Goal: Task Accomplishment & Management: Use online tool/utility

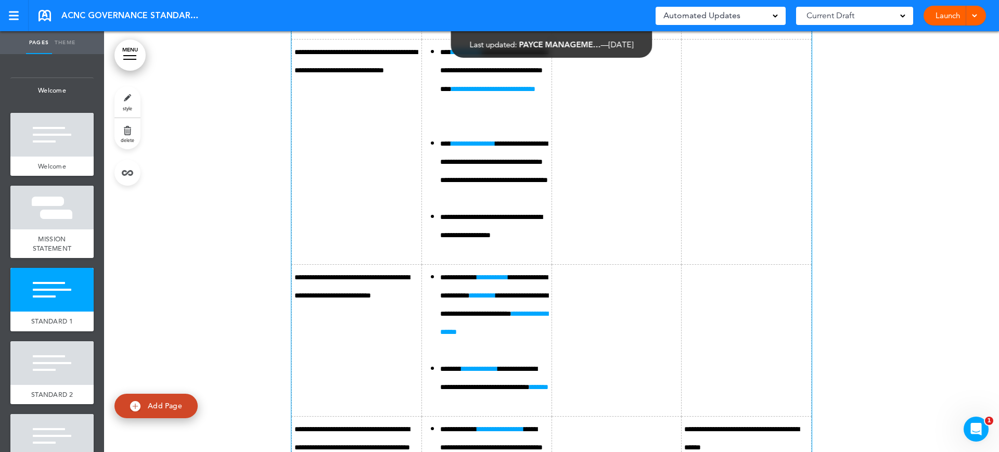
scroll to position [2732, 0]
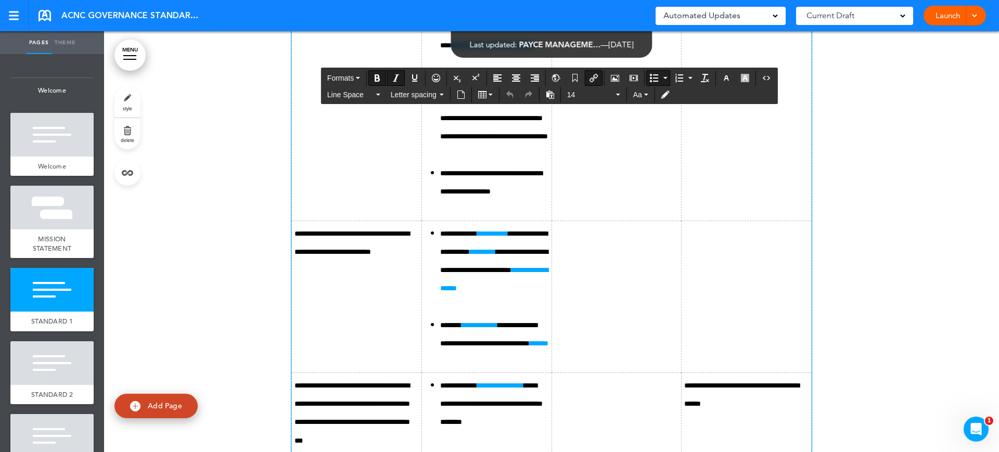
click at [482, 104] on b "**********" at bounding box center [473, 99] width 44 height 7
click at [495, 104] on b "**********" at bounding box center [473, 99] width 44 height 7
click at [501, 237] on b "**********" at bounding box center [492, 233] width 31 height 7
click at [530, 292] on link "**********" at bounding box center [494, 278] width 108 height 25
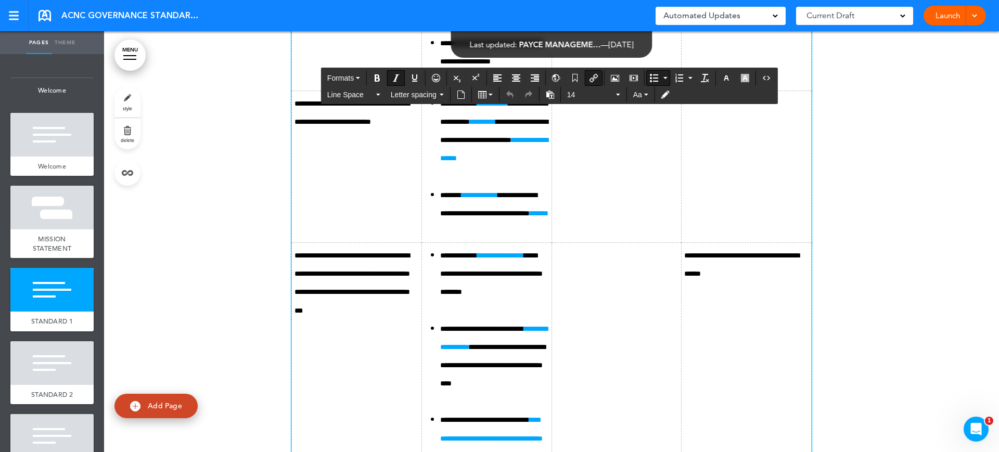
scroll to position [2927, 0]
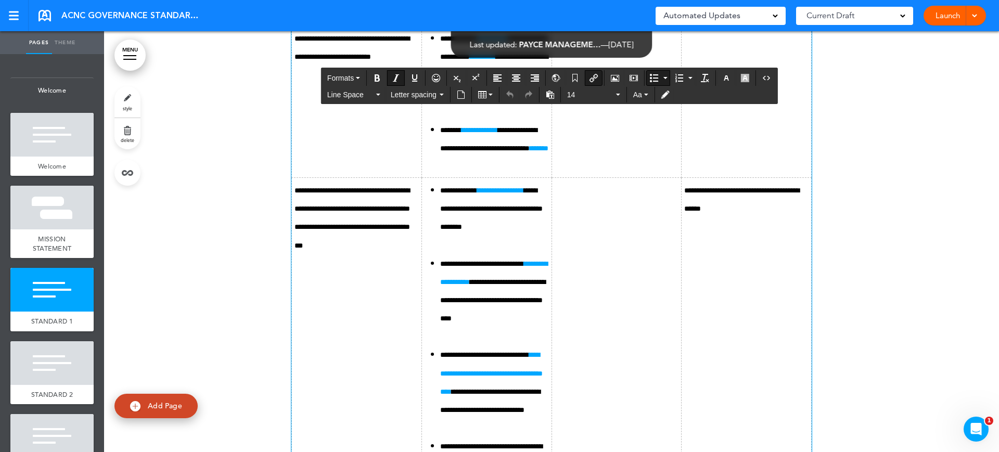
click at [542, 157] on li "**********" at bounding box center [494, 138] width 109 height 36
drag, startPoint x: 520, startPoint y: 248, endPoint x: 530, endPoint y: 242, distance: 11.4
click at [521, 177] on td "**********" at bounding box center [486, 101] width 130 height 152
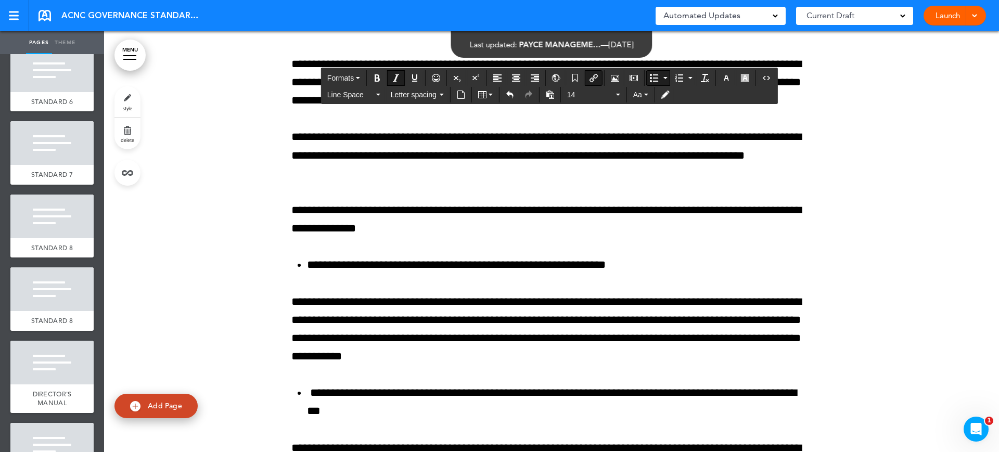
scroll to position [650, 0]
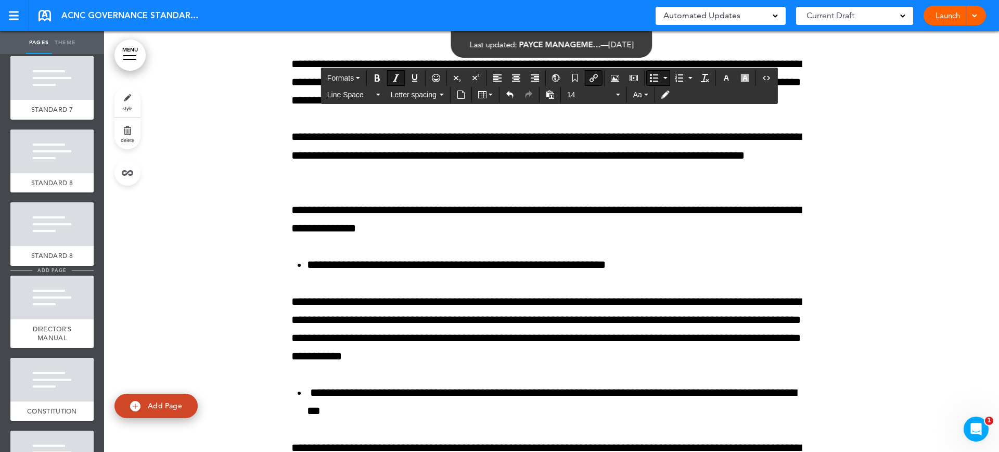
click at [54, 271] on span "add page" at bounding box center [51, 270] width 39 height 7
type input "********"
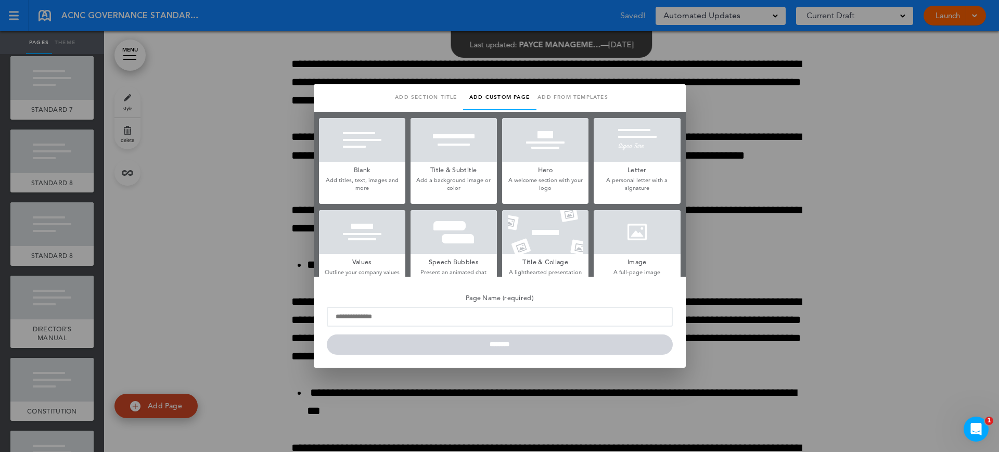
click at [469, 240] on div at bounding box center [454, 232] width 86 height 44
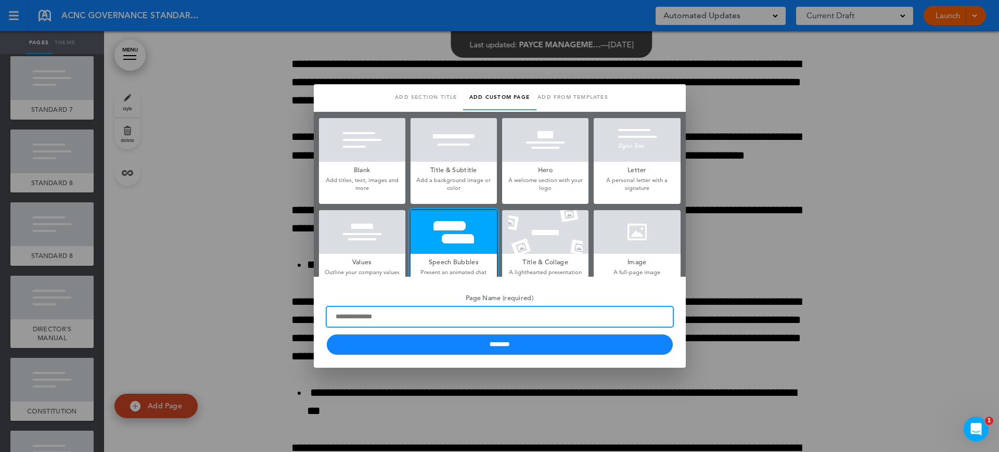
click at [431, 318] on input "Page Name (required)" at bounding box center [500, 317] width 346 height 20
type input "*"
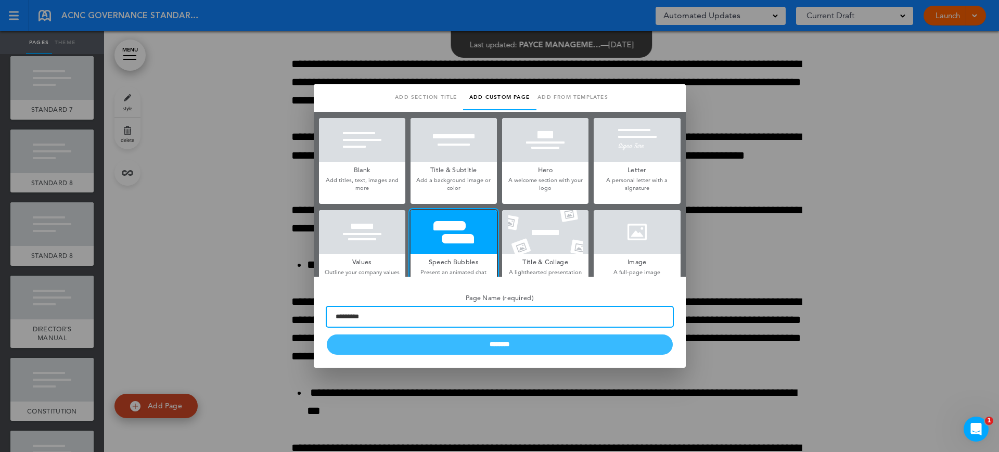
type input "*********"
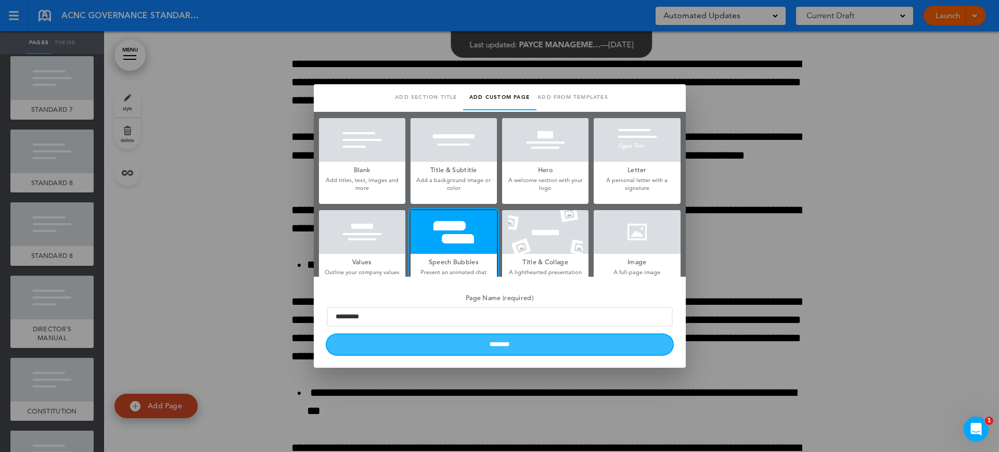
click at [533, 350] on input "********" at bounding box center [500, 345] width 346 height 20
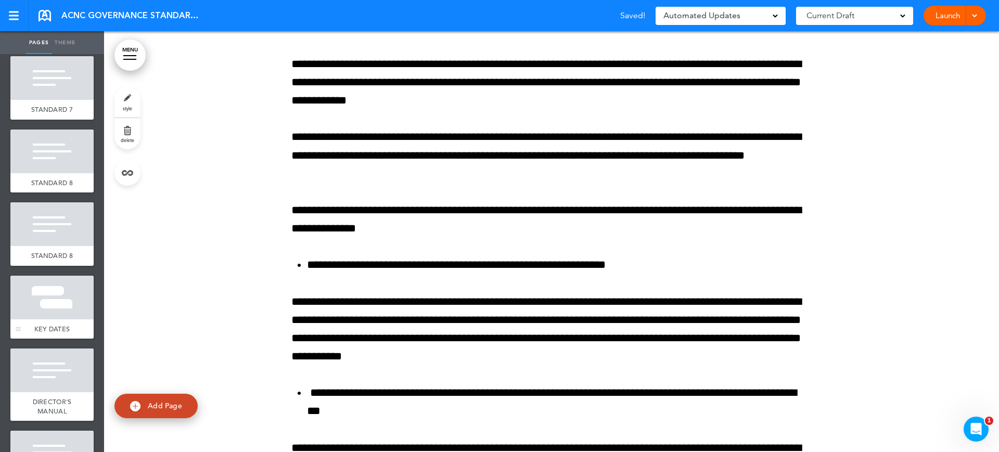
click at [35, 292] on div at bounding box center [51, 298] width 83 height 44
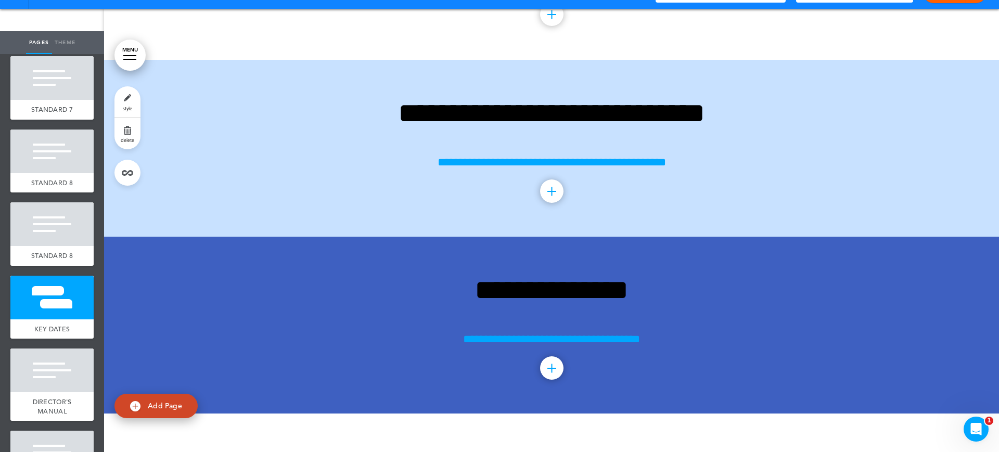
scroll to position [16279, 0]
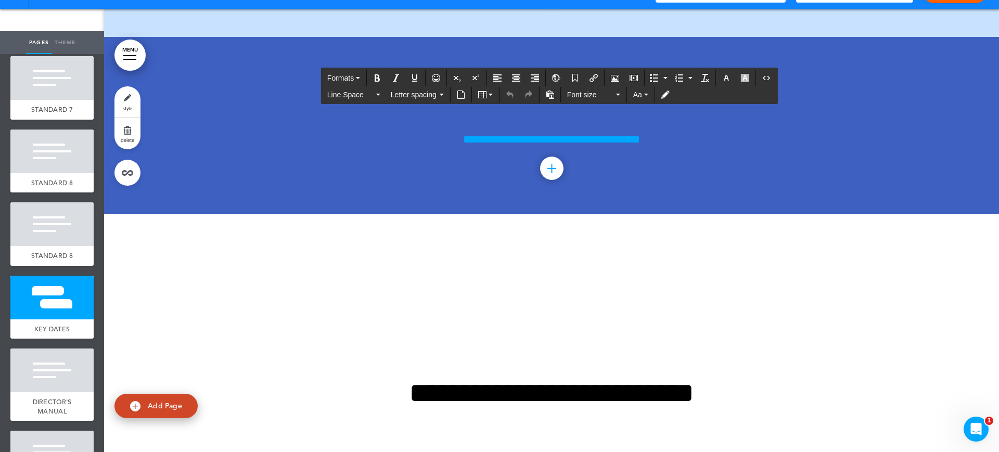
drag, startPoint x: 651, startPoint y: 109, endPoint x: 464, endPoint y: 109, distance: 186.8
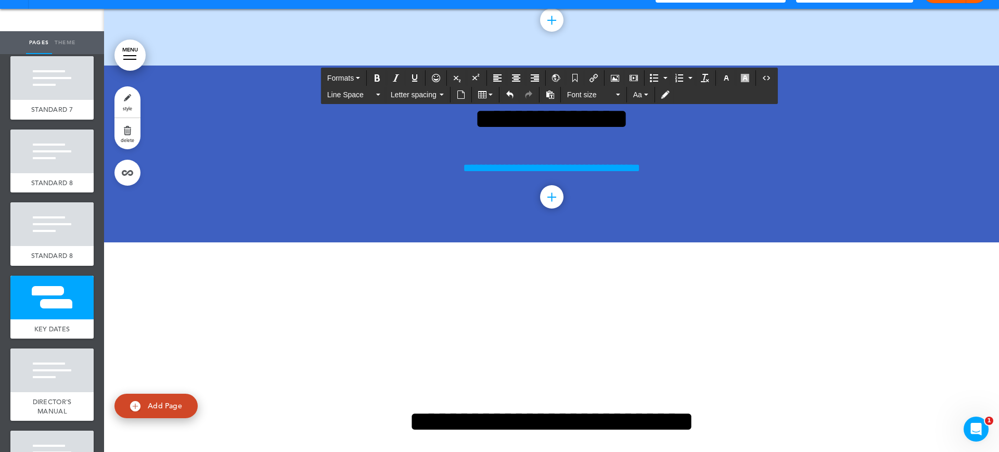
drag, startPoint x: 616, startPoint y: 139, endPoint x: 495, endPoint y: 143, distance: 120.8
click at [378, 78] on icon "Bold" at bounding box center [377, 78] width 8 height 8
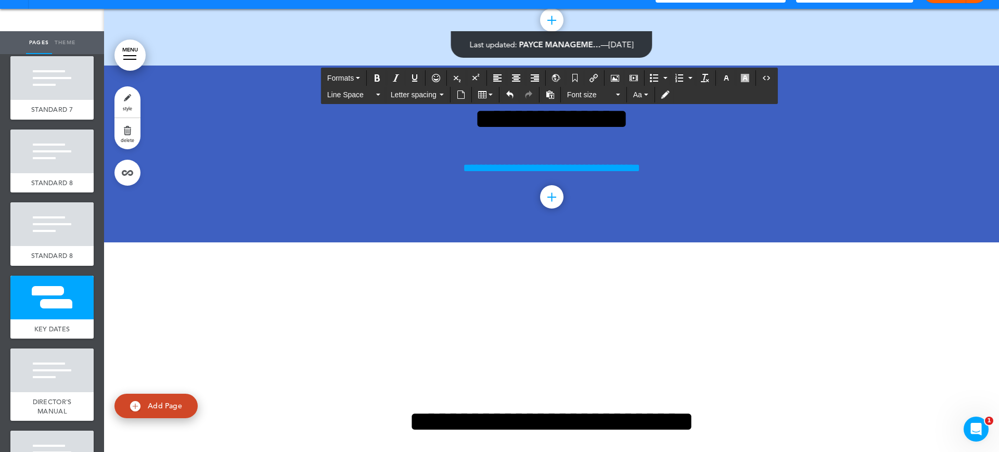
drag, startPoint x: 627, startPoint y: 122, endPoint x: 464, endPoint y: 110, distance: 163.3
click at [520, 76] on icon "Align center" at bounding box center [516, 78] width 8 height 8
drag, startPoint x: 514, startPoint y: 277, endPoint x: 432, endPoint y: 194, distance: 116.6
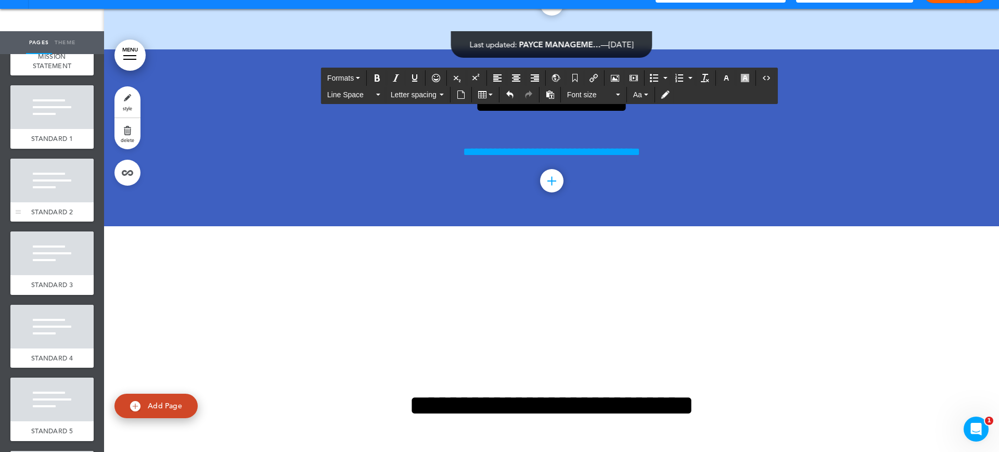
scroll to position [65, 0]
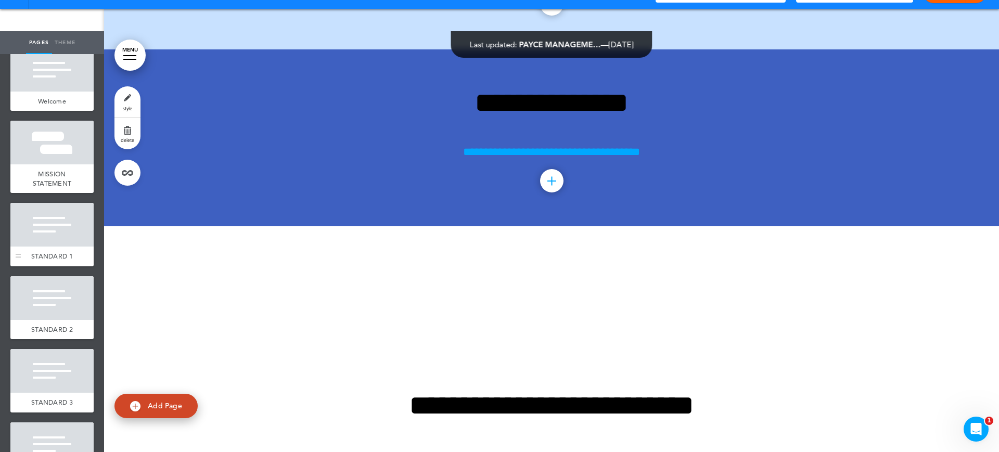
click at [42, 239] on div at bounding box center [51, 225] width 83 height 44
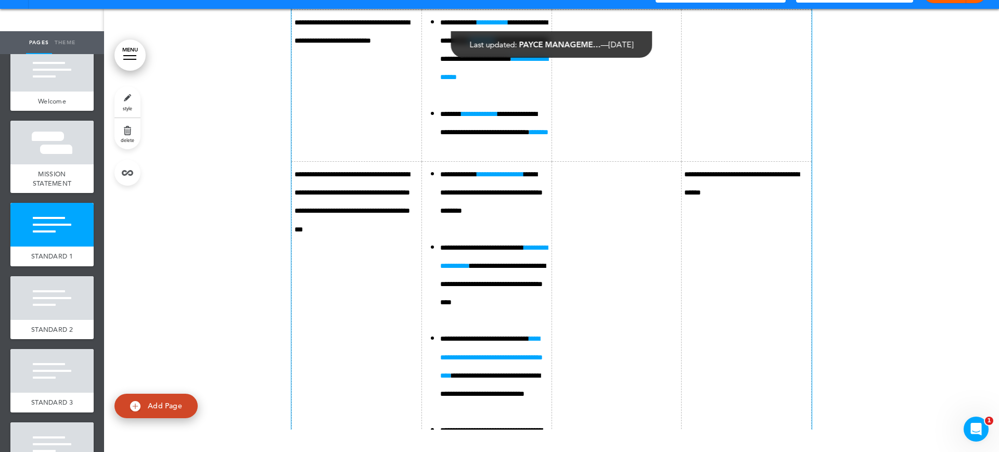
scroll to position [3032, 0]
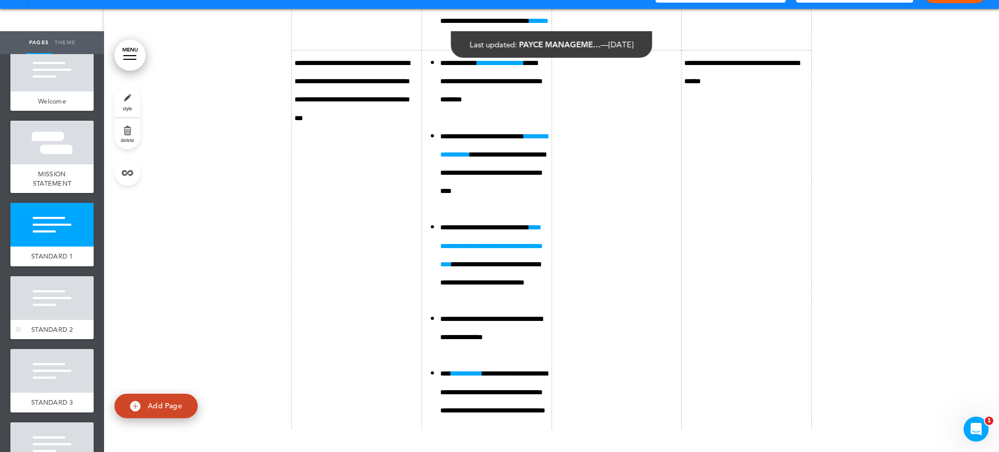
click at [44, 297] on div at bounding box center [51, 298] width 83 height 44
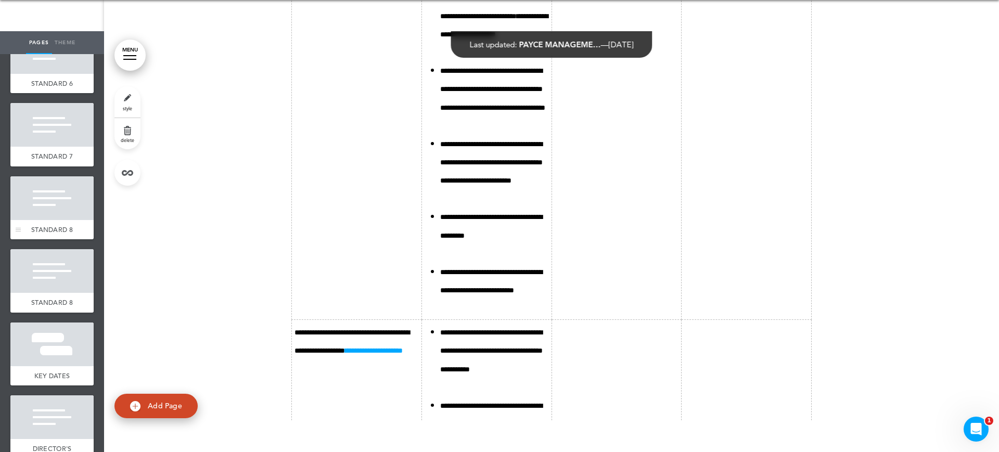
scroll to position [780, 0]
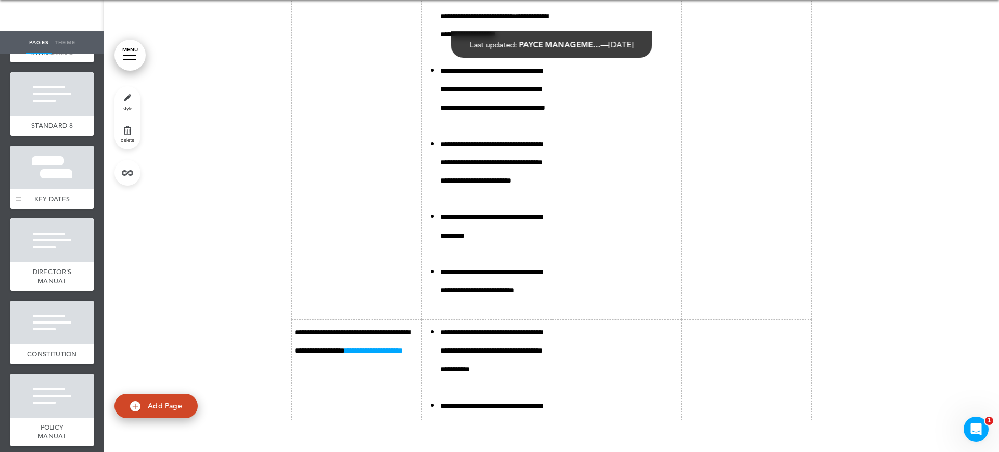
click at [40, 157] on div at bounding box center [51, 168] width 83 height 44
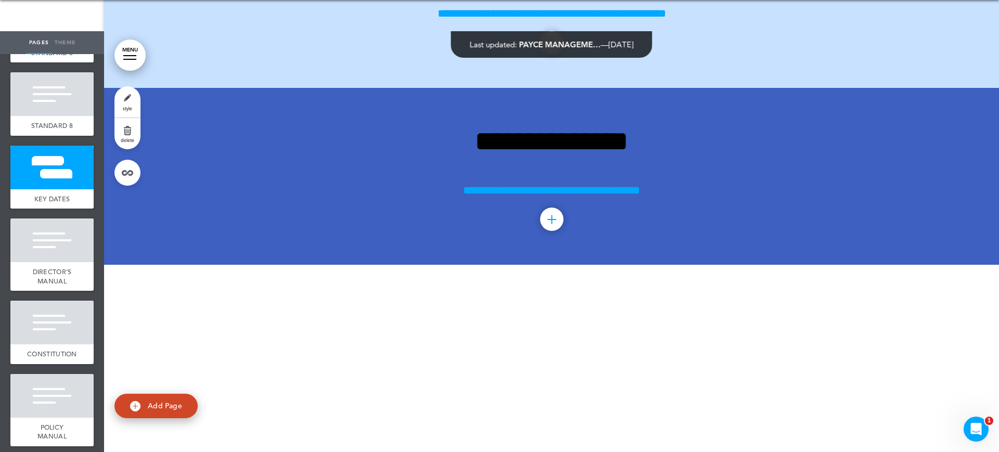
scroll to position [16279, 0]
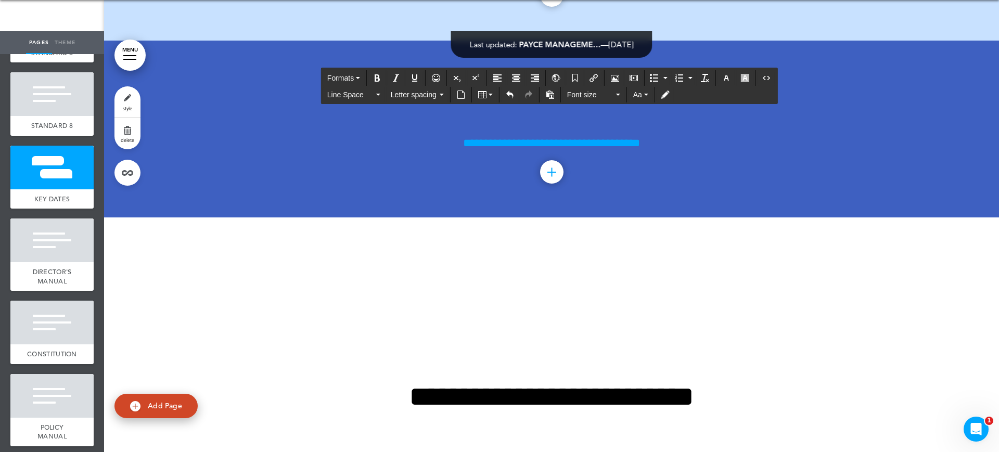
drag, startPoint x: 581, startPoint y: 217, endPoint x: 447, endPoint y: 216, distance: 133.7
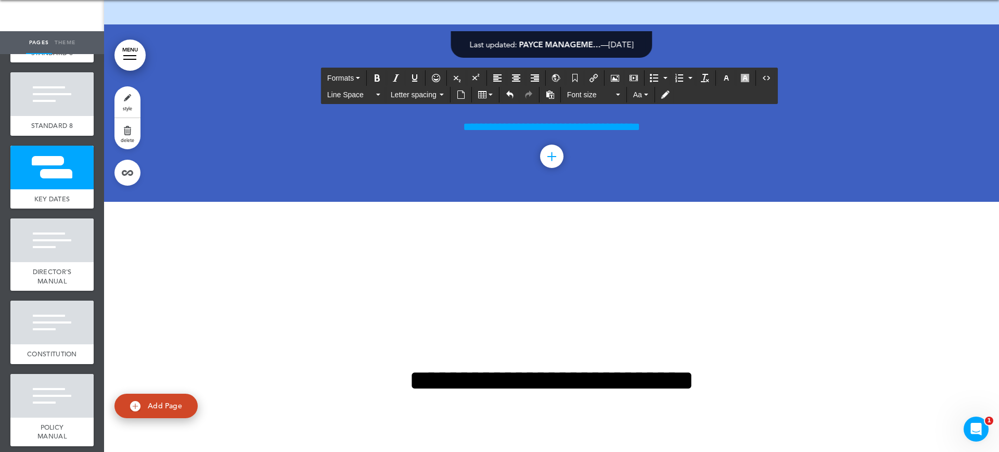
click at [519, 77] on icon "Align center" at bounding box center [516, 78] width 8 height 8
drag, startPoint x: 572, startPoint y: 250, endPoint x: 460, endPoint y: 233, distance: 113.6
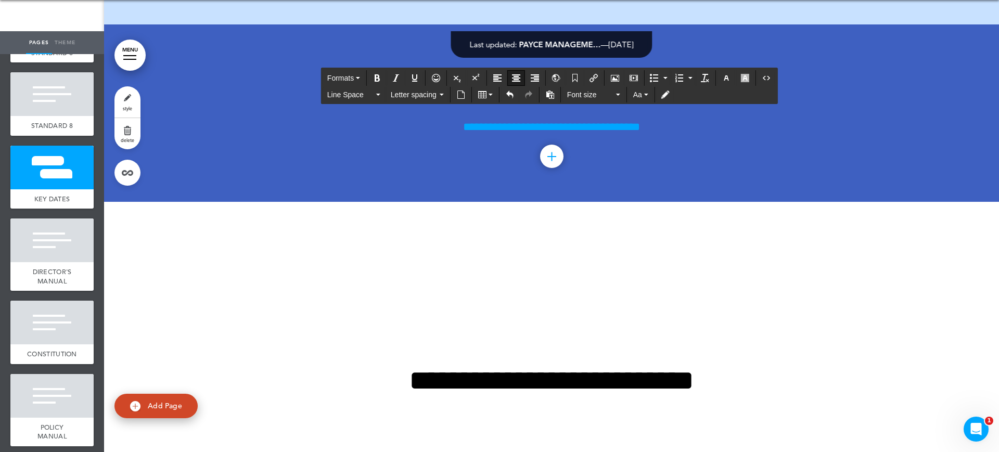
click at [383, 76] on button "Bold" at bounding box center [377, 78] width 17 height 15
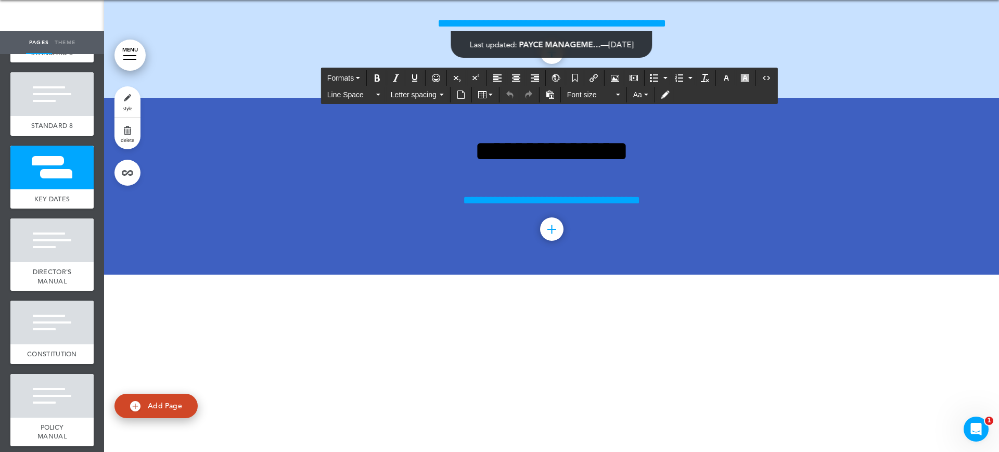
drag, startPoint x: 624, startPoint y: 322, endPoint x: 358, endPoint y: 310, distance: 266.2
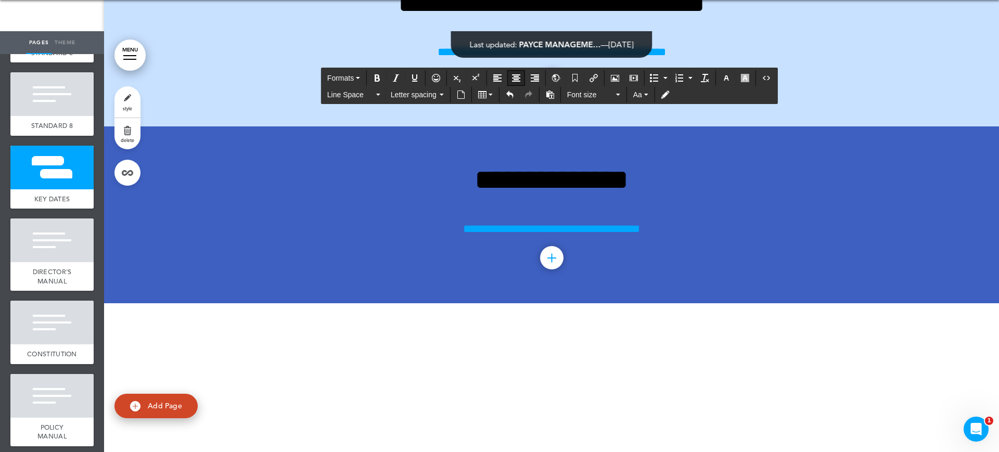
click at [515, 78] on icon "Align center" at bounding box center [516, 78] width 8 height 8
drag, startPoint x: 646, startPoint y: 350, endPoint x: 594, endPoint y: 343, distance: 52.5
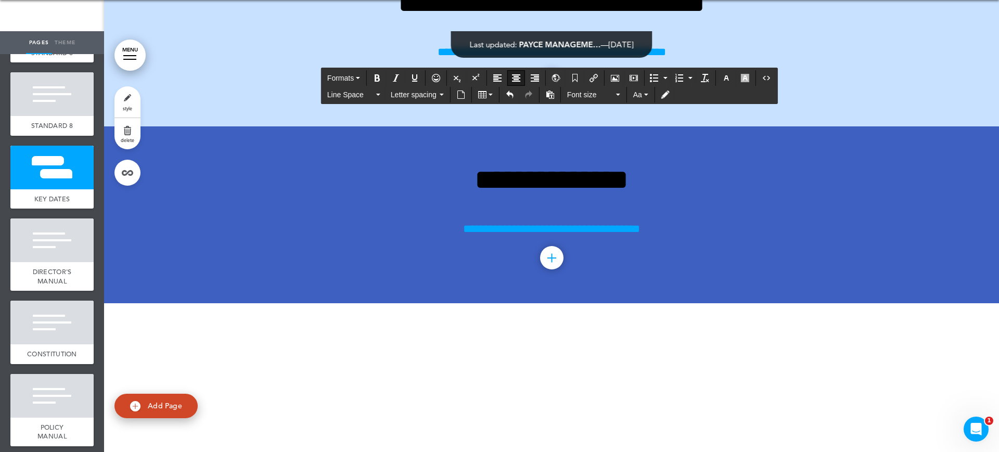
click at [374, 81] on icon "Bold" at bounding box center [377, 78] width 8 height 8
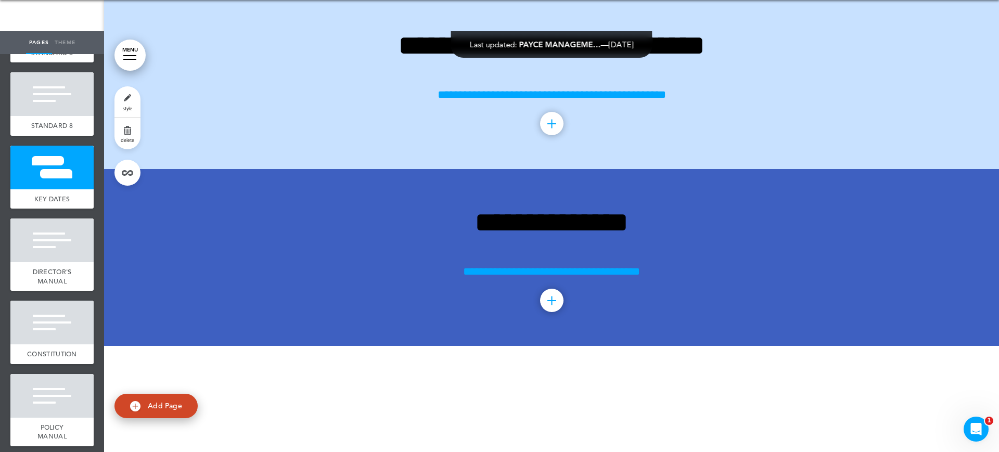
scroll to position [16214, 0]
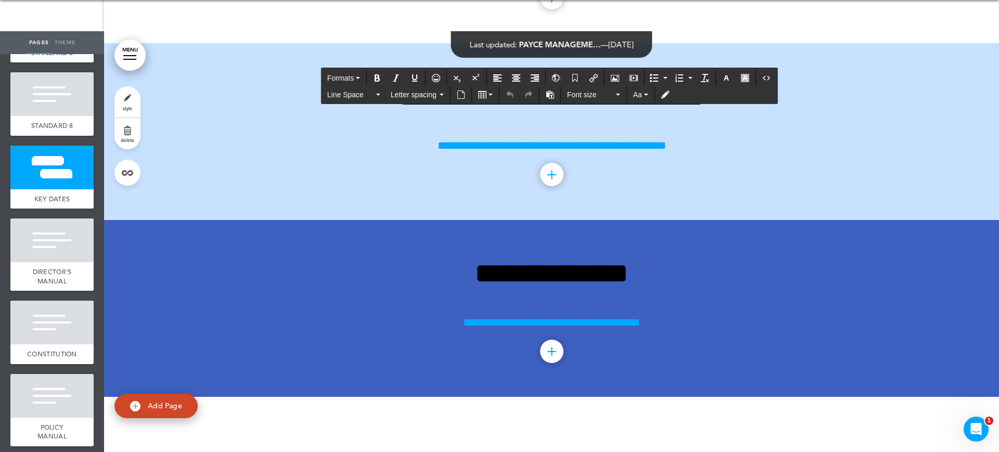
drag, startPoint x: 734, startPoint y: 134, endPoint x: 331, endPoint y: 134, distance: 402.7
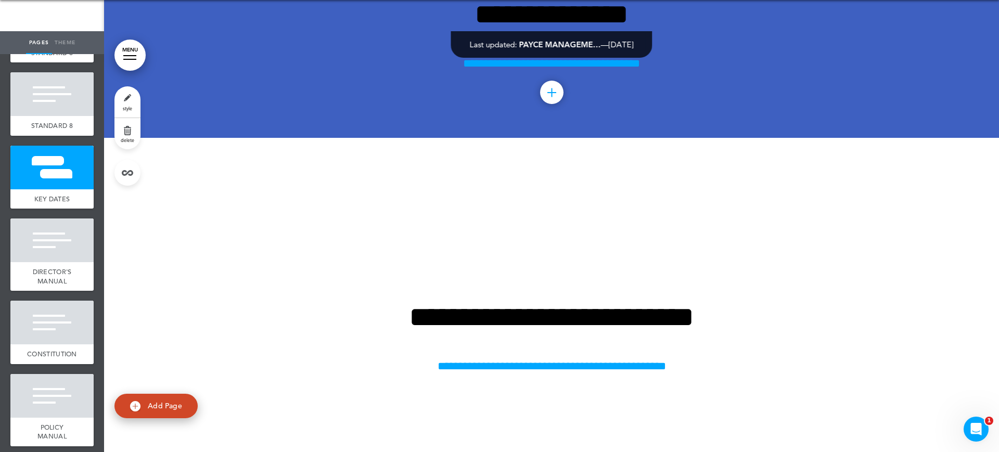
scroll to position [16474, 0]
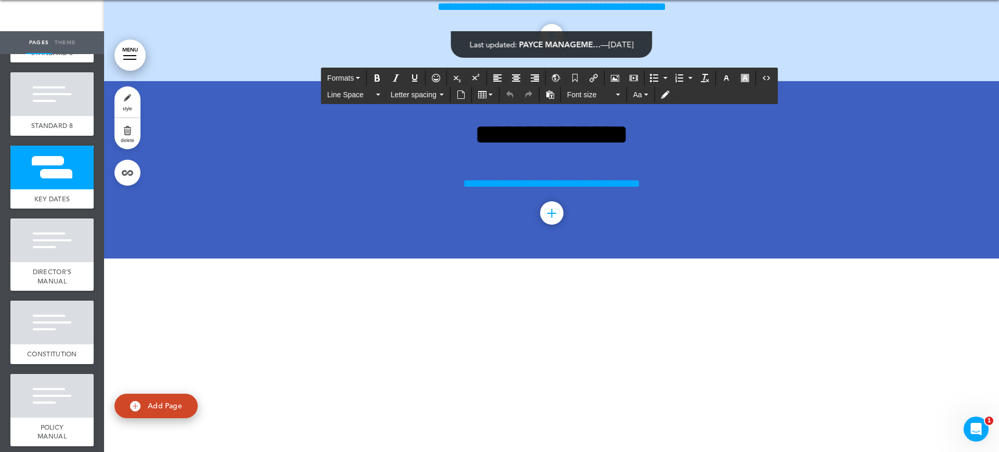
drag, startPoint x: 520, startPoint y: 322, endPoint x: 419, endPoint y: 241, distance: 129.5
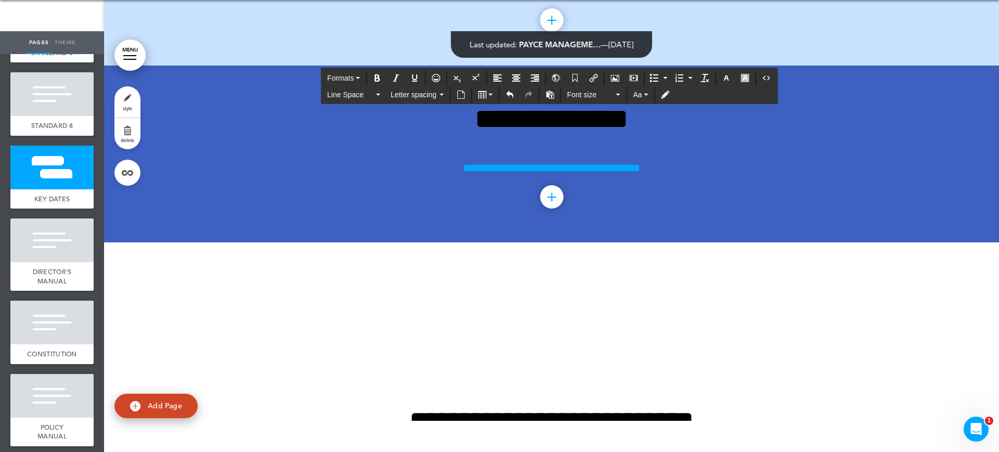
drag, startPoint x: 544, startPoint y: 309, endPoint x: 420, endPoint y: 247, distance: 138.7
click at [518, 71] on button "Align center" at bounding box center [516, 78] width 17 height 15
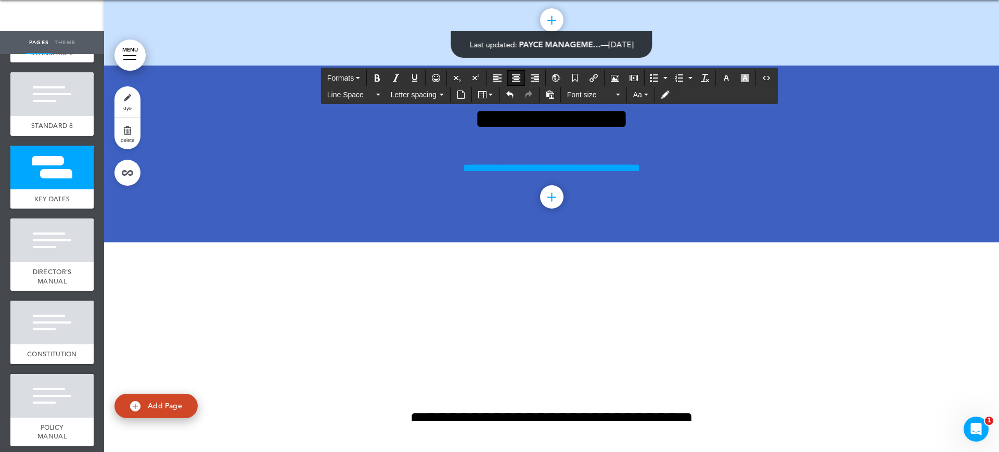
drag, startPoint x: 571, startPoint y: 309, endPoint x: 419, endPoint y: 287, distance: 154.0
click at [381, 78] on icon "Bold" at bounding box center [377, 78] width 8 height 8
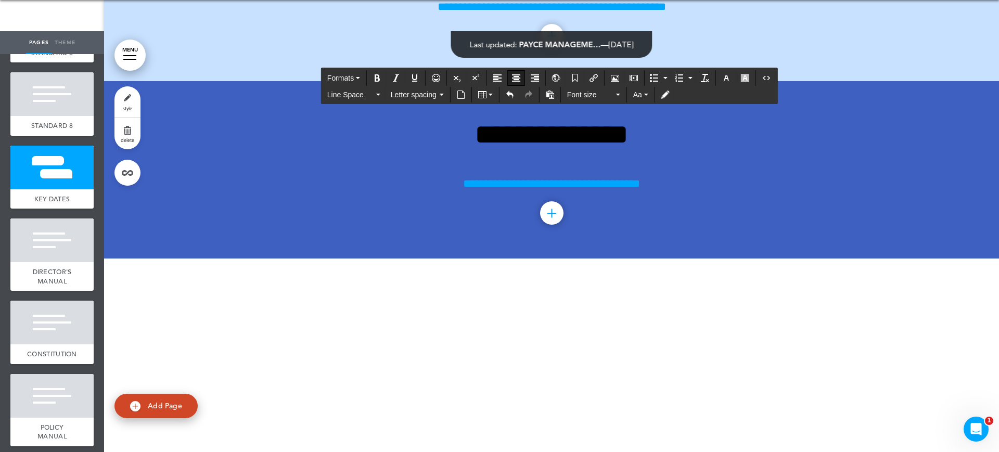
drag, startPoint x: 519, startPoint y: 272, endPoint x: 460, endPoint y: 277, distance: 59.1
drag, startPoint x: 530, startPoint y: 303, endPoint x: 474, endPoint y: 306, distance: 55.8
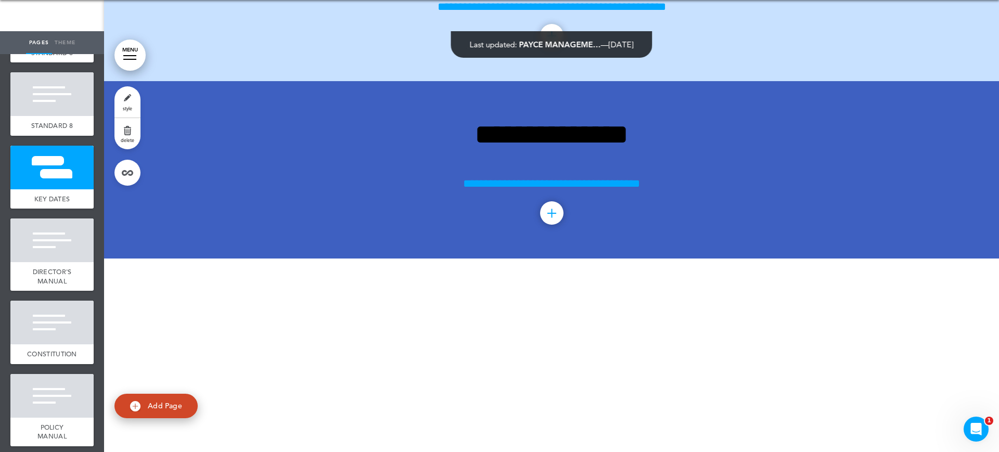
click at [127, 106] on span "style" at bounding box center [127, 108] width 9 height 6
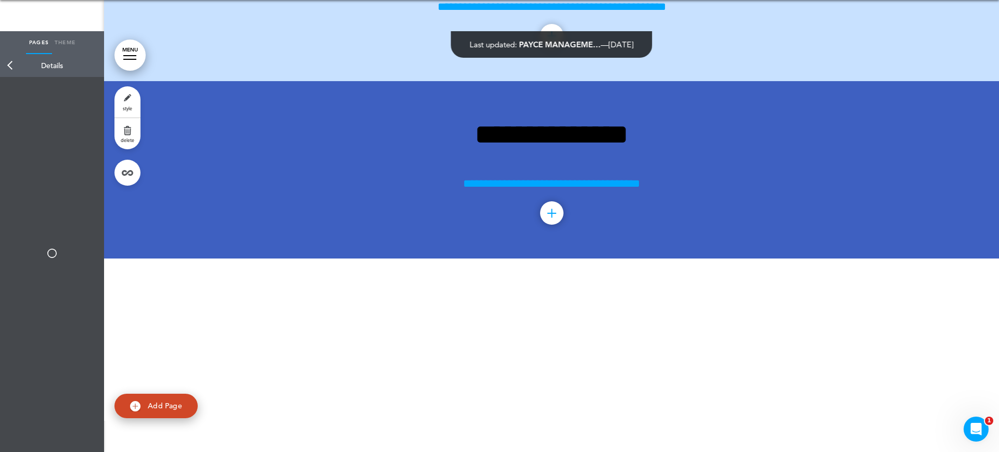
type input "******"
click at [32, 124] on div "Background" at bounding box center [52, 128] width 94 height 31
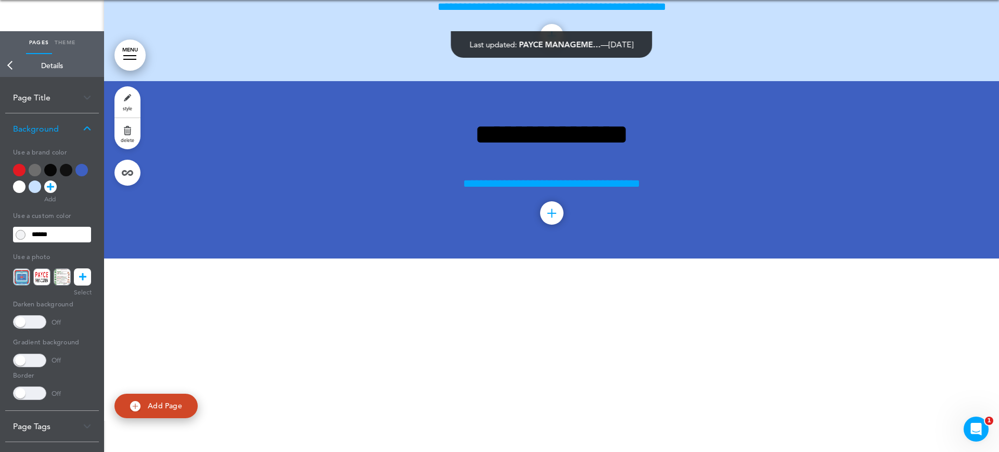
click at [37, 189] on div at bounding box center [35, 187] width 12 height 12
click at [79, 169] on div at bounding box center [81, 170] width 12 height 12
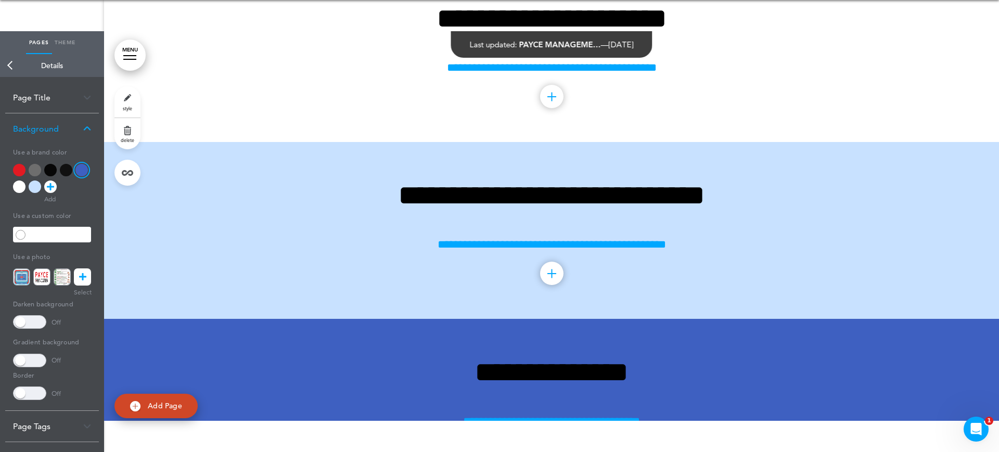
scroll to position [16214, 0]
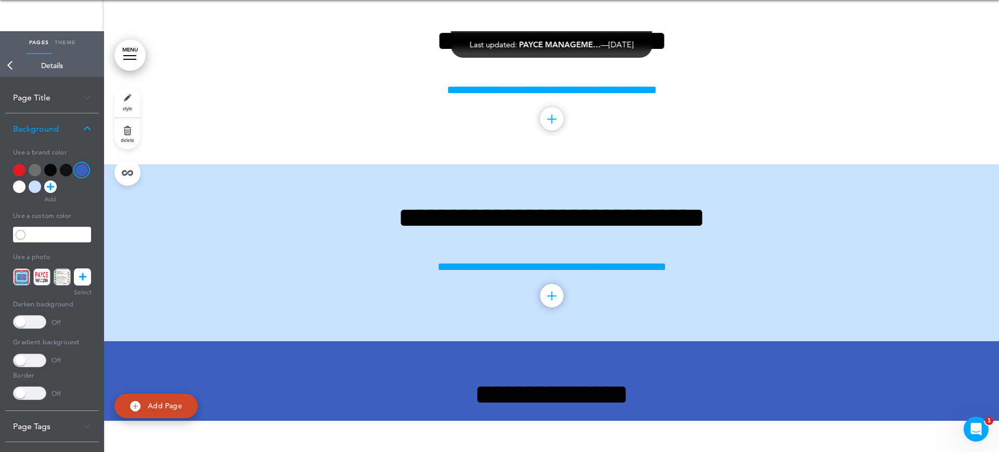
click at [32, 170] on div at bounding box center [35, 170] width 12 height 12
click at [19, 172] on div at bounding box center [19, 170] width 12 height 12
click at [34, 321] on span at bounding box center [29, 322] width 33 height 14
click at [33, 321] on span at bounding box center [29, 322] width 33 height 14
drag, startPoint x: 509, startPoint y: 131, endPoint x: 519, endPoint y: 129, distance: 9.7
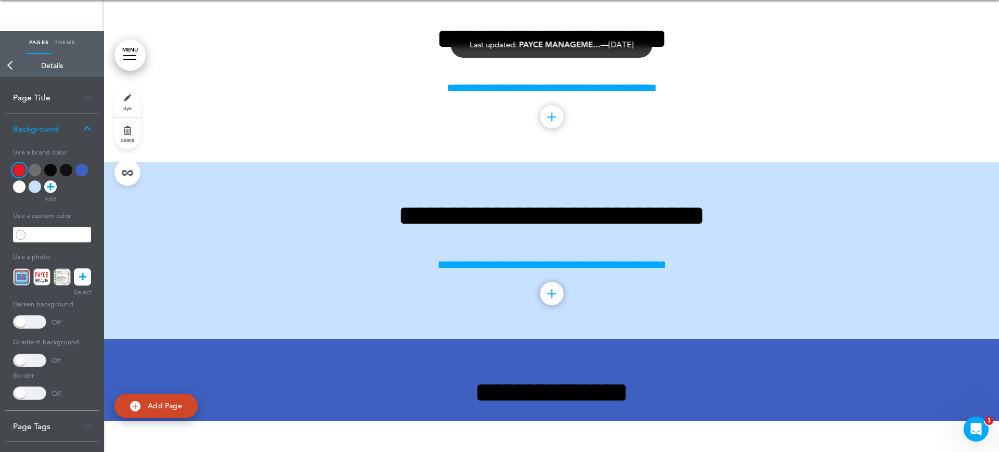
click at [32, 187] on div at bounding box center [35, 187] width 12 height 12
click at [79, 168] on div at bounding box center [81, 170] width 12 height 12
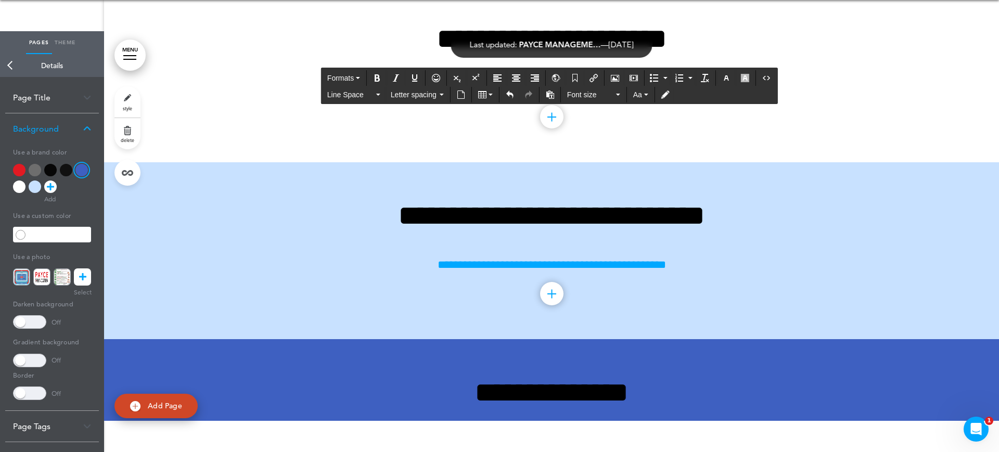
drag, startPoint x: 647, startPoint y: 127, endPoint x: 379, endPoint y: 133, distance: 268.0
click at [729, 74] on icon "button" at bounding box center [726, 78] width 8 height 8
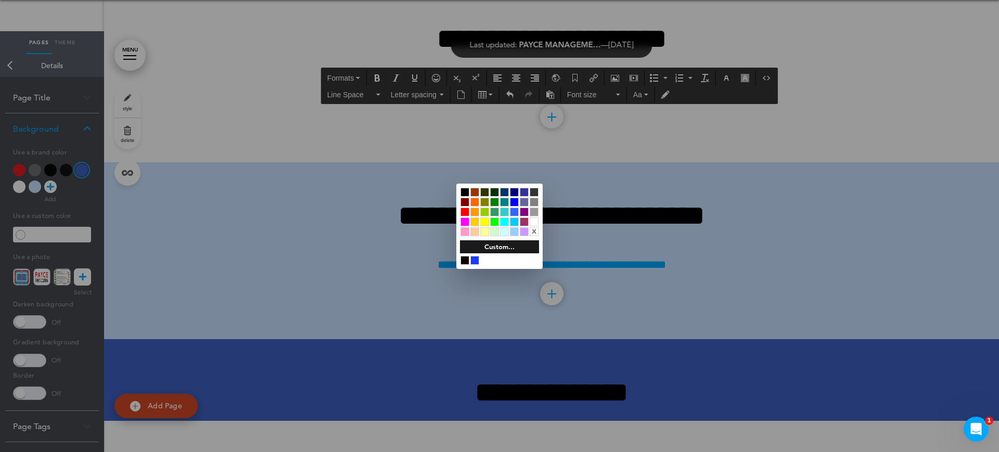
click at [534, 221] on div at bounding box center [534, 221] width 9 height 9
click at [791, 193] on div at bounding box center [499, 226] width 999 height 452
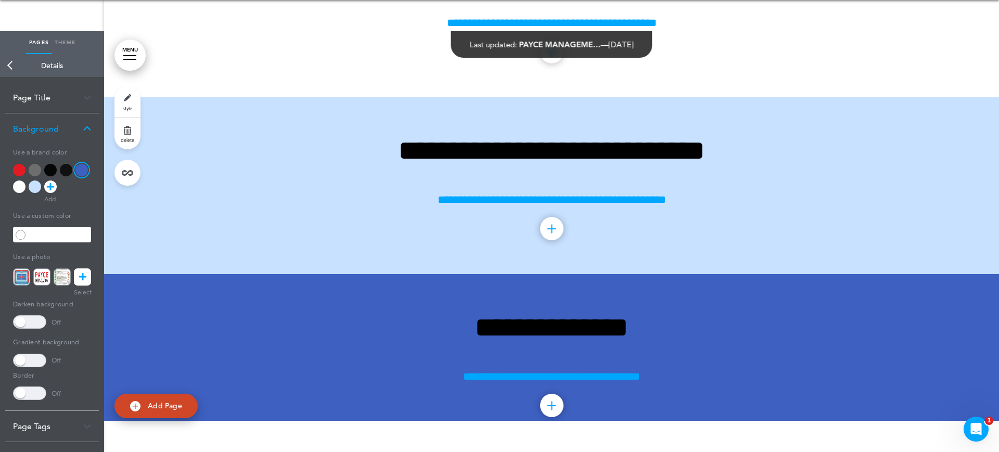
scroll to position [16344, 0]
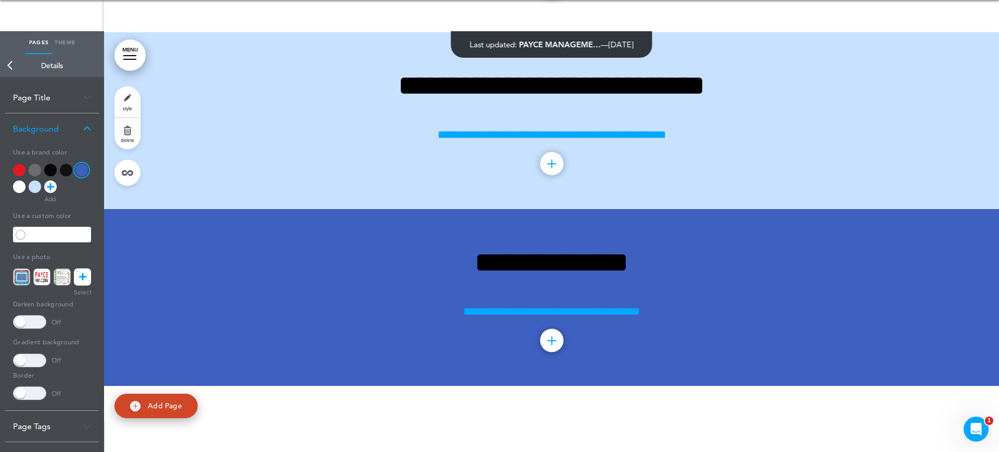
scroll to position [16279, 0]
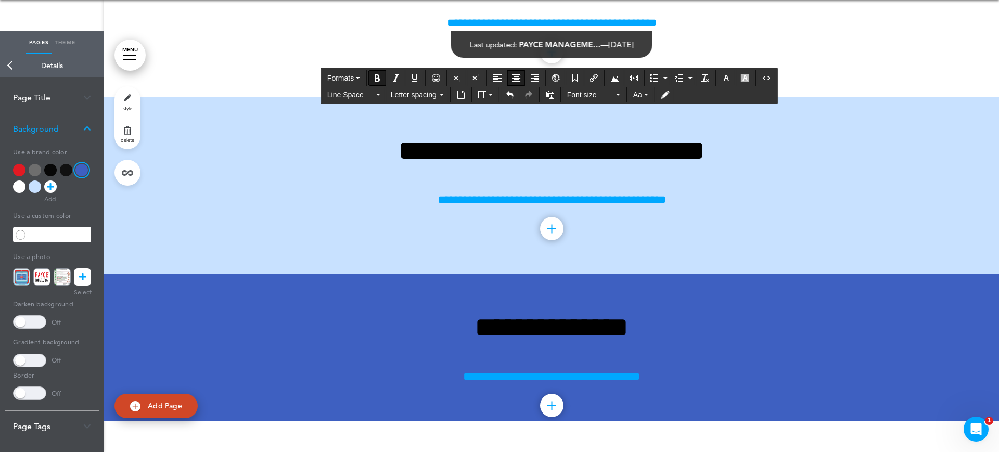
drag, startPoint x: 567, startPoint y: 159, endPoint x: 521, endPoint y: 158, distance: 45.8
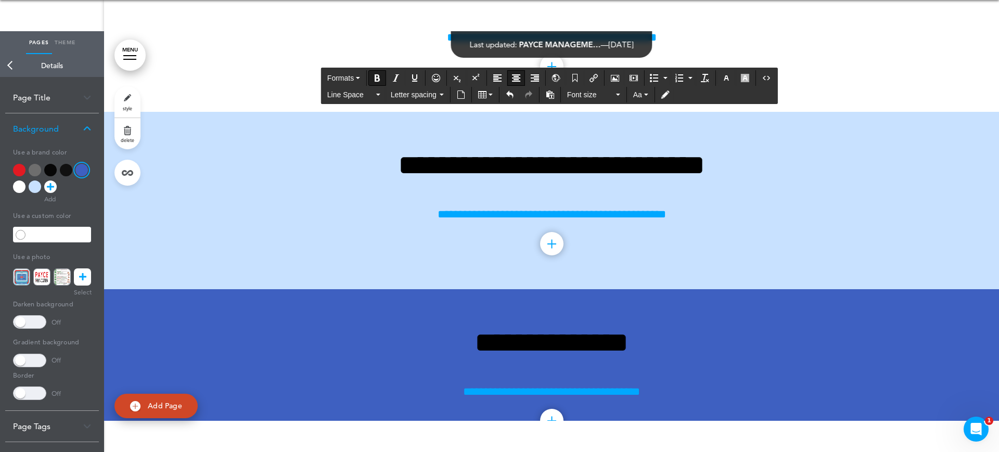
drag, startPoint x: 622, startPoint y: 157, endPoint x: 521, endPoint y: 157, distance: 100.9
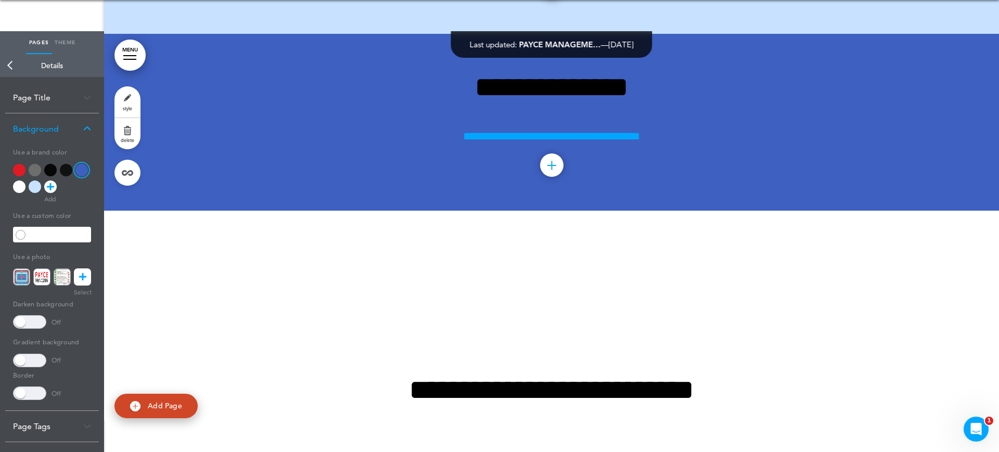
scroll to position [16539, 0]
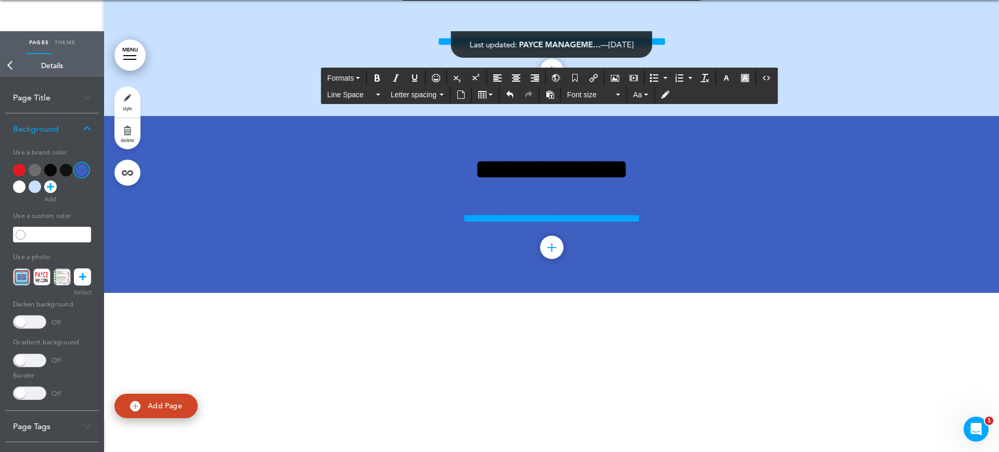
drag, startPoint x: 617, startPoint y: 312, endPoint x: 632, endPoint y: 306, distance: 16.3
drag, startPoint x: 582, startPoint y: 343, endPoint x: 491, endPoint y: 309, distance: 98.0
click at [516, 76] on icon "Align center" at bounding box center [516, 78] width 8 height 8
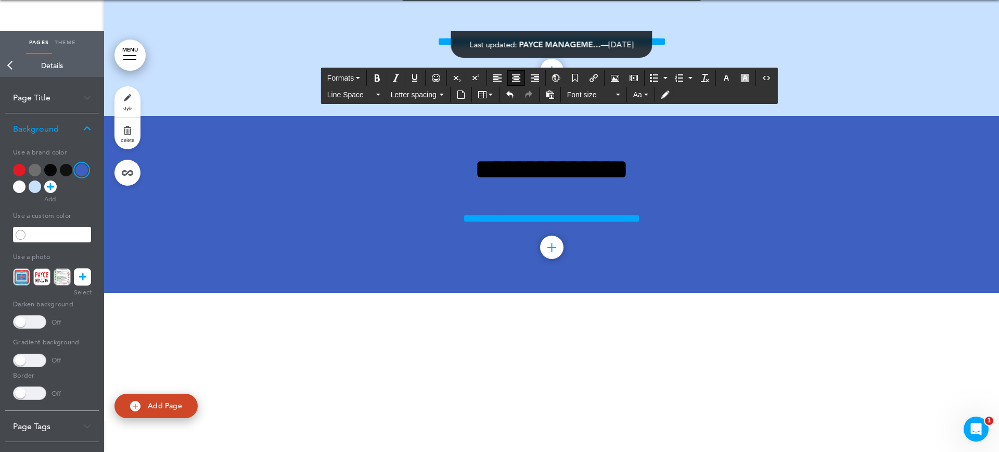
drag, startPoint x: 625, startPoint y: 337, endPoint x: 494, endPoint y: 326, distance: 131.6
click at [374, 76] on icon "Bold" at bounding box center [377, 78] width 8 height 8
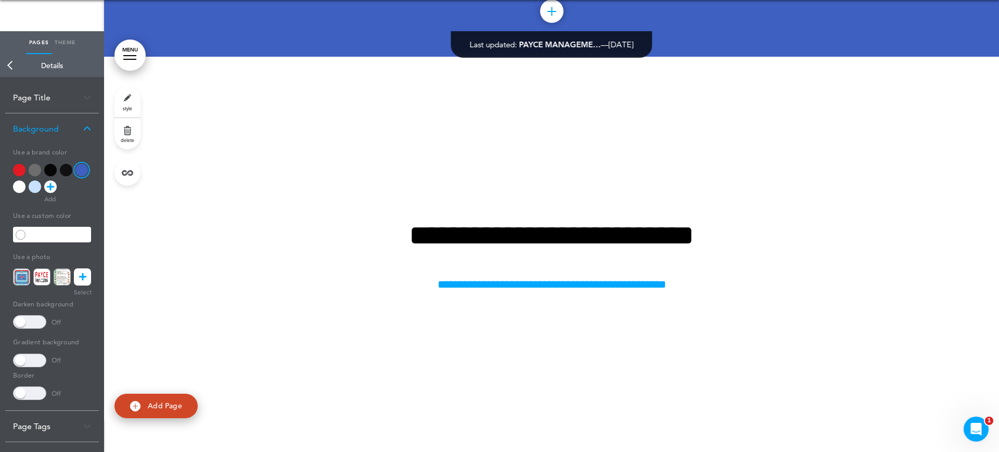
scroll to position [16864, 0]
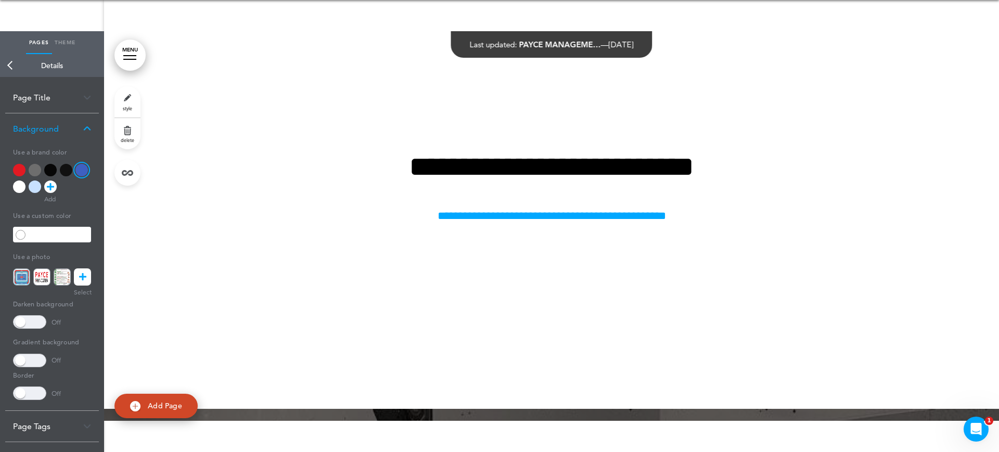
scroll to position [16669, 0]
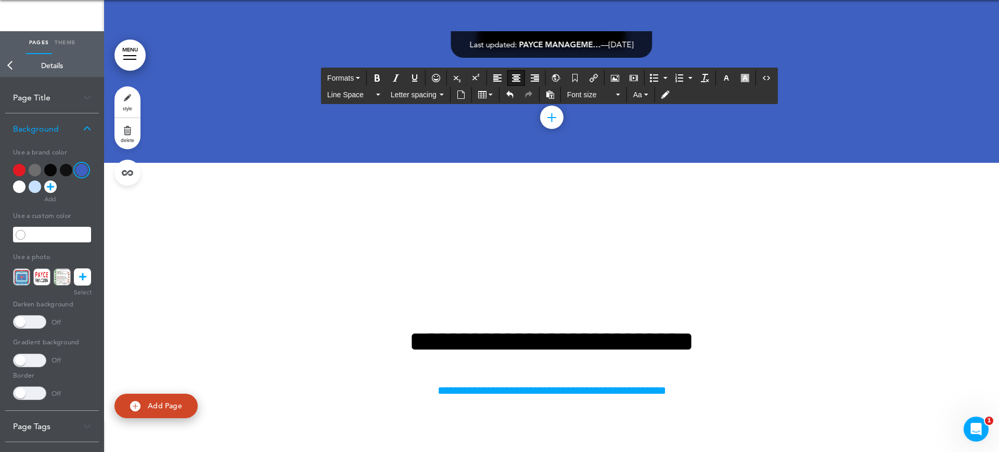
drag, startPoint x: 638, startPoint y: 177, endPoint x: 571, endPoint y: 180, distance: 66.7
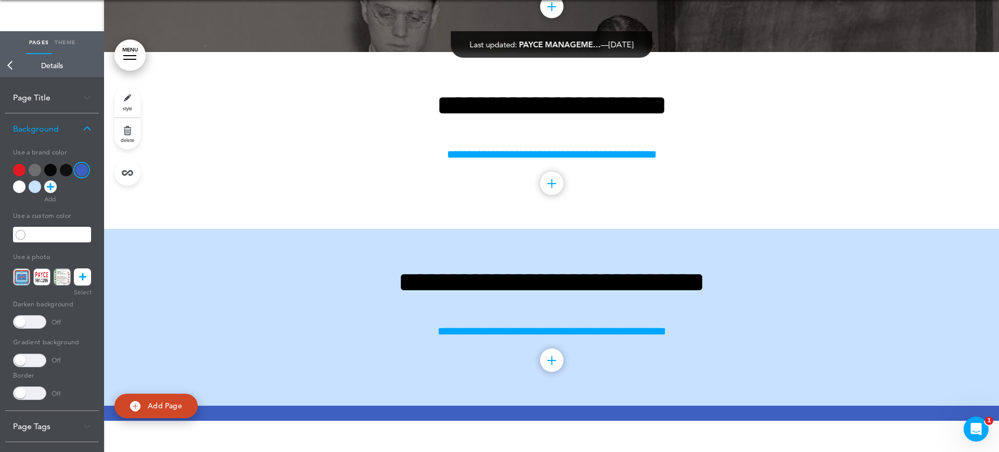
scroll to position [16214, 0]
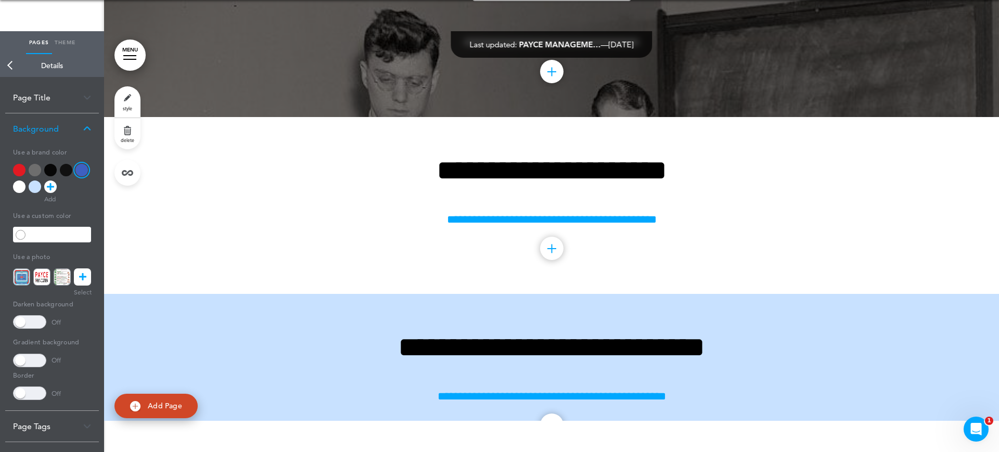
click at [10, 59] on link "Back" at bounding box center [10, 65] width 21 height 23
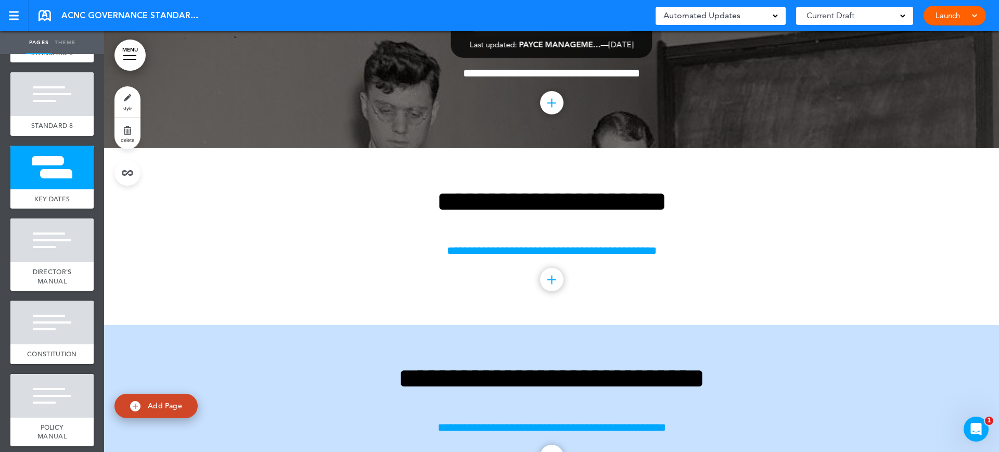
drag, startPoint x: 54, startPoint y: 139, endPoint x: 232, endPoint y: 69, distance: 191.1
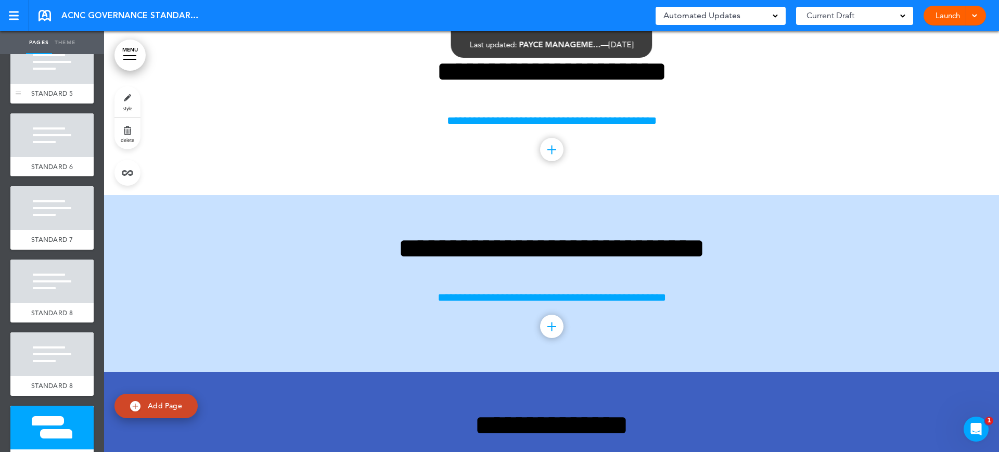
scroll to position [455, 0]
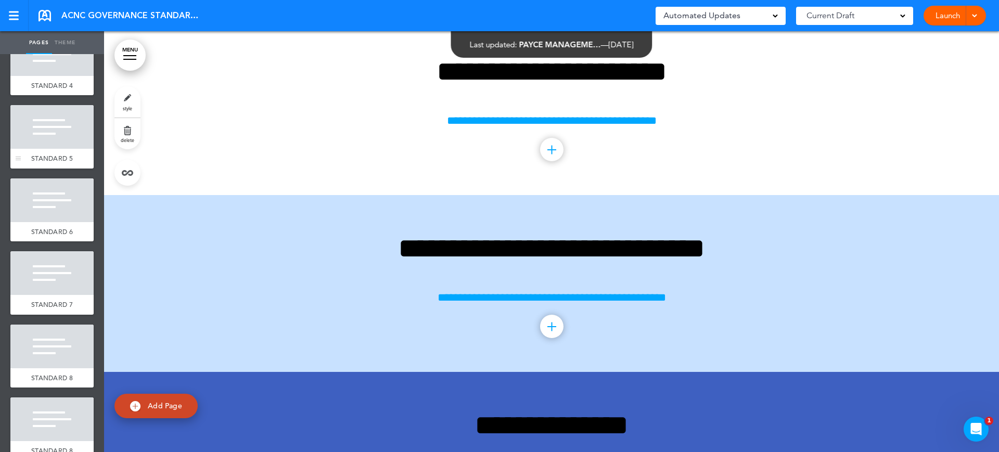
click at [39, 137] on div at bounding box center [51, 127] width 83 height 44
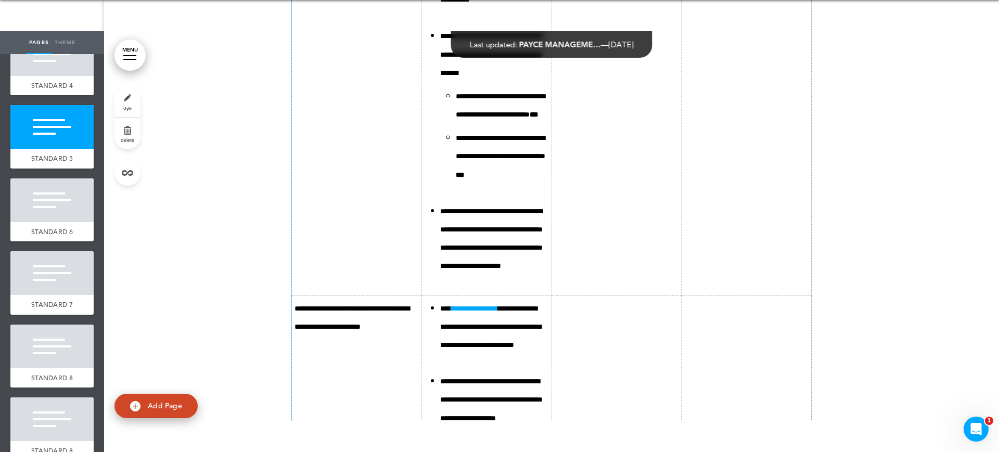
scroll to position [9246, 0]
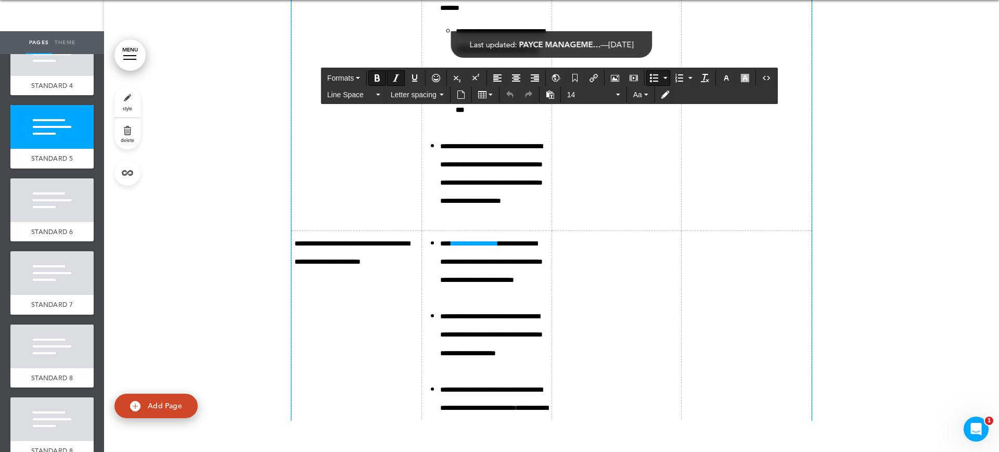
drag, startPoint x: 462, startPoint y: 160, endPoint x: 500, endPoint y: 143, distance: 42.2
click at [381, 77] on icon "Bold" at bounding box center [377, 78] width 8 height 8
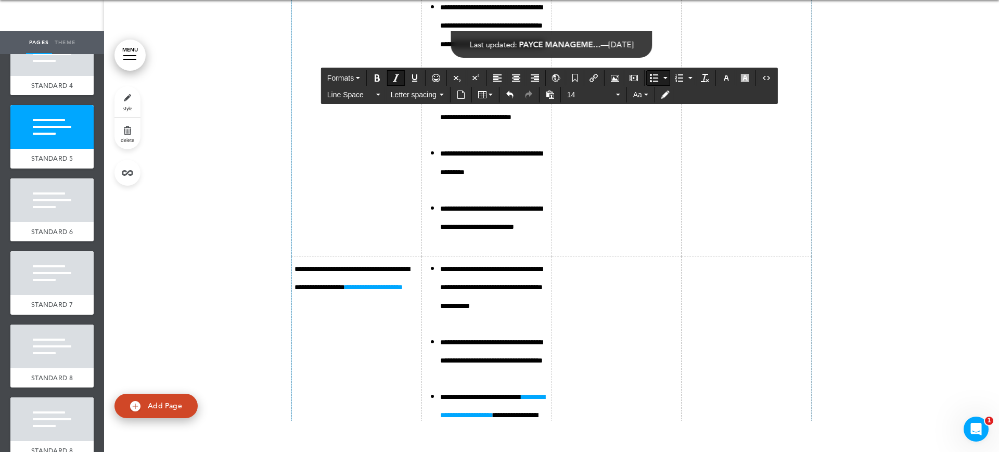
scroll to position [9636, 0]
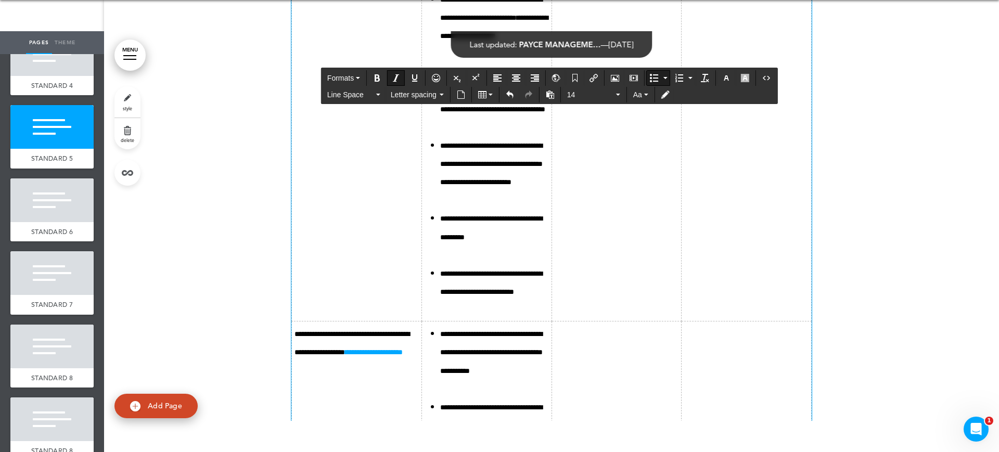
drag, startPoint x: 467, startPoint y: 147, endPoint x: 511, endPoint y: 147, distance: 44.2
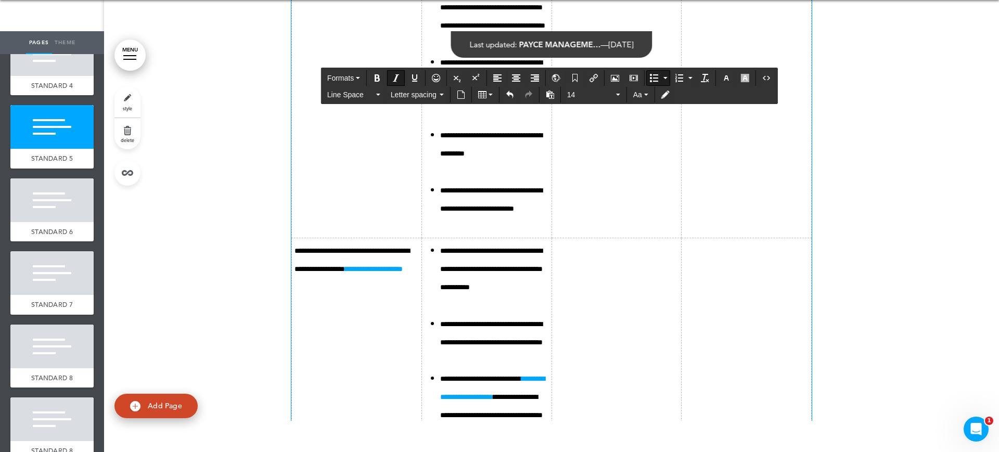
scroll to position [9831, 0]
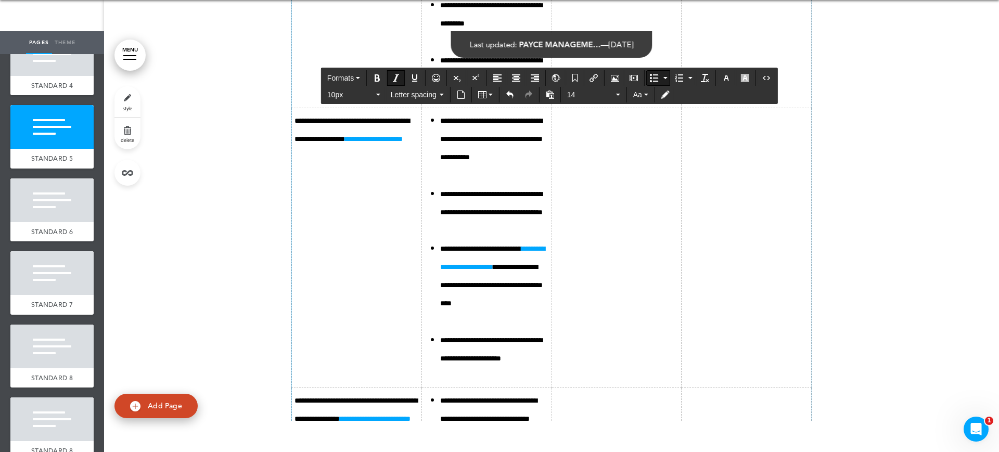
drag, startPoint x: 460, startPoint y: 194, endPoint x: 515, endPoint y: 227, distance: 63.5
drag, startPoint x: 457, startPoint y: 194, endPoint x: 510, endPoint y: 224, distance: 61.3
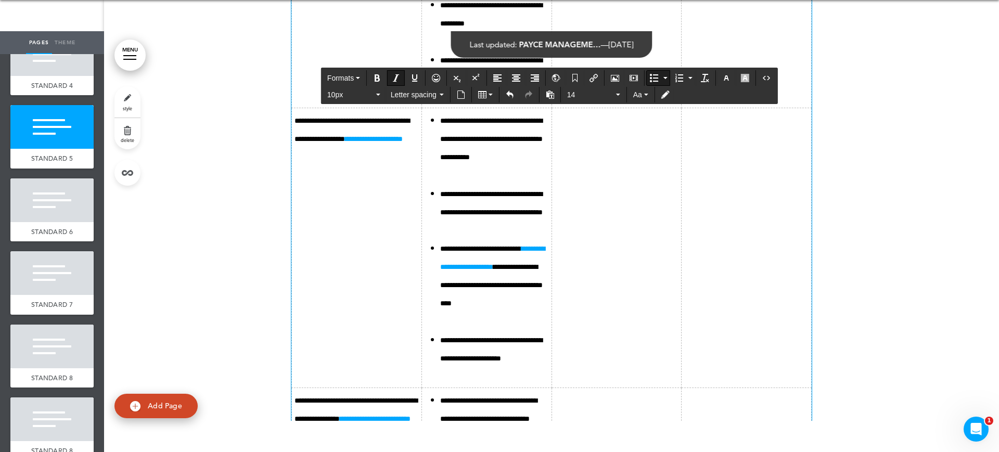
copy icon "**********"
drag, startPoint x: 493, startPoint y: 242, endPoint x: 501, endPoint y: 240, distance: 8.0
drag, startPoint x: 527, startPoint y: 228, endPoint x: 514, endPoint y: 233, distance: 14.5
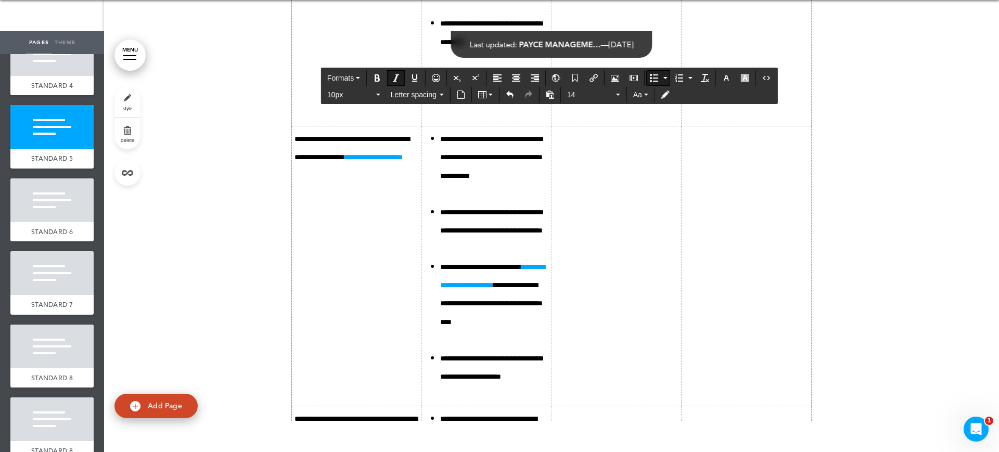
drag, startPoint x: 507, startPoint y: 250, endPoint x: 449, endPoint y: 252, distance: 58.3
click at [597, 74] on icon "Insert/edit airmason link" at bounding box center [594, 78] width 8 height 8
type input "**********"
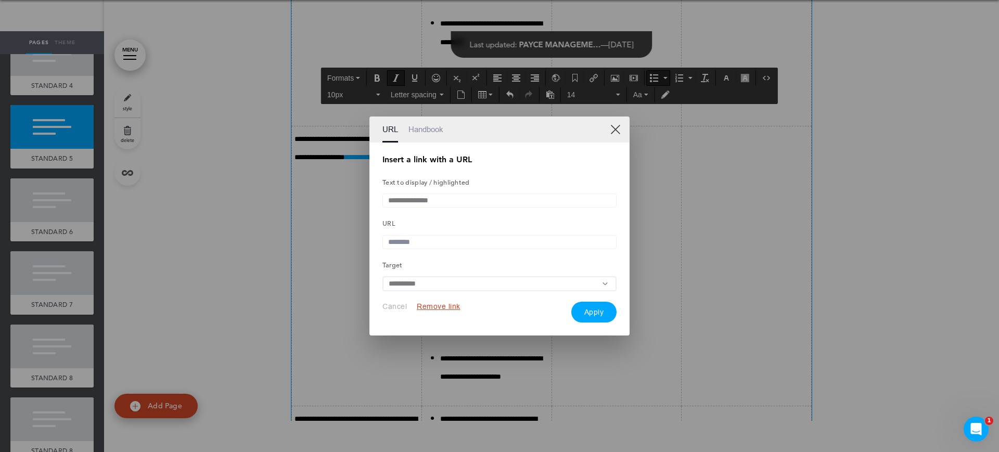
click at [442, 129] on link "Handbook" at bounding box center [425, 130] width 35 height 26
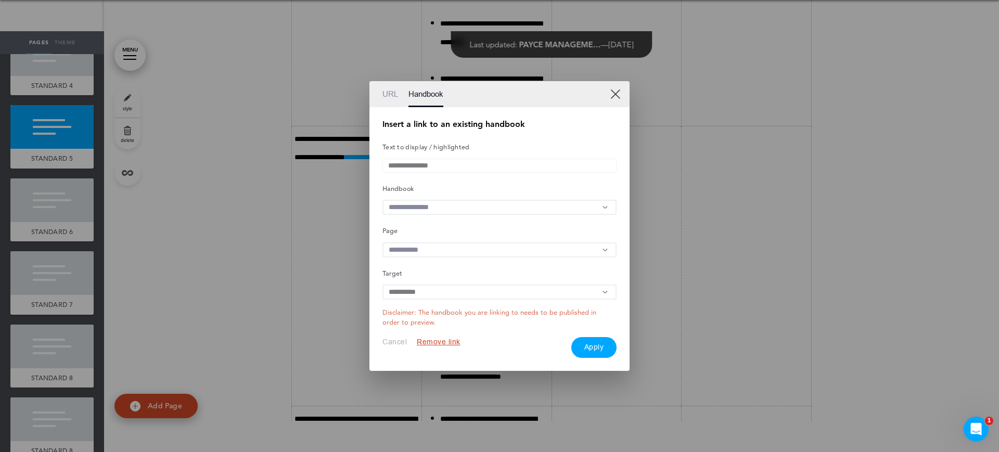
click at [425, 196] on div "**********" at bounding box center [499, 238] width 234 height 237
drag, startPoint x: 426, startPoint y: 202, endPoint x: 432, endPoint y: 278, distance: 76.2
click at [426, 203] on input "text" at bounding box center [499, 207] width 234 height 15
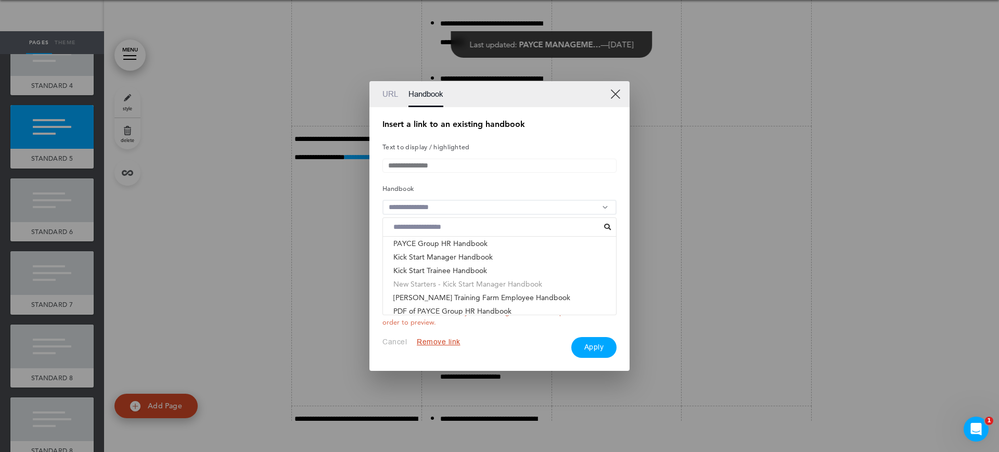
scroll to position [17, 0]
click at [423, 308] on li "ACNC GOVERNANCE STANDARDS - PAYCE FOUNDATION & PHI..." at bounding box center [499, 308] width 233 height 14
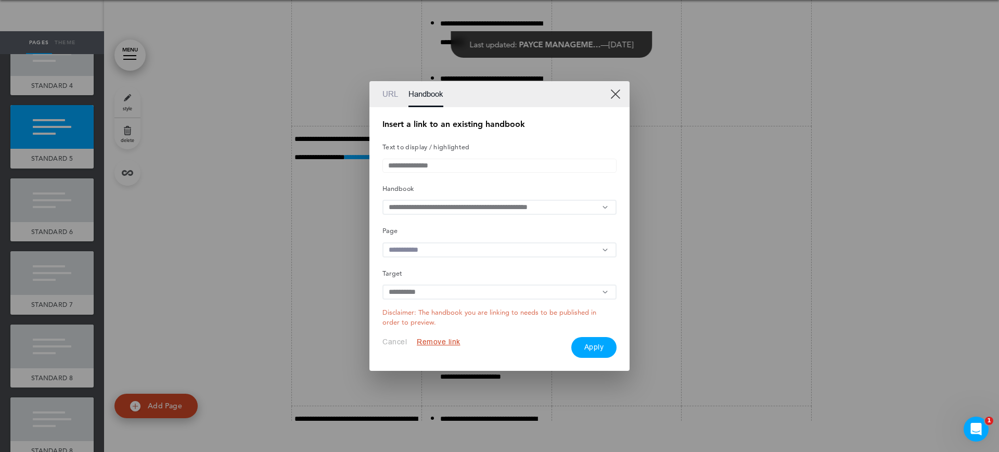
click at [424, 247] on input "text" at bounding box center [499, 249] width 234 height 15
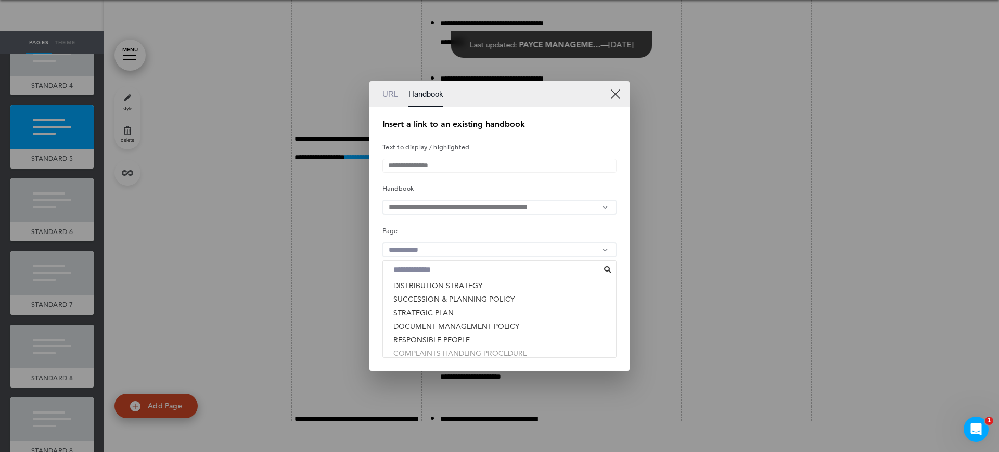
scroll to position [195, 0]
click at [451, 298] on li "CODE OF CONDUCT" at bounding box center [499, 294] width 233 height 14
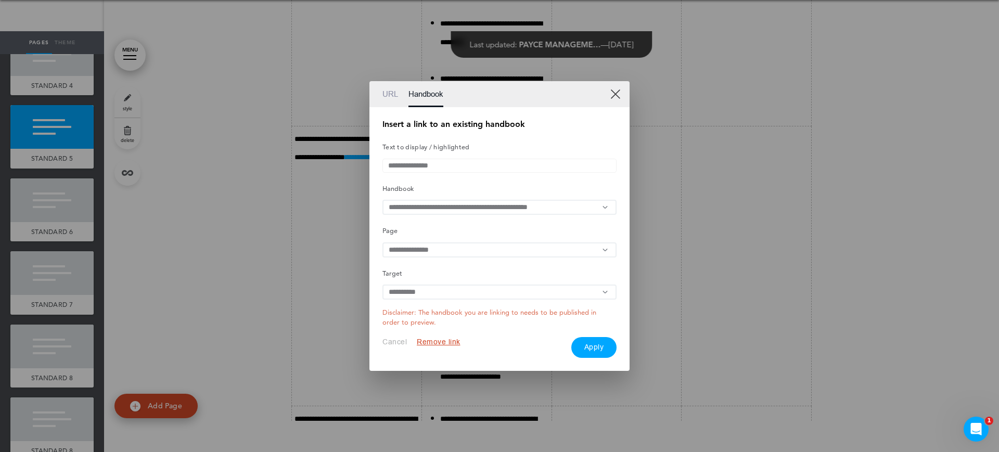
click at [599, 353] on button "Apply" at bounding box center [594, 347] width 46 height 21
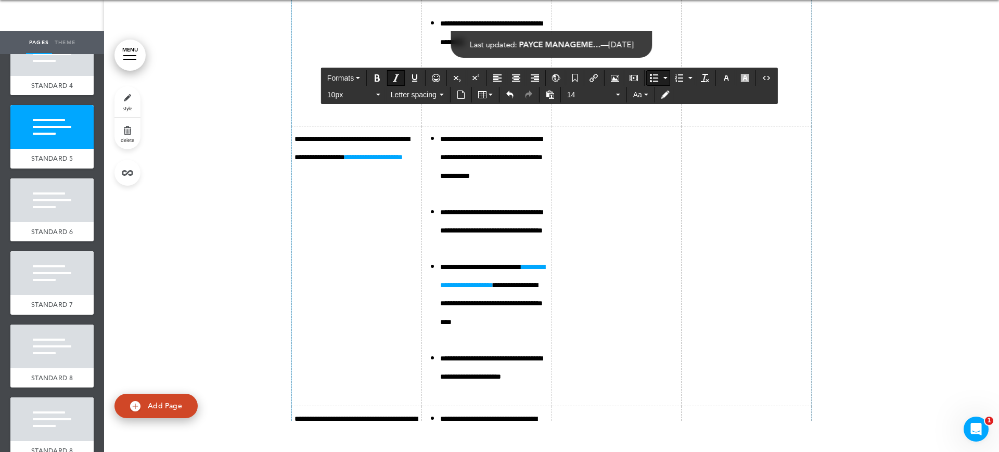
drag, startPoint x: 457, startPoint y: 271, endPoint x: 516, endPoint y: 308, distance: 69.9
copy icon "**********"
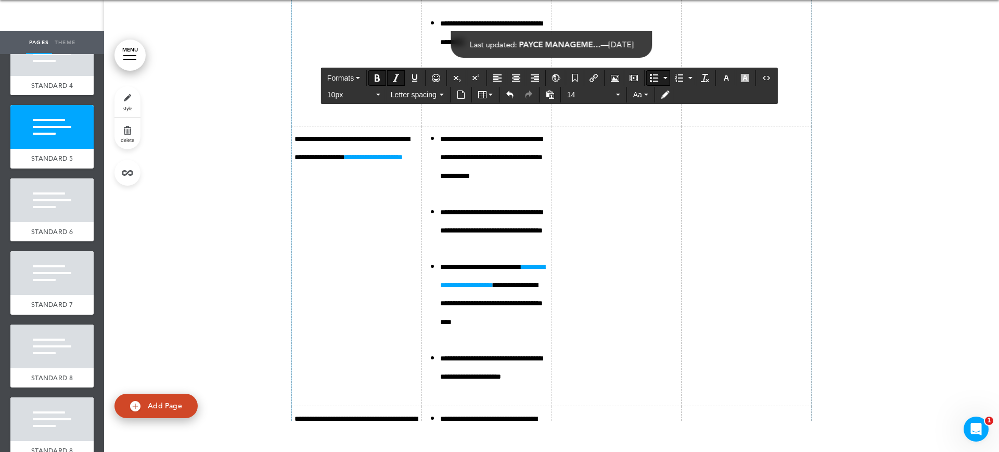
drag, startPoint x: 468, startPoint y: 340, endPoint x: 446, endPoint y: 348, distance: 23.0
drag, startPoint x: 536, startPoint y: 327, endPoint x: 517, endPoint y: 310, distance: 25.5
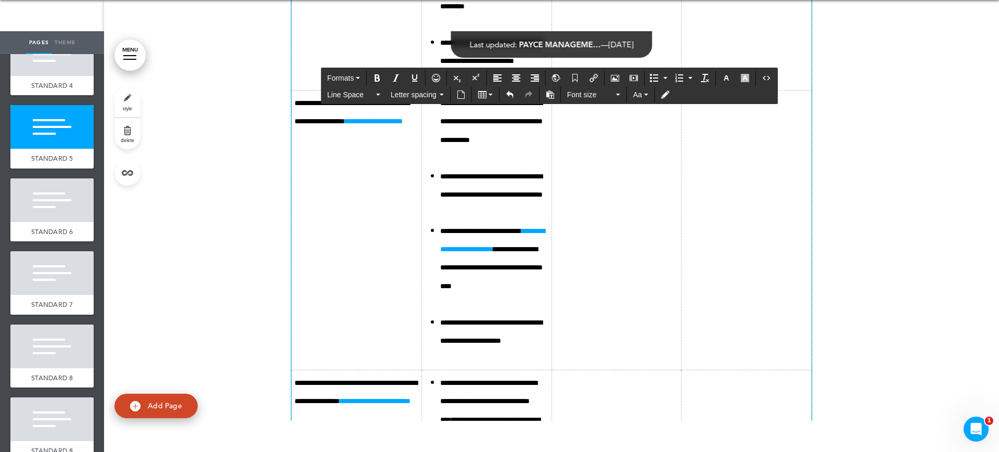
scroll to position [9896, 0]
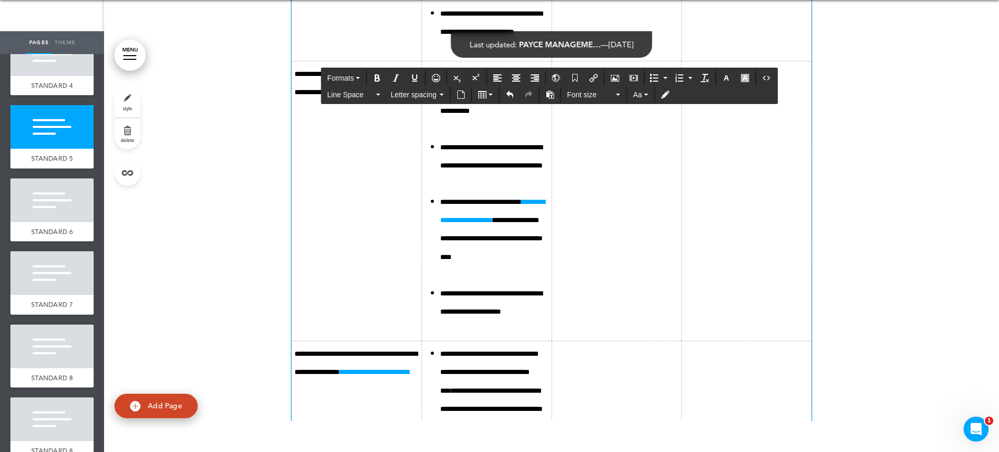
drag, startPoint x: 530, startPoint y: 260, endPoint x: 583, endPoint y: 243, distance: 55.1
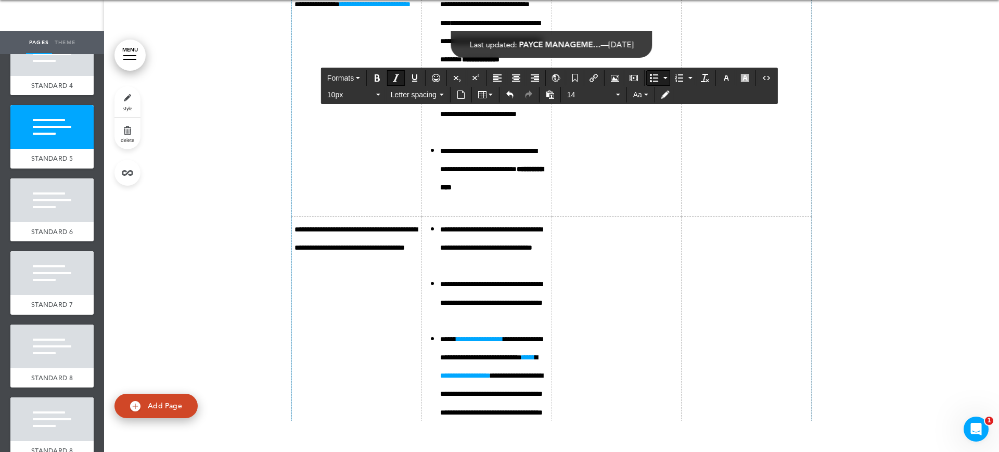
scroll to position [10287, 0]
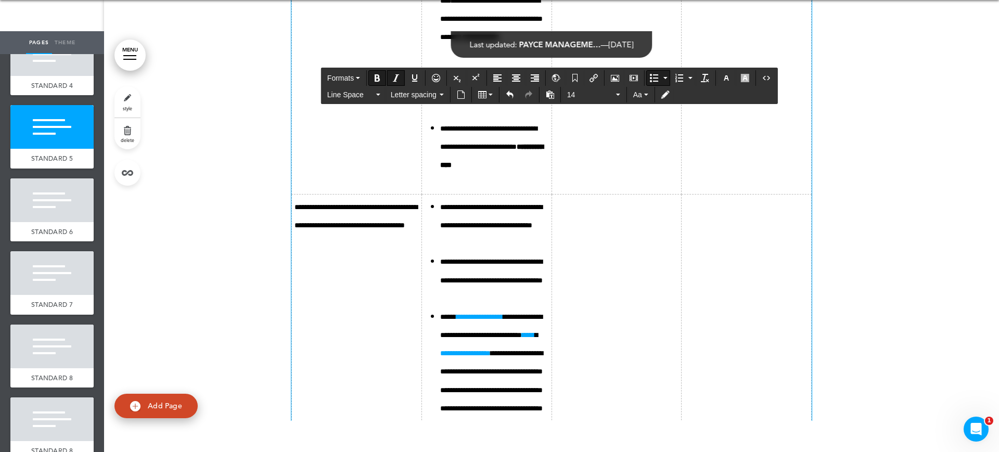
drag, startPoint x: 503, startPoint y: 225, endPoint x: 464, endPoint y: 225, distance: 38.5
click at [594, 74] on icon "Insert/edit airmason link" at bounding box center [594, 78] width 8 height 8
type input "**********"
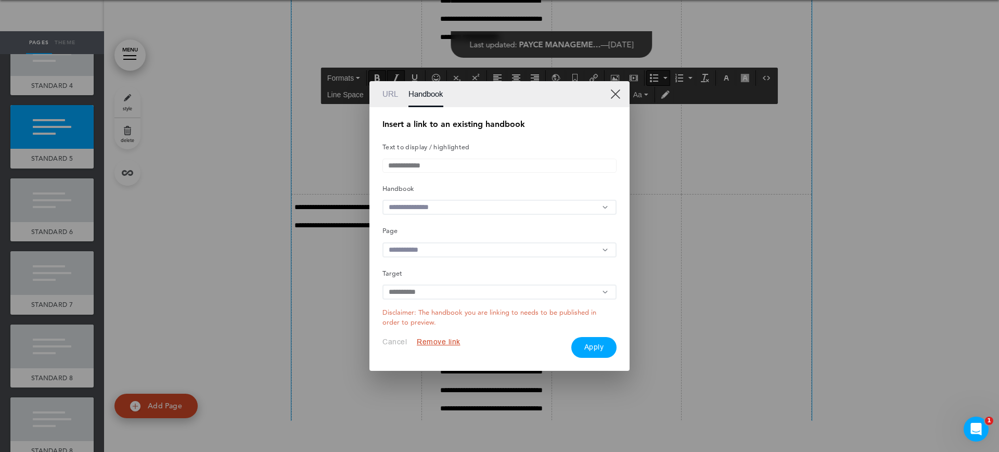
click at [428, 206] on input "text" at bounding box center [499, 207] width 234 height 15
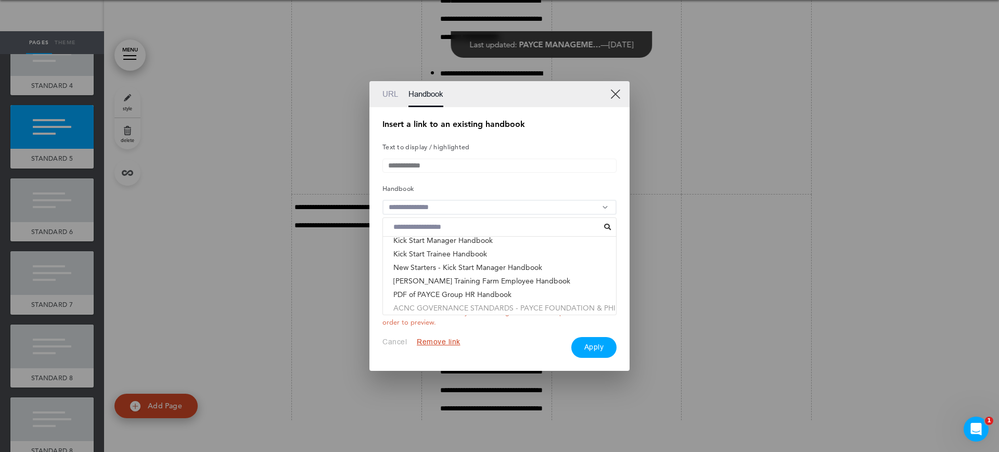
click at [432, 311] on li "ACNC GOVERNANCE STANDARDS - PAYCE FOUNDATION & PHI..." at bounding box center [499, 308] width 233 height 14
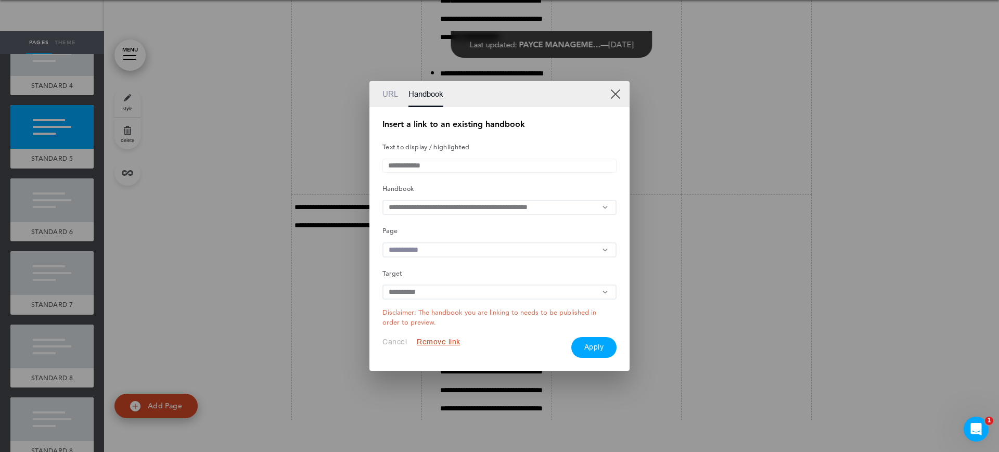
click at [452, 248] on input "text" at bounding box center [499, 249] width 234 height 15
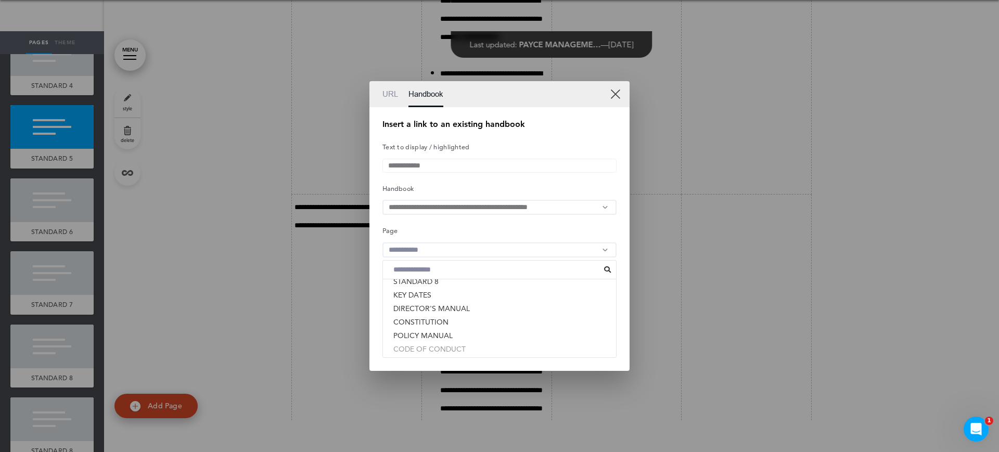
scroll to position [119, 0]
click at [441, 342] on li "CONSTITUTION" at bounding box center [499, 343] width 233 height 14
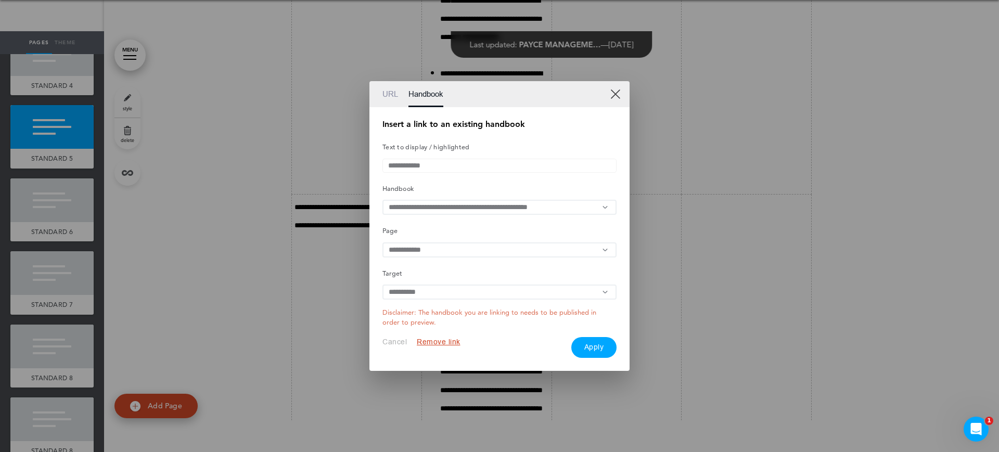
click at [575, 353] on button "Apply" at bounding box center [594, 347] width 46 height 21
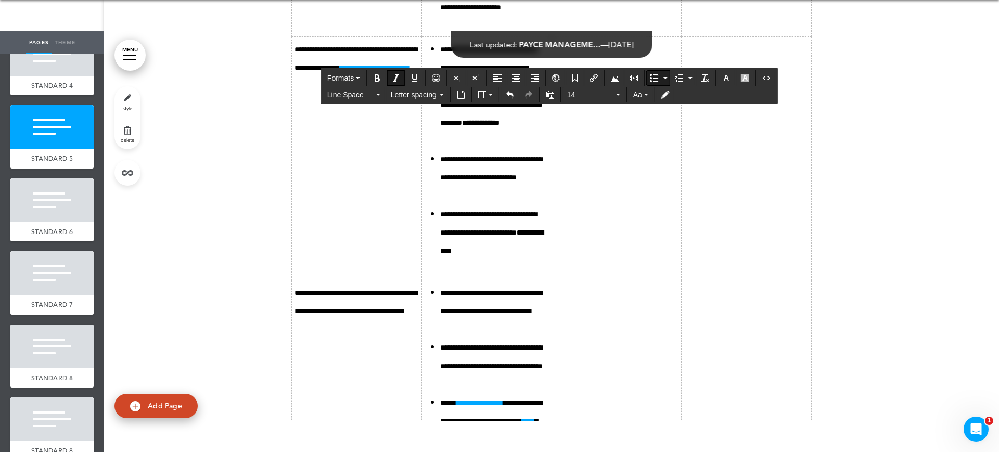
scroll to position [10287, 0]
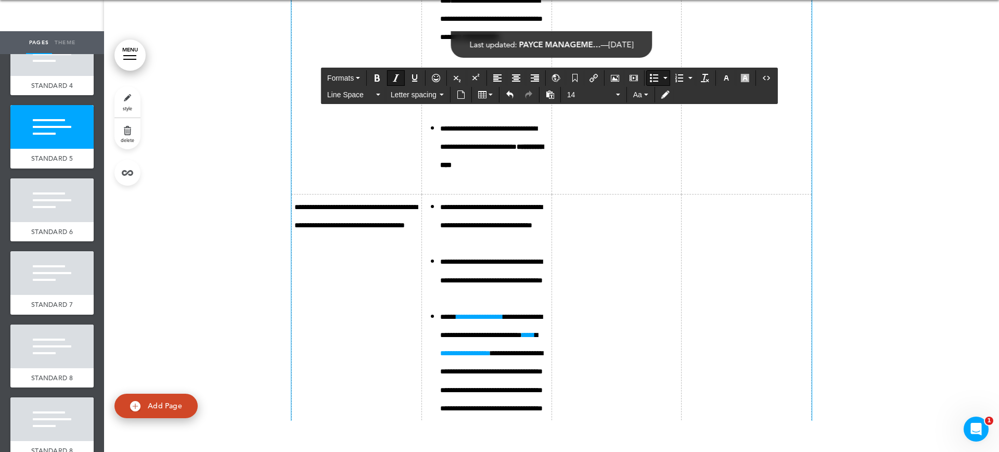
drag, startPoint x: 498, startPoint y: 301, endPoint x: 435, endPoint y: 303, distance: 62.5
click at [596, 82] on icon "Insert/edit airmason link" at bounding box center [594, 78] width 8 height 8
type input "**********"
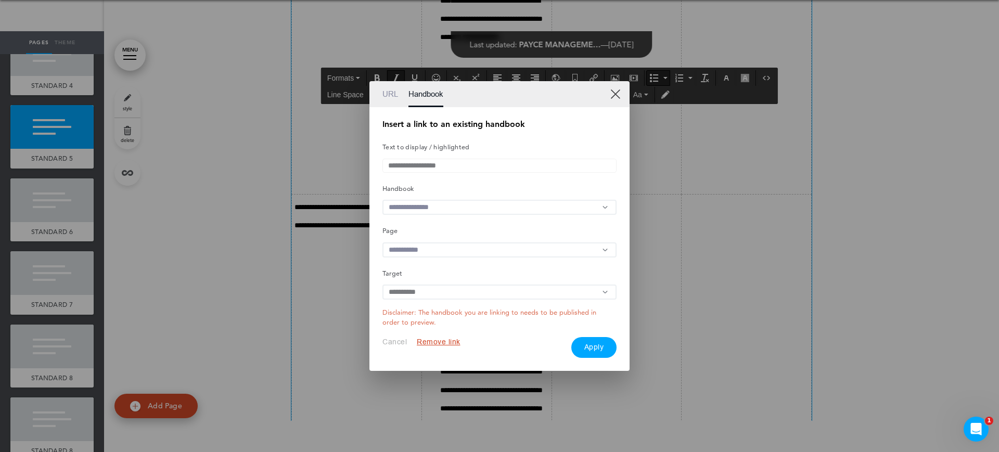
click at [446, 206] on input "text" at bounding box center [499, 207] width 234 height 15
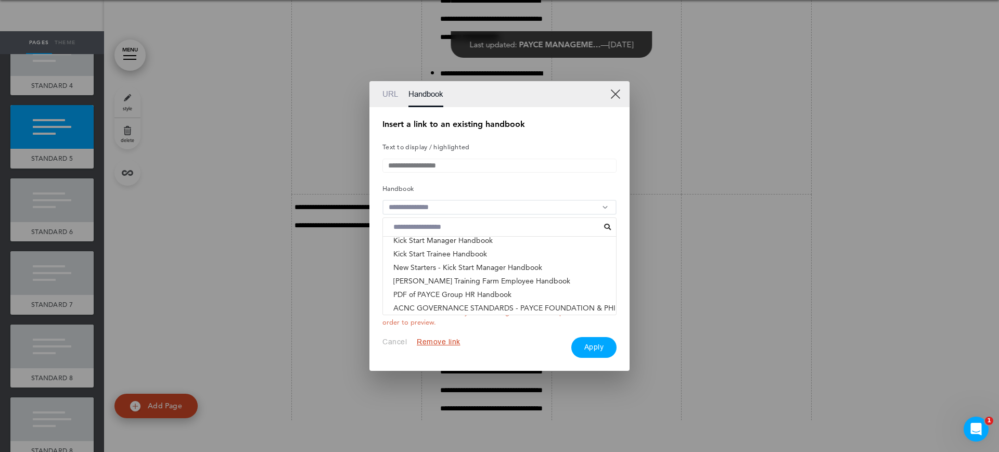
drag, startPoint x: 529, startPoint y: 307, endPoint x: 592, endPoint y: 314, distance: 63.3
click at [530, 307] on li "ACNC GOVERNANCE STANDARDS - PAYCE FOUNDATION & PHI..." at bounding box center [499, 308] width 233 height 14
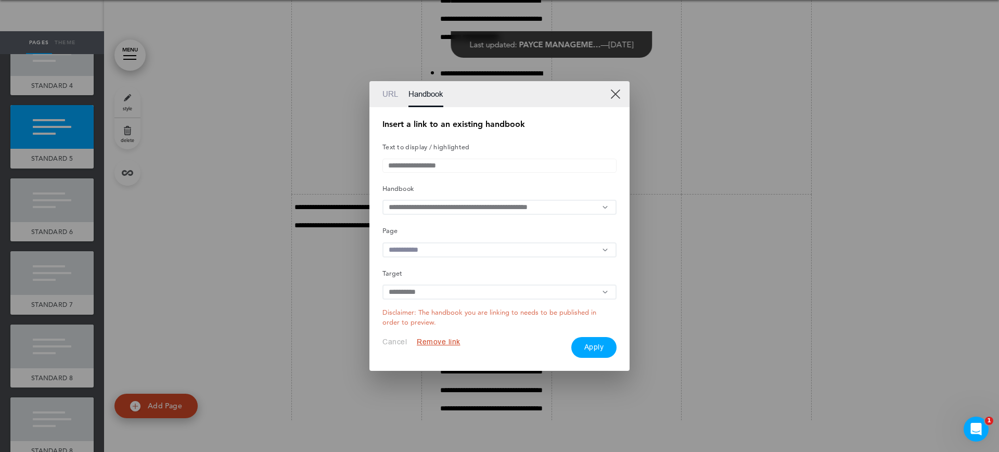
click at [465, 246] on input "text" at bounding box center [499, 249] width 234 height 15
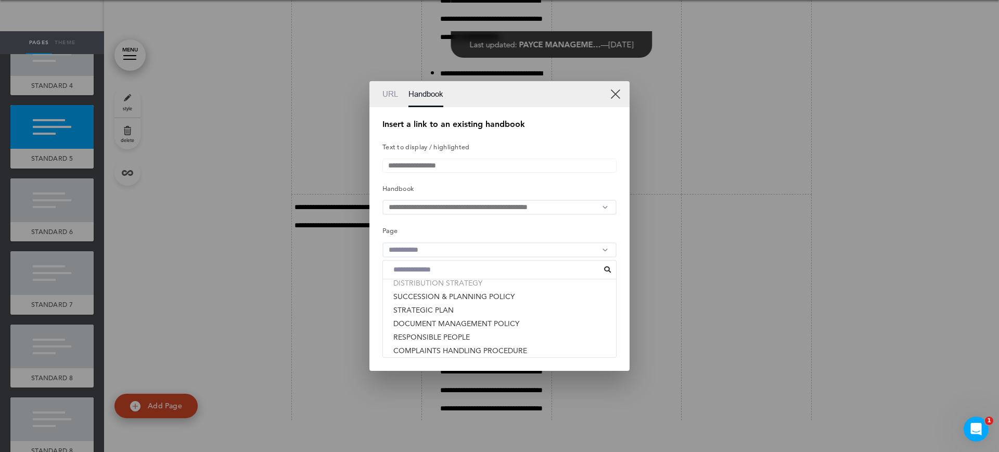
scroll to position [249, 0]
click at [465, 314] on li "RESPONSIBLE PEOPLE" at bounding box center [499, 308] width 233 height 14
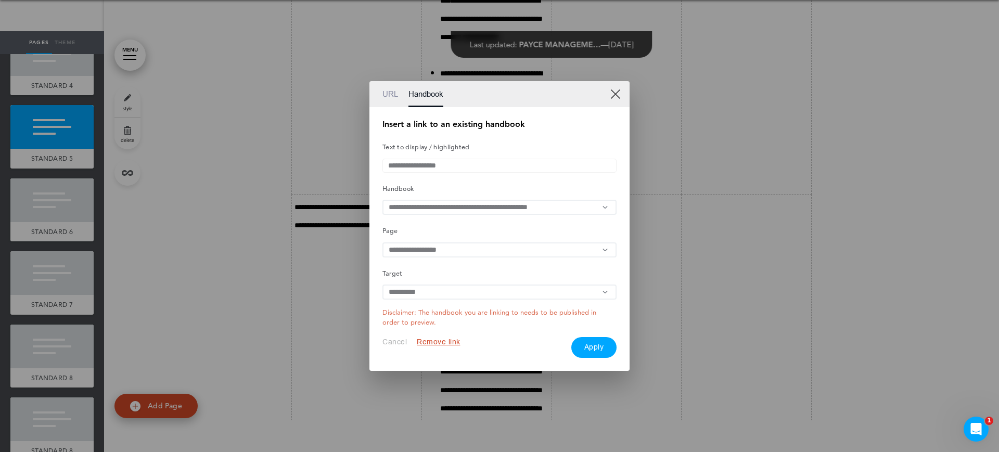
click at [588, 352] on button "Apply" at bounding box center [594, 347] width 46 height 21
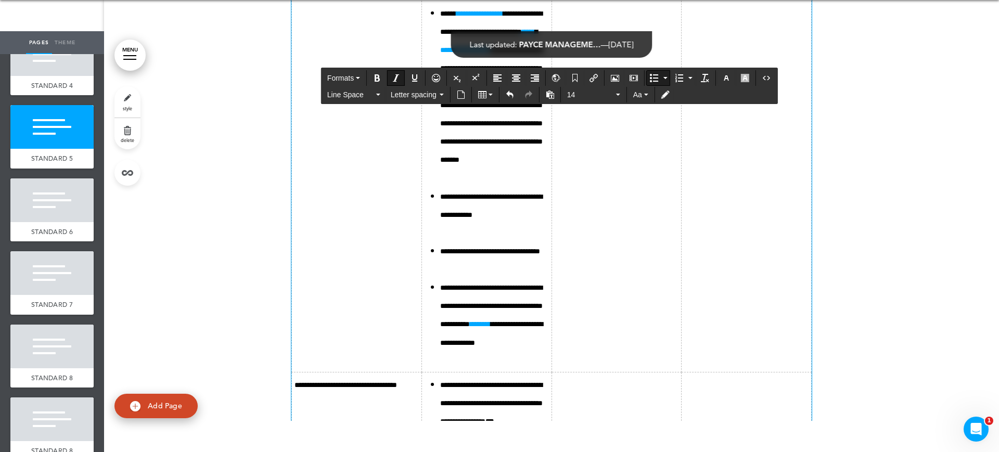
scroll to position [10612, 0]
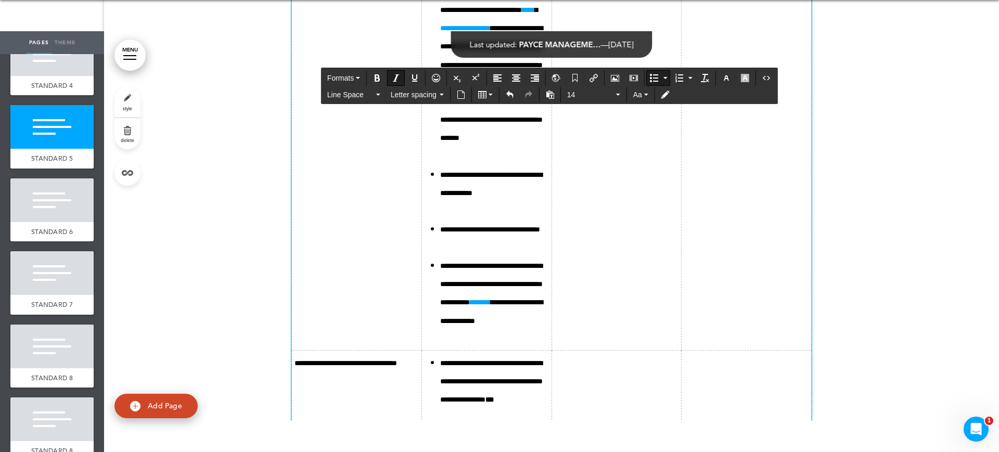
drag, startPoint x: 498, startPoint y: 293, endPoint x: 435, endPoint y: 288, distance: 63.2
click at [596, 76] on icon "Insert/edit airmason link" at bounding box center [594, 78] width 8 height 8
type input "**********"
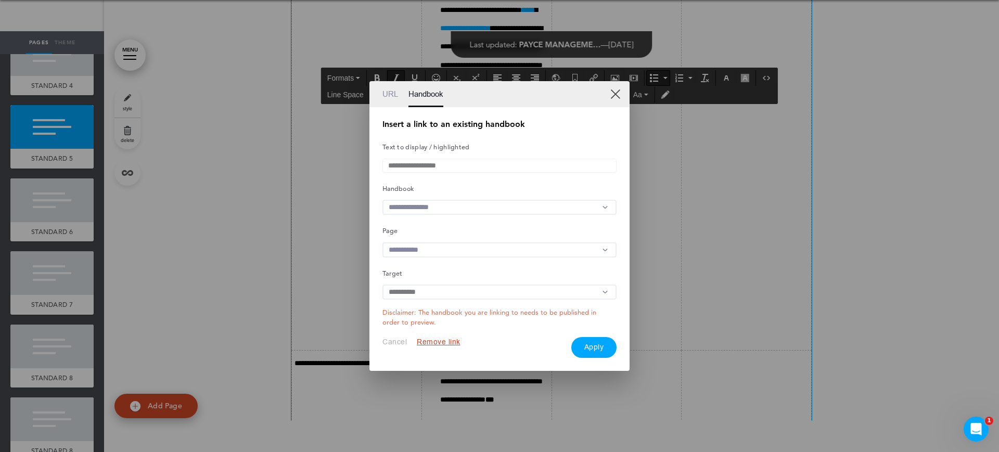
click at [453, 205] on input "text" at bounding box center [499, 207] width 234 height 15
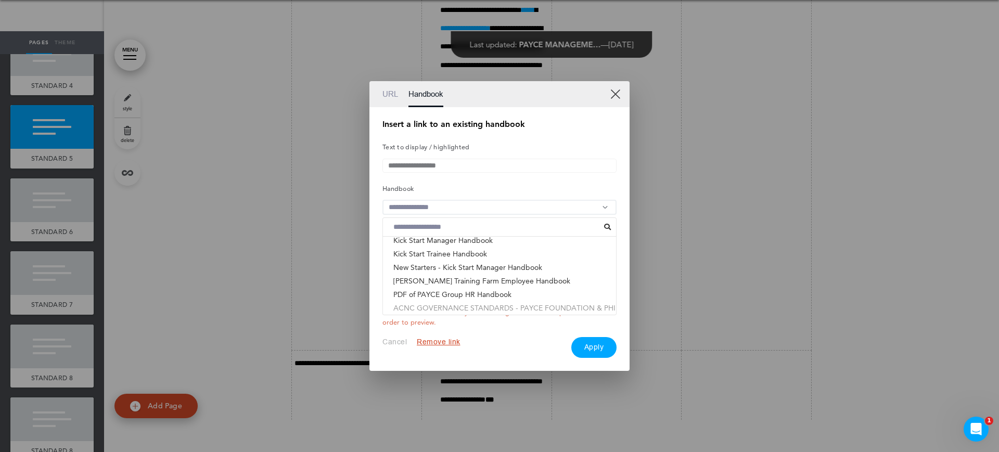
click at [414, 309] on li "ACNC GOVERNANCE STANDARDS - PAYCE FOUNDATION & PHI..." at bounding box center [499, 308] width 233 height 14
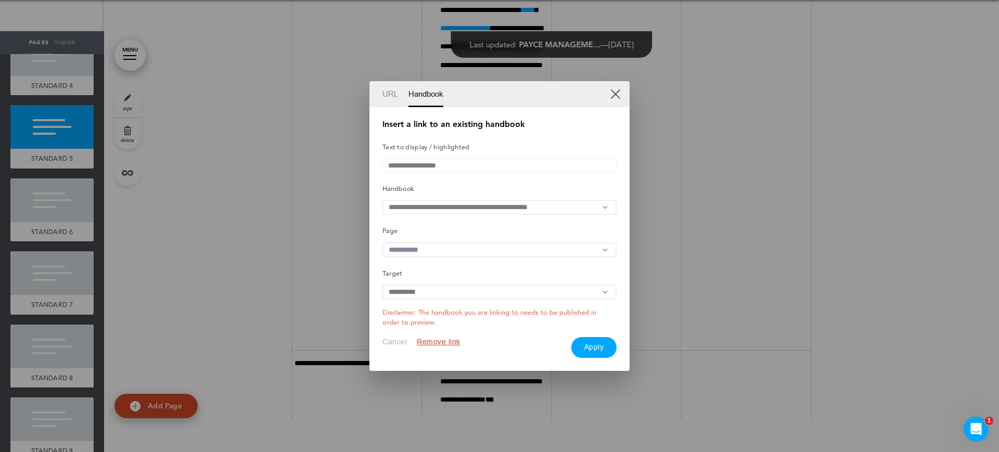
click at [445, 253] on input "text" at bounding box center [499, 249] width 234 height 15
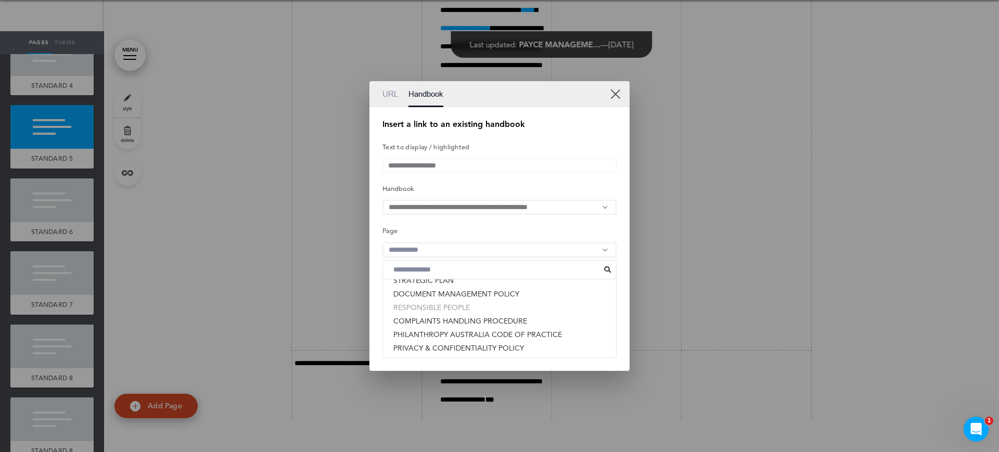
click at [431, 309] on li "RESPONSIBLE PEOPLE" at bounding box center [499, 308] width 233 height 14
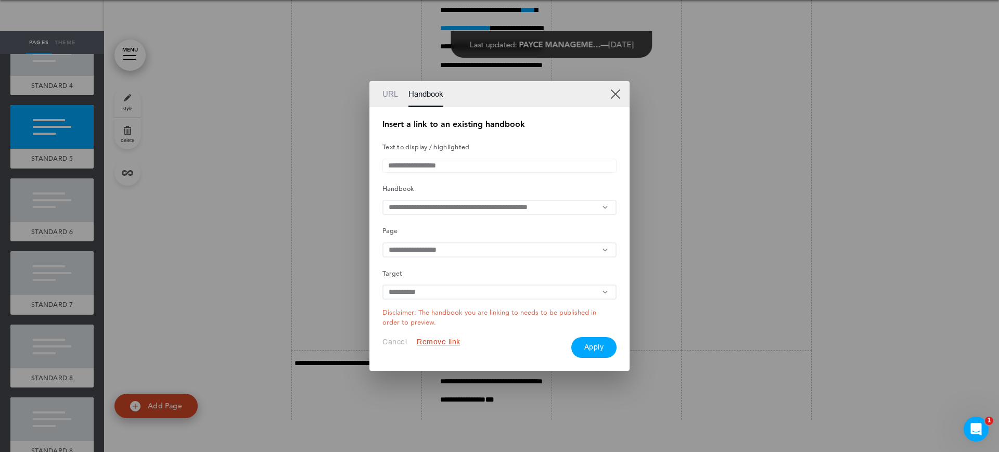
drag, startPoint x: 608, startPoint y: 346, endPoint x: 635, endPoint y: 331, distance: 31.0
click at [607, 346] on button "Apply" at bounding box center [594, 347] width 46 height 21
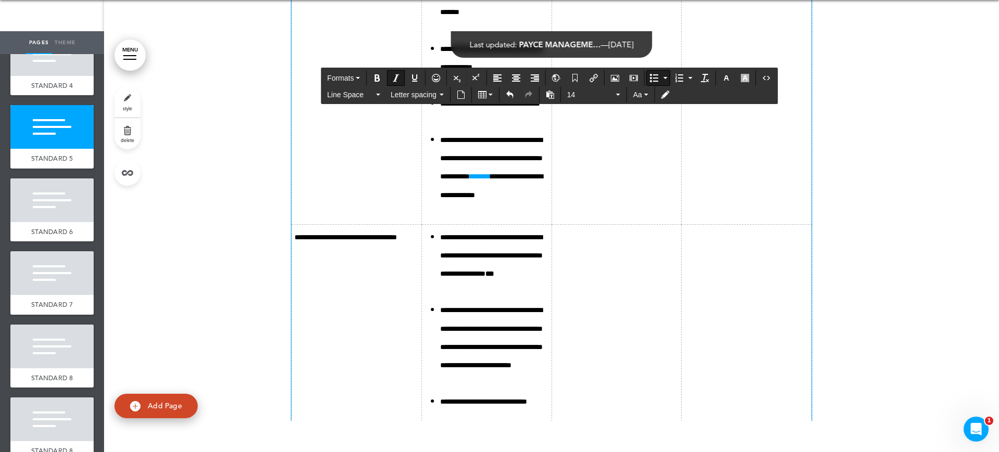
scroll to position [10742, 0]
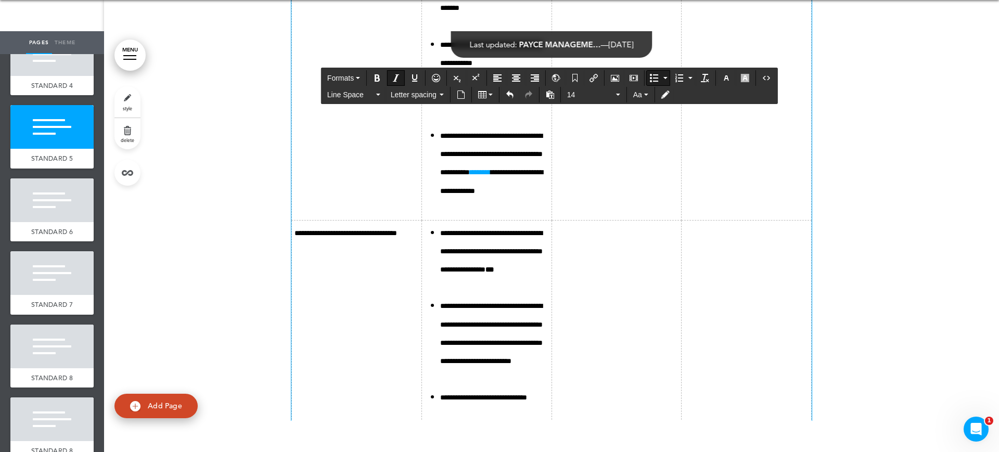
drag, startPoint x: 503, startPoint y: 181, endPoint x: 459, endPoint y: 189, distance: 44.1
click at [597, 80] on icon "Insert/edit airmason link" at bounding box center [594, 78] width 8 height 8
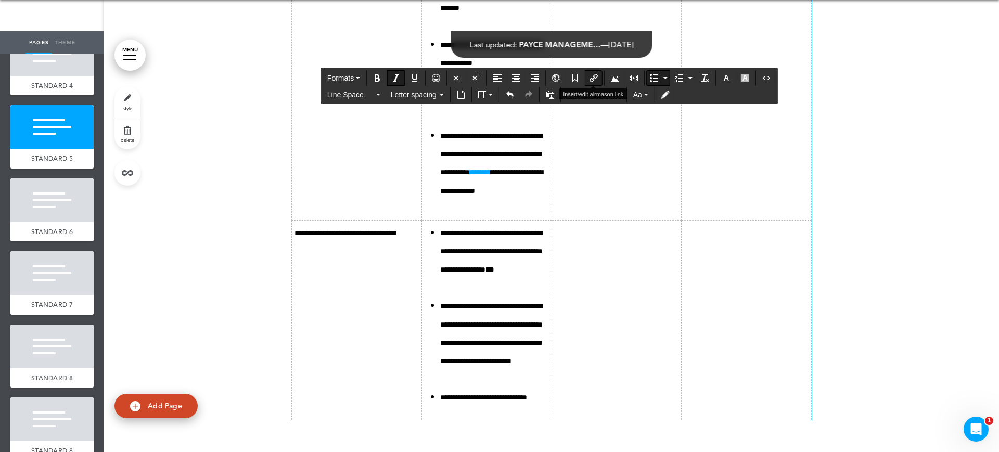
type input "**********"
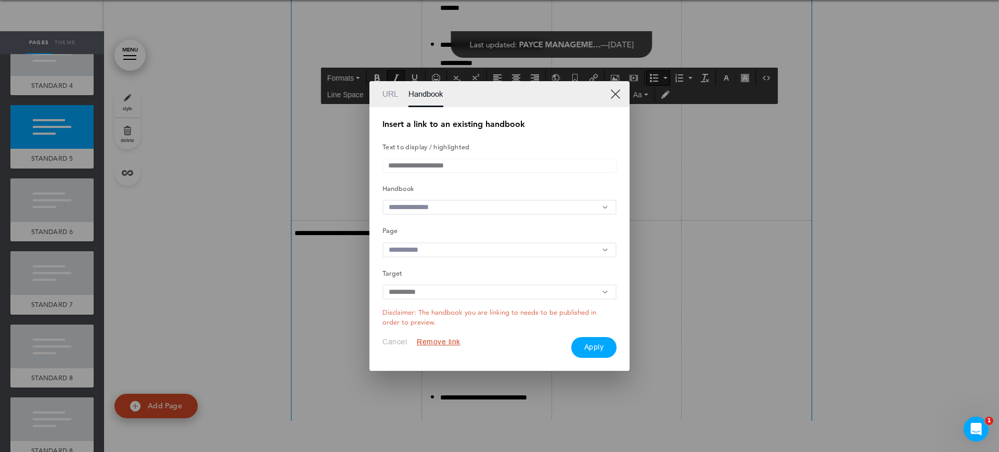
click at [439, 202] on input "text" at bounding box center [499, 207] width 234 height 15
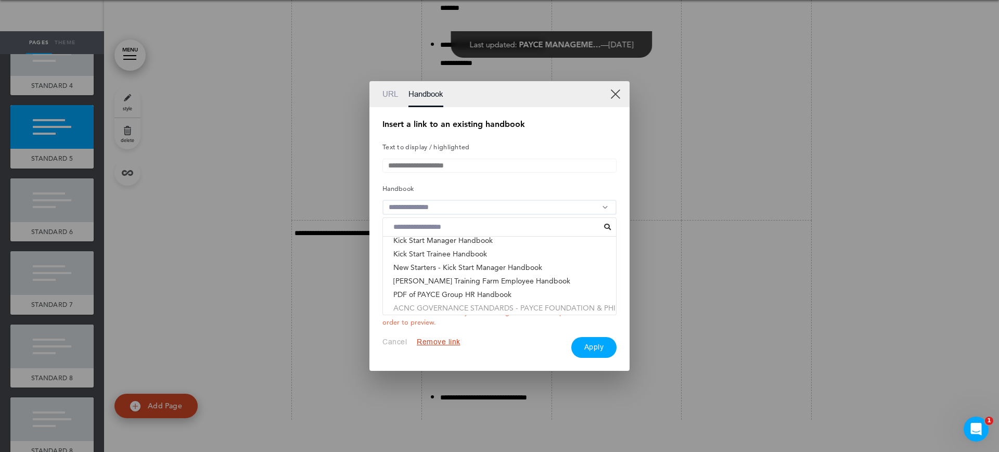
click at [436, 311] on li "ACNC GOVERNANCE STANDARDS - PAYCE FOUNDATION & PHI..." at bounding box center [499, 308] width 233 height 14
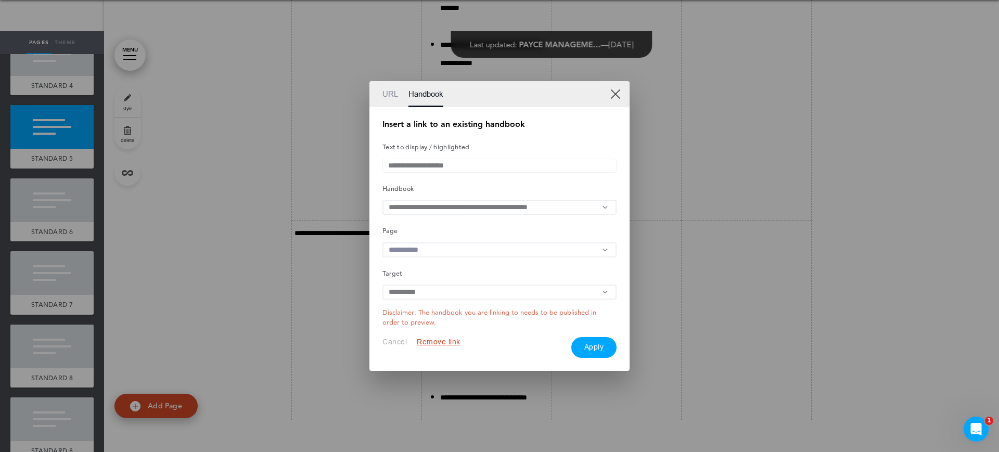
click at [469, 255] on input "text" at bounding box center [499, 249] width 234 height 15
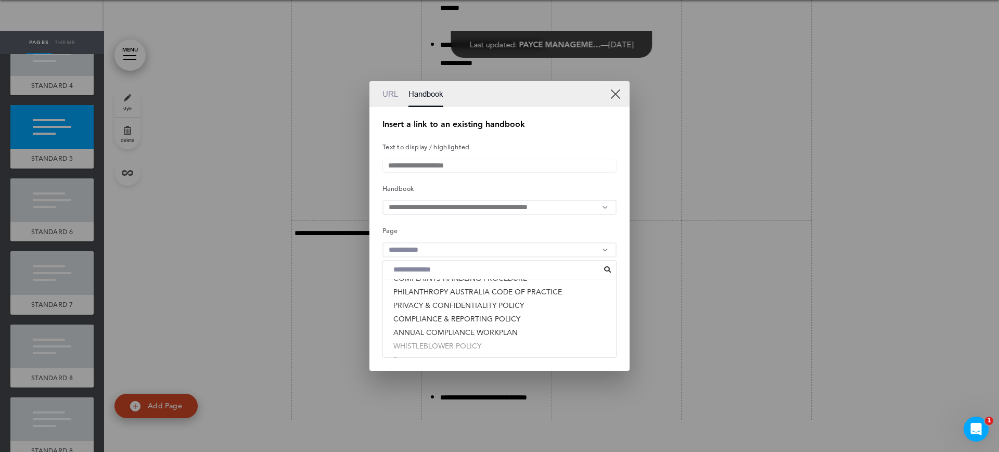
scroll to position [314, 0]
click at [711, 221] on div at bounding box center [499, 226] width 999 height 452
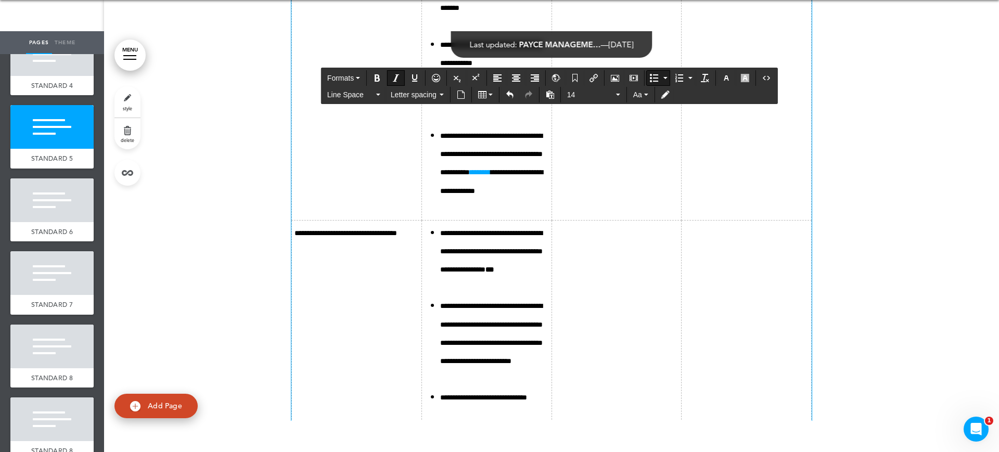
drag, startPoint x: 459, startPoint y: 196, endPoint x: 501, endPoint y: 182, distance: 44.4
click at [375, 78] on icon "Bold" at bounding box center [377, 78] width 8 height 8
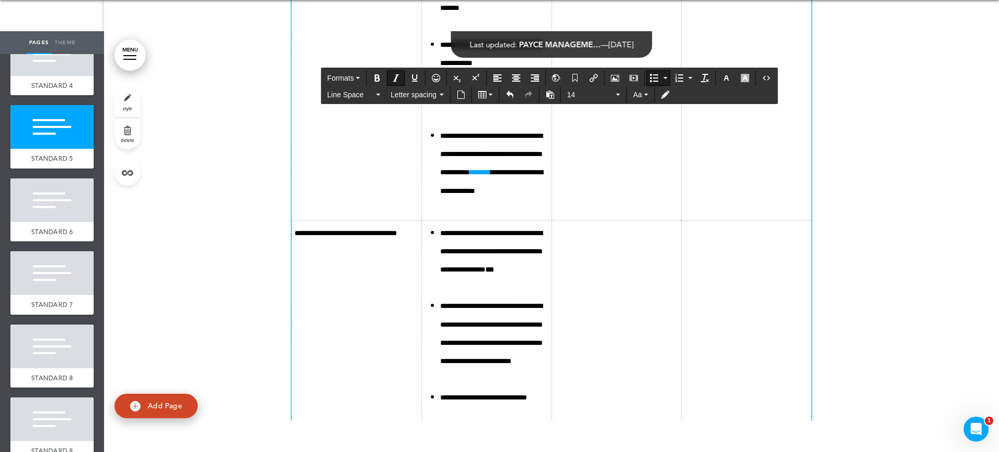
drag, startPoint x: 498, startPoint y: 251, endPoint x: 437, endPoint y: 259, distance: 61.9
click at [379, 78] on icon "Bold" at bounding box center [377, 78] width 8 height 8
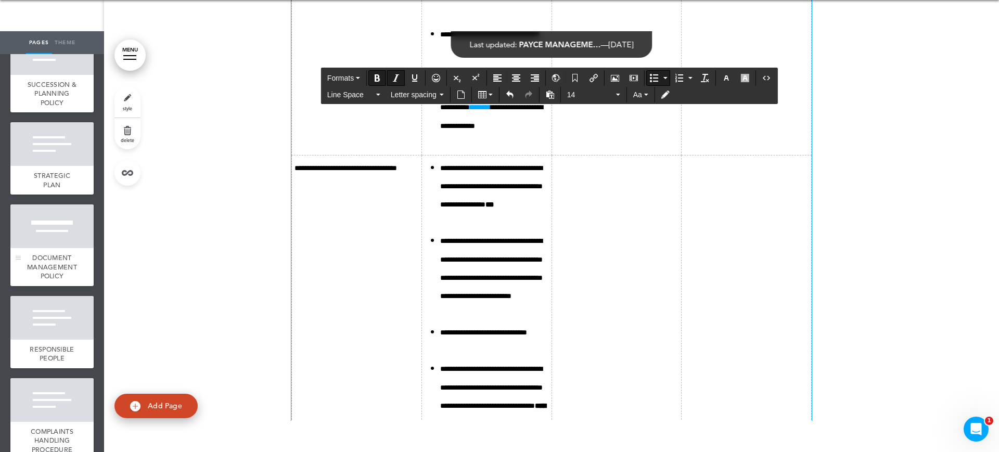
scroll to position [1431, 0]
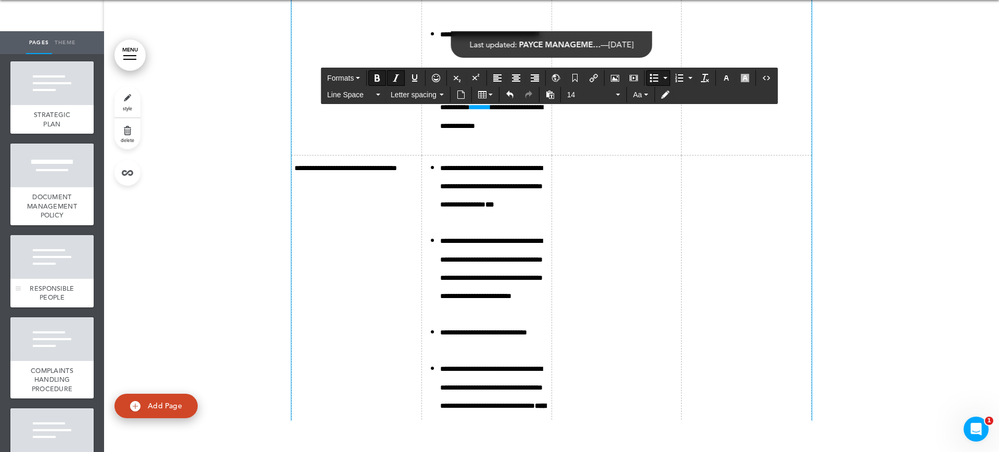
click at [66, 302] on span "RESPONSIBLE PEOPLE" at bounding box center [52, 293] width 44 height 18
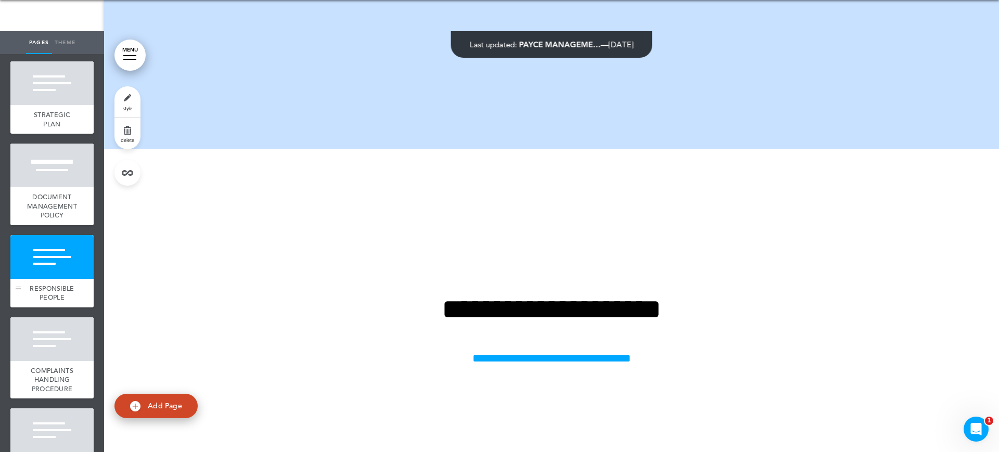
scroll to position [18781, 0]
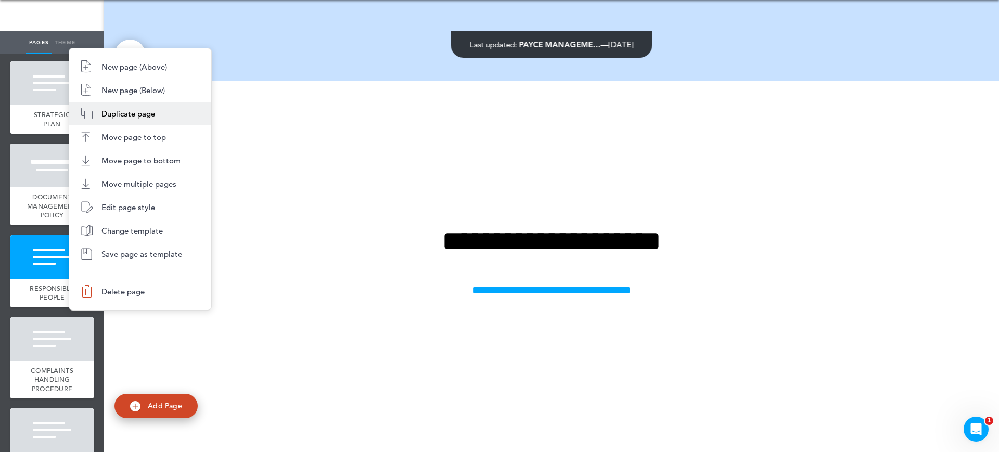
click at [125, 110] on span "Duplicate page" at bounding box center [128, 114] width 54 height 10
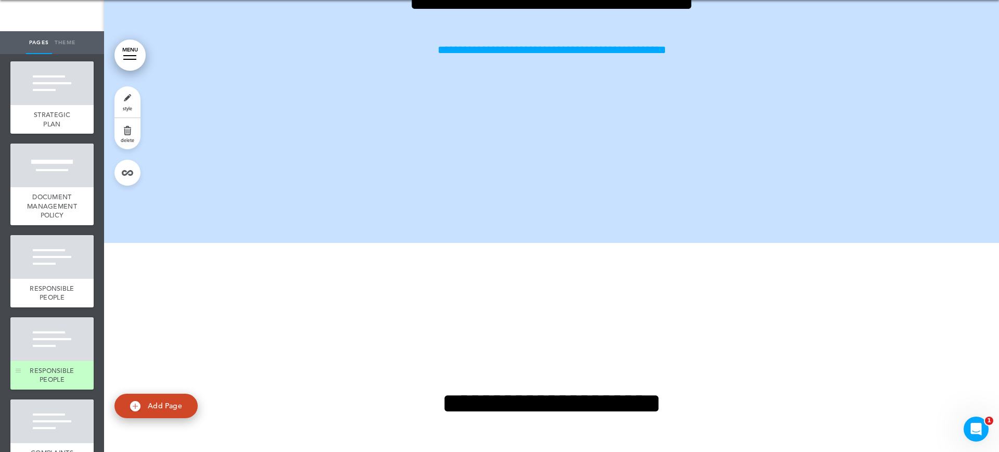
click at [59, 385] on span "RESPONSIBLE PEOPLE" at bounding box center [52, 375] width 44 height 18
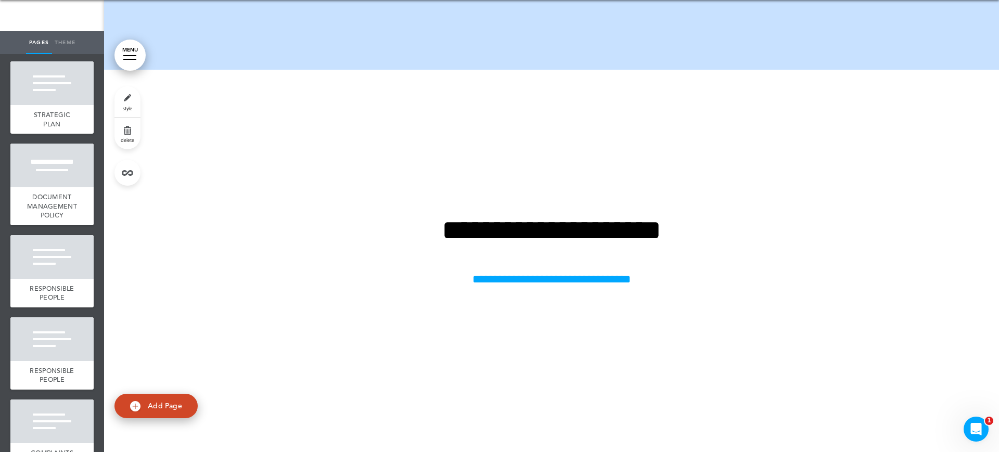
scroll to position [18957, 0]
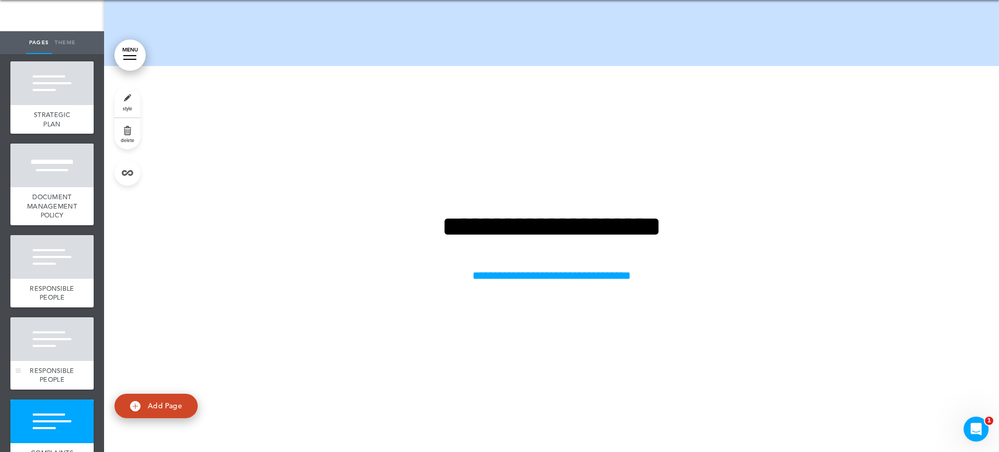
drag, startPoint x: 56, startPoint y: 364, endPoint x: 68, endPoint y: 364, distance: 12.0
click at [56, 361] on div at bounding box center [51, 339] width 83 height 44
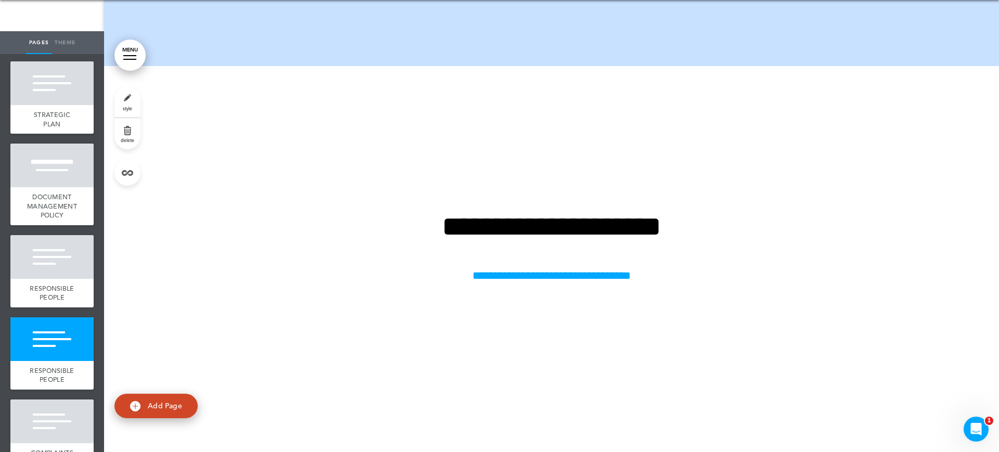
click at [124, 89] on link "style" at bounding box center [127, 101] width 26 height 31
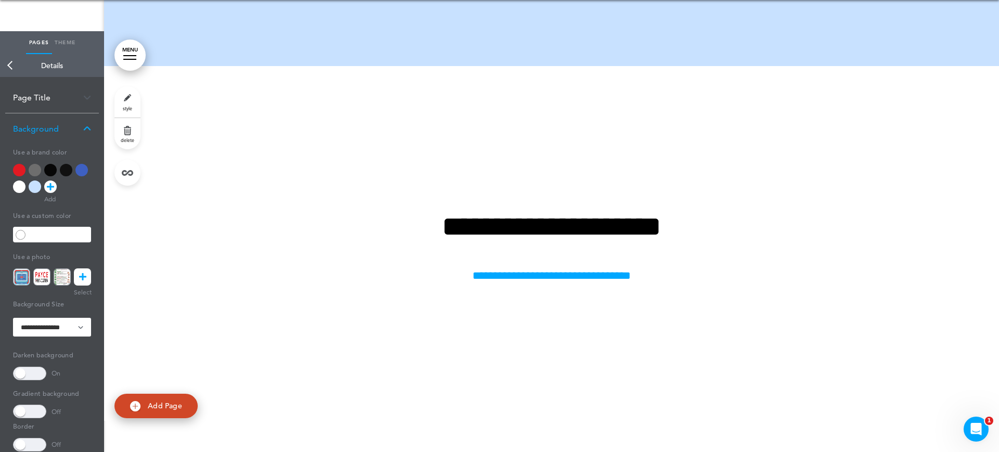
click at [46, 97] on div "Page Title" at bounding box center [52, 97] width 94 height 31
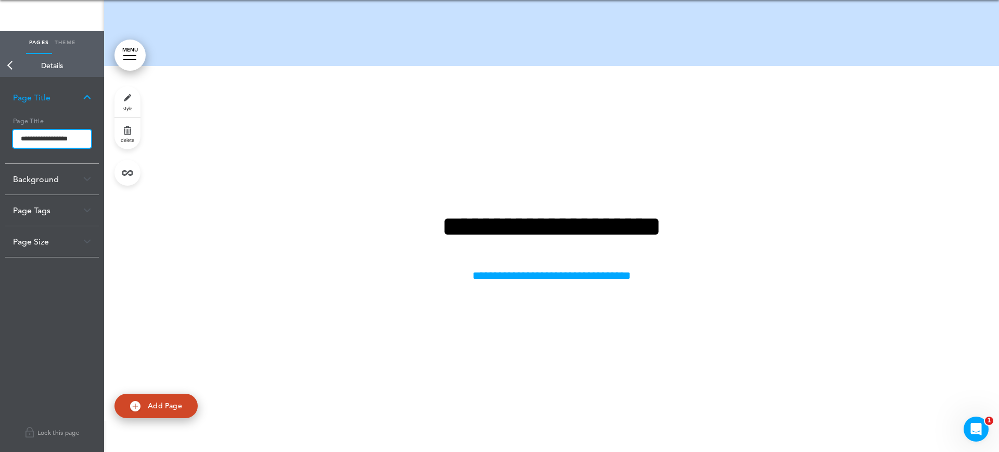
click at [69, 138] on input "**********" at bounding box center [52, 139] width 78 height 18
type input "*"
type input "**********"
click at [62, 91] on body "Make this page common so it is available in other handbooks. This handbook [GEO…" at bounding box center [499, 195] width 999 height 452
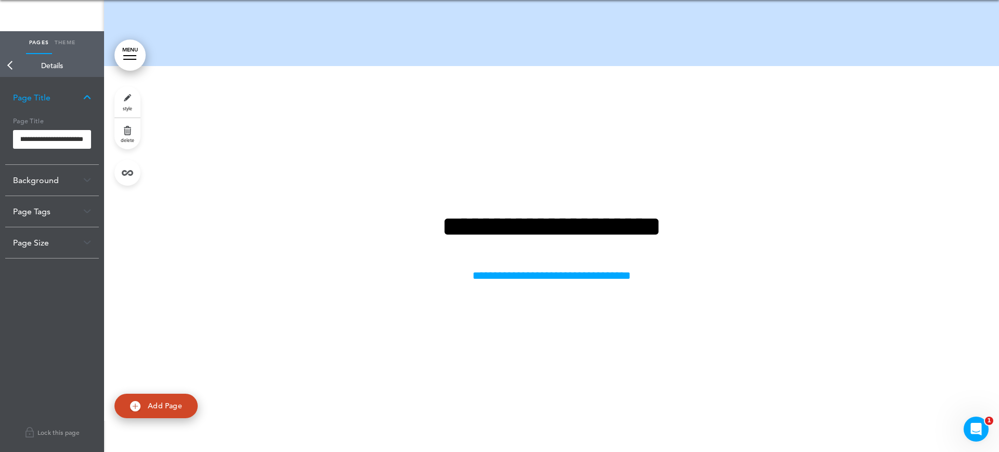
scroll to position [0, 0]
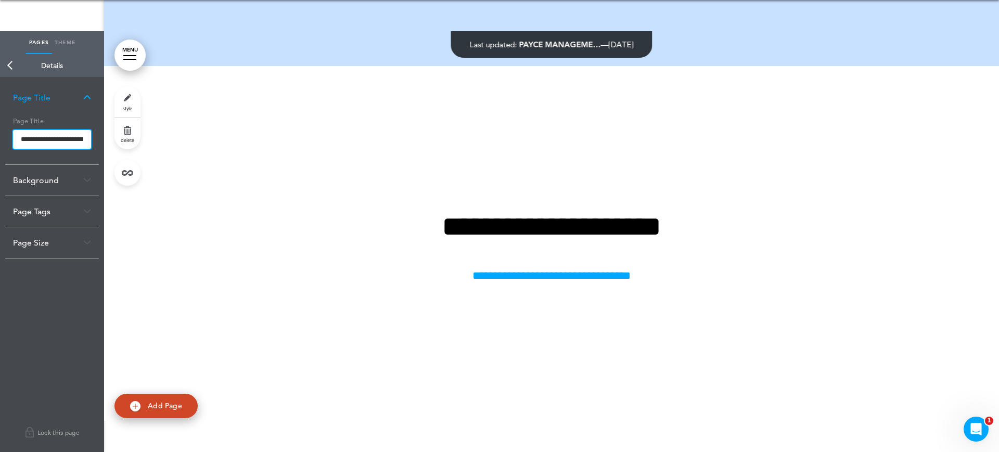
click at [24, 135] on input "**********" at bounding box center [52, 139] width 78 height 19
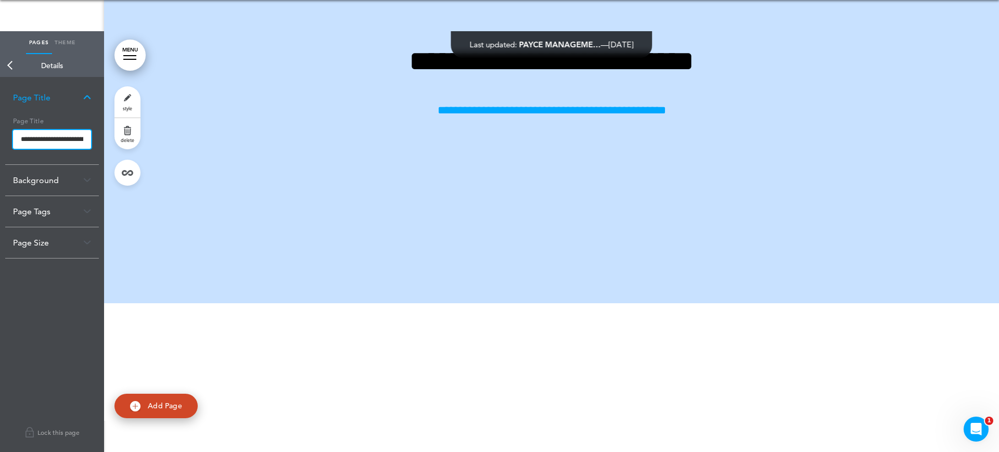
scroll to position [18697, 0]
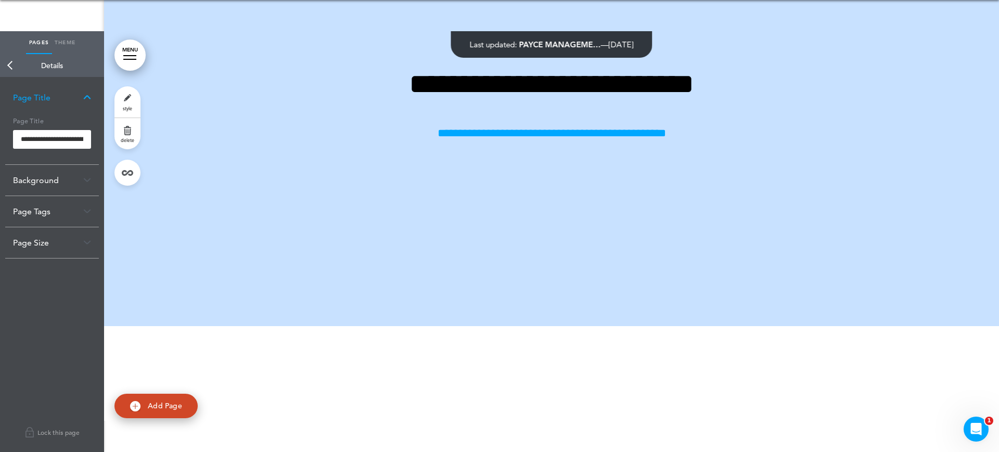
click at [632, 356] on body "Make this page common so it is available in other handbooks. This handbook [GEO…" at bounding box center [499, 195] width 999 height 452
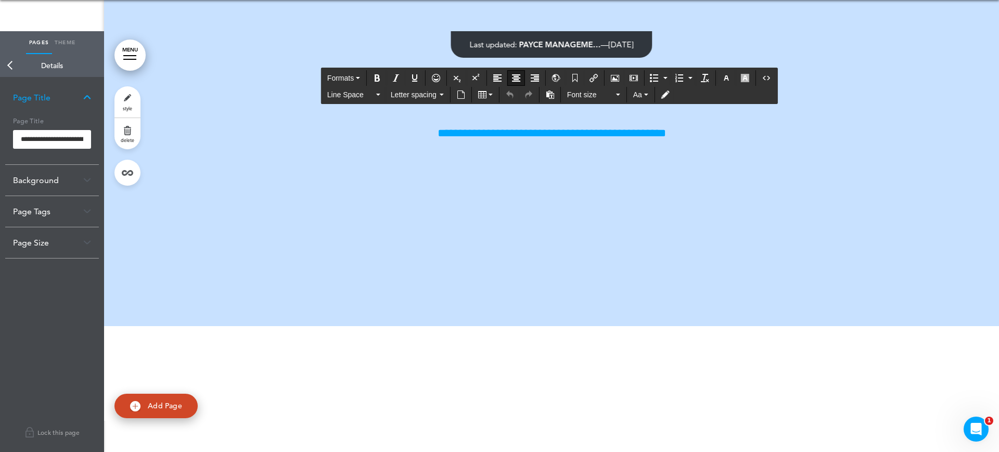
drag, startPoint x: 727, startPoint y: 313, endPoint x: 337, endPoint y: 306, distance: 390.3
paste div
drag, startPoint x: 44, startPoint y: 186, endPoint x: 50, endPoint y: 187, distance: 5.7
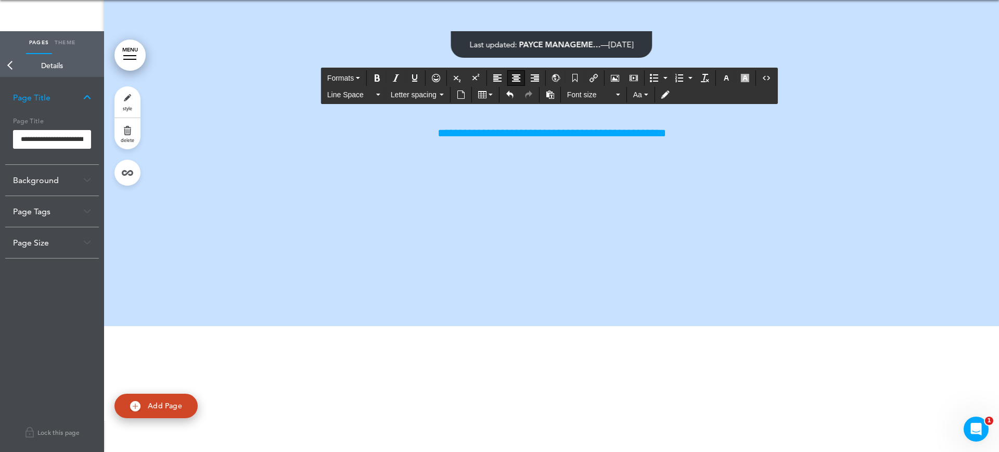
click at [45, 187] on div "Background" at bounding box center [52, 180] width 94 height 31
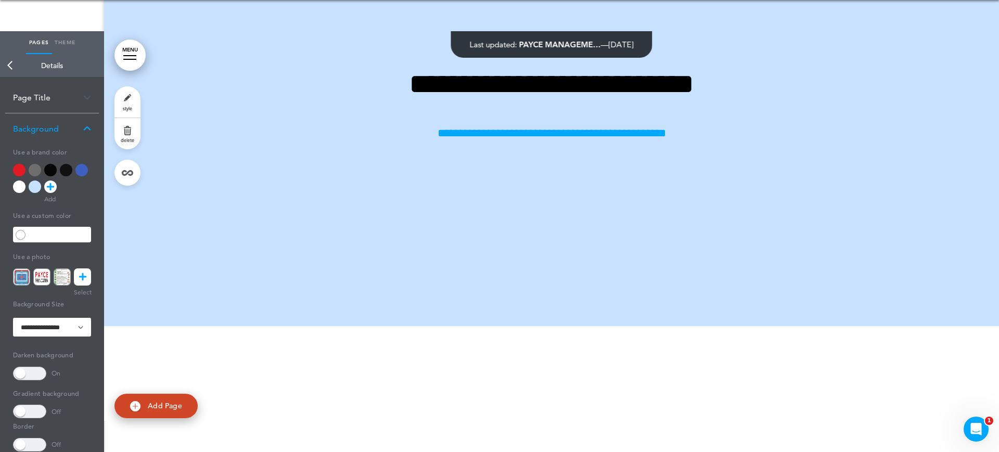
click at [28, 190] on div at bounding box center [52, 180] width 78 height 33
click at [36, 186] on div at bounding box center [35, 187] width 12 height 12
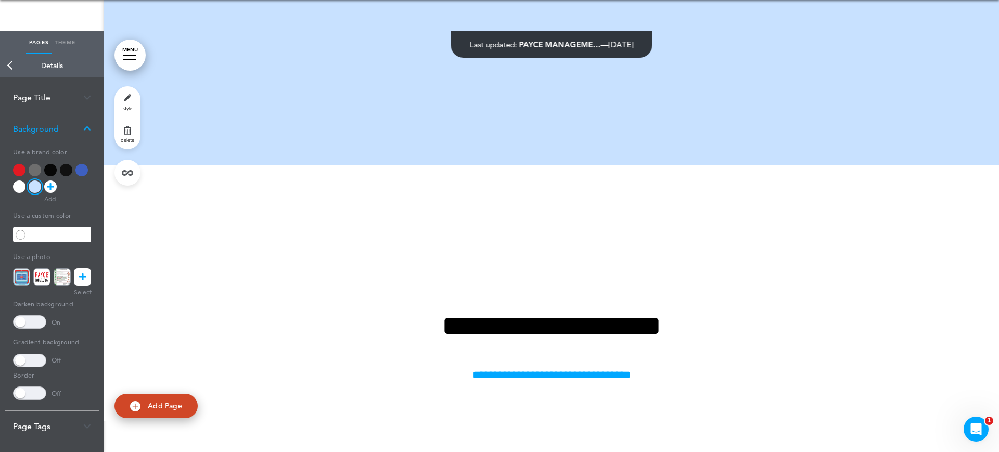
scroll to position [18827, 0]
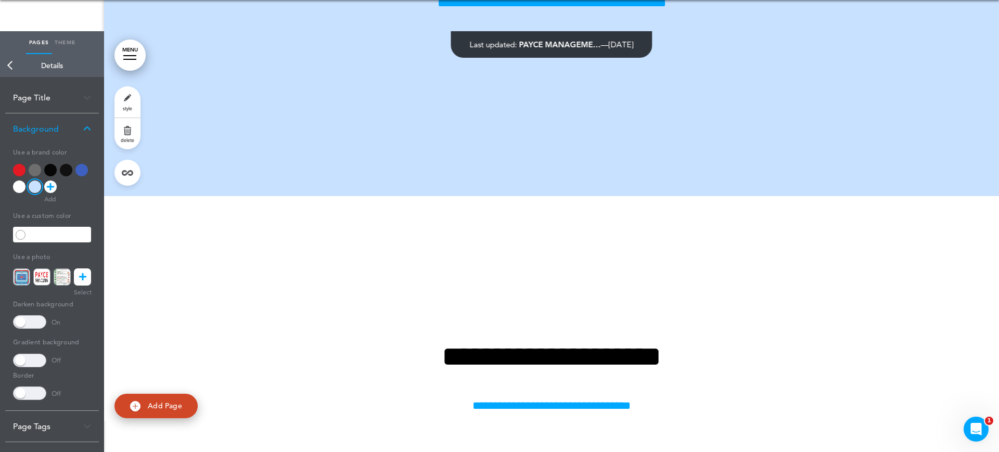
click at [19, 190] on div at bounding box center [19, 187] width 12 height 12
click at [36, 319] on span at bounding box center [29, 322] width 33 height 14
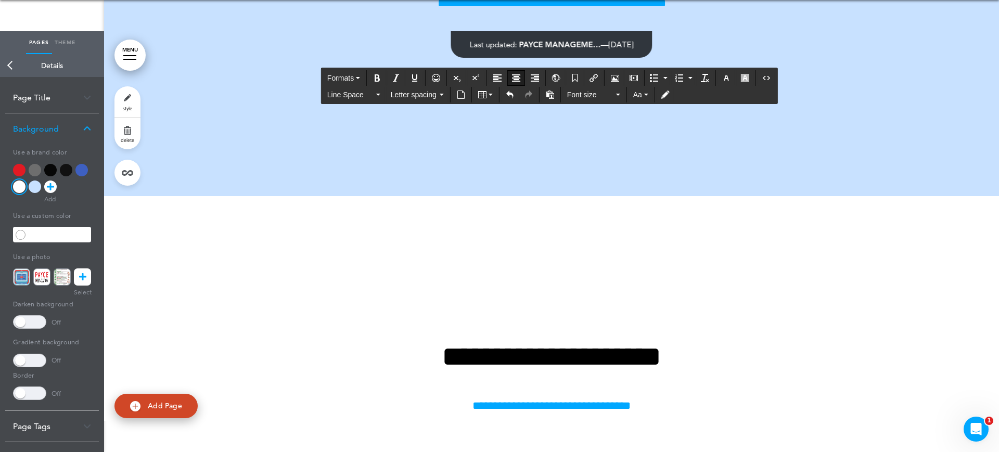
click at [456, 95] on button "Insert document" at bounding box center [461, 94] width 17 height 15
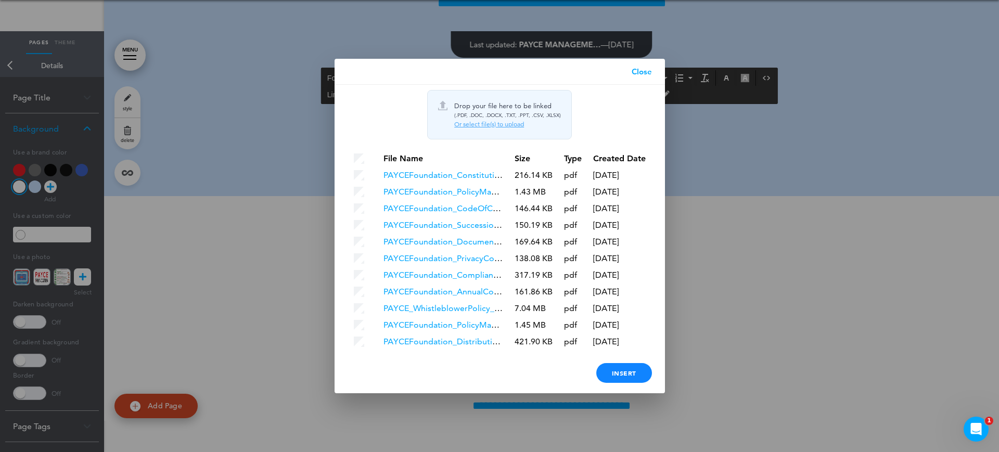
drag, startPoint x: 311, startPoint y: 233, endPoint x: 375, endPoint y: 222, distance: 64.3
click at [311, 233] on div at bounding box center [499, 226] width 999 height 452
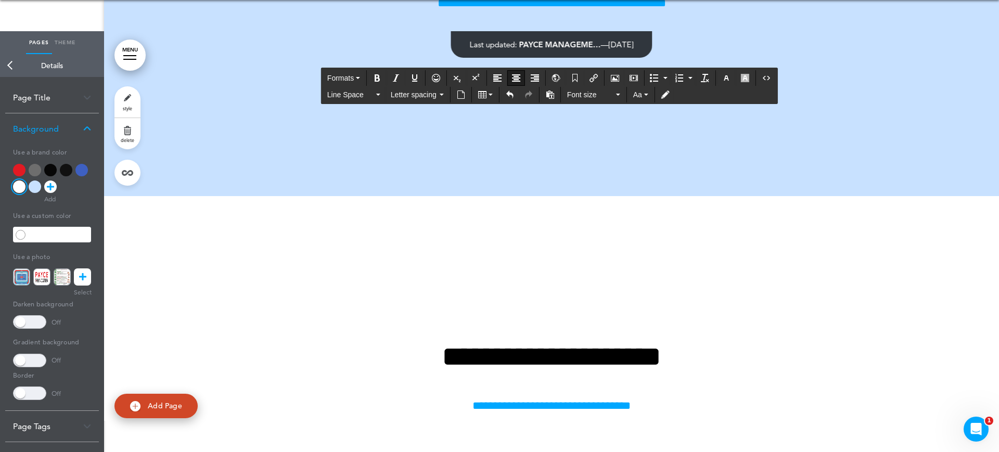
drag, startPoint x: 632, startPoint y: 236, endPoint x: 436, endPoint y: 230, distance: 196.2
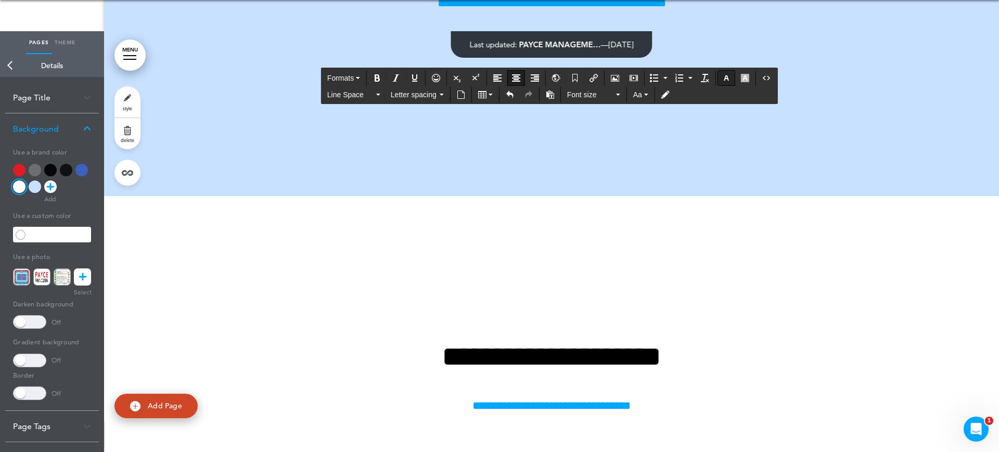
click at [724, 76] on icon "button" at bounding box center [726, 78] width 8 height 8
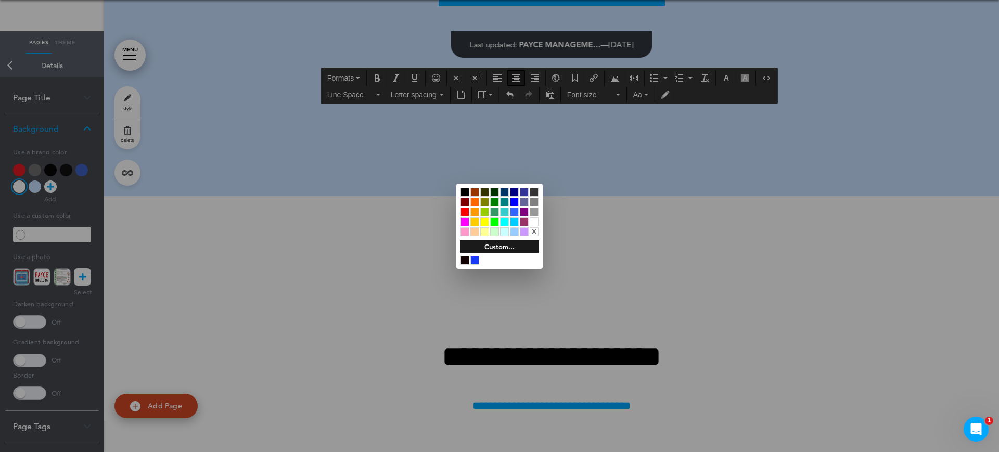
click at [463, 192] on div at bounding box center [464, 192] width 9 height 9
click at [583, 223] on div at bounding box center [499, 226] width 999 height 452
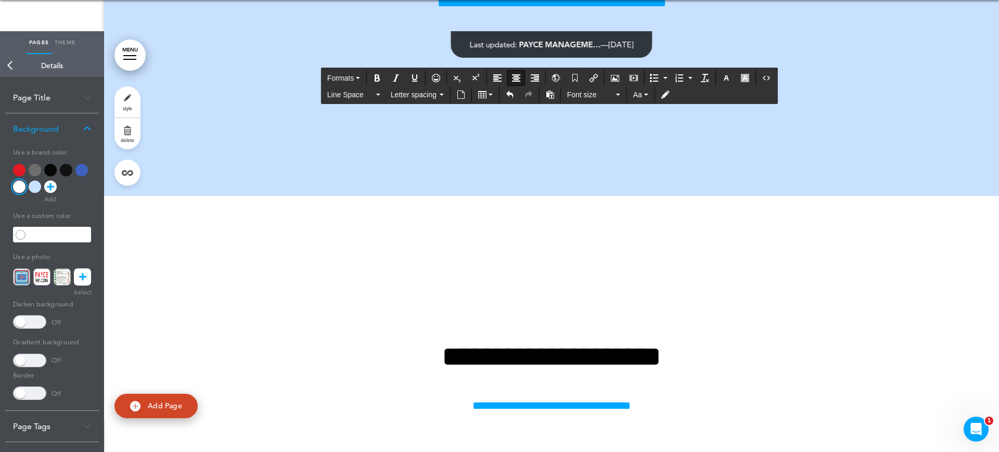
drag, startPoint x: 505, startPoint y: 229, endPoint x: 380, endPoint y: 235, distance: 125.0
drag, startPoint x: 622, startPoint y: 230, endPoint x: 522, endPoint y: 232, distance: 99.9
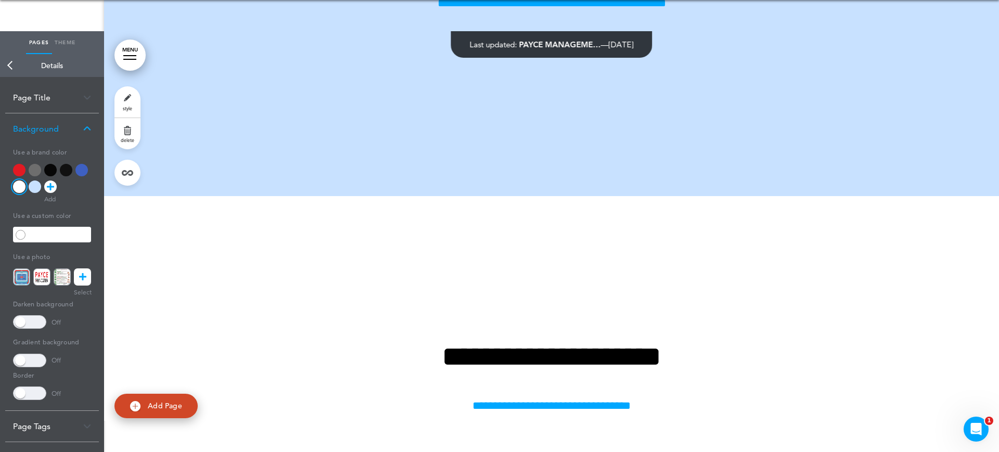
click at [8, 65] on link "Back" at bounding box center [10, 65] width 21 height 23
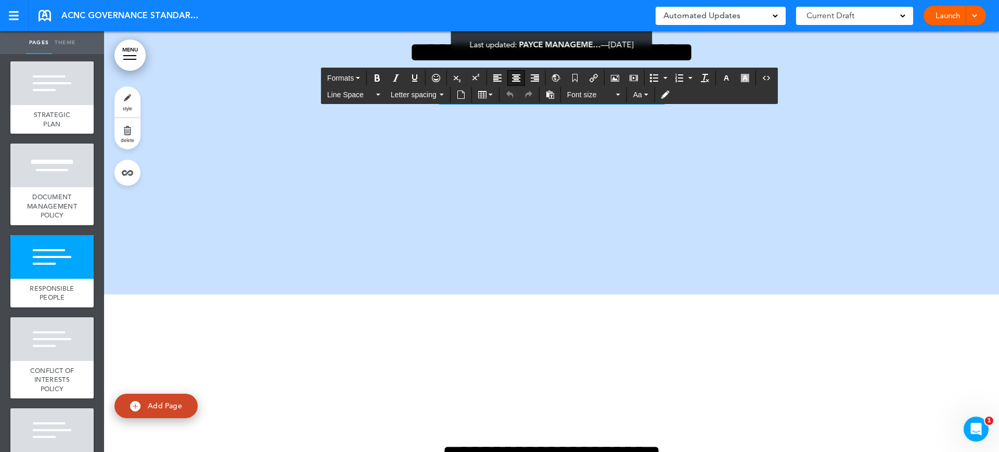
scroll to position [18697, 0]
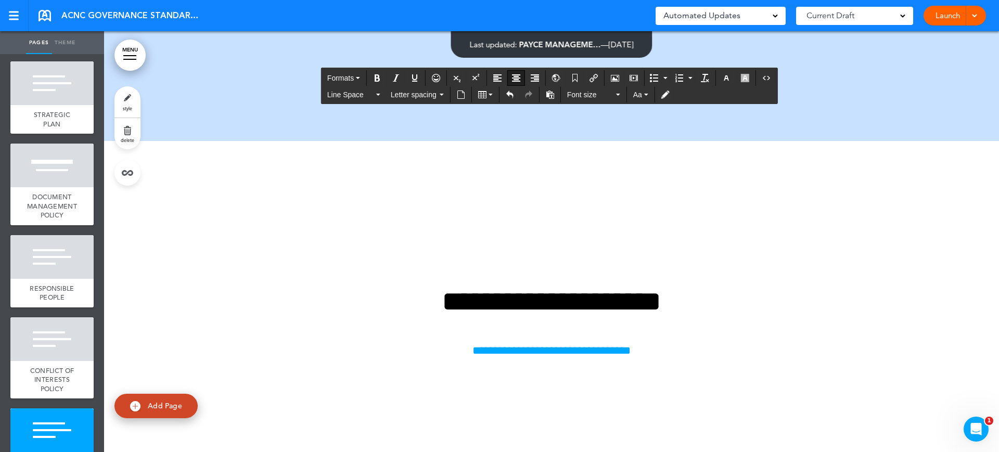
scroll to position [18957, 0]
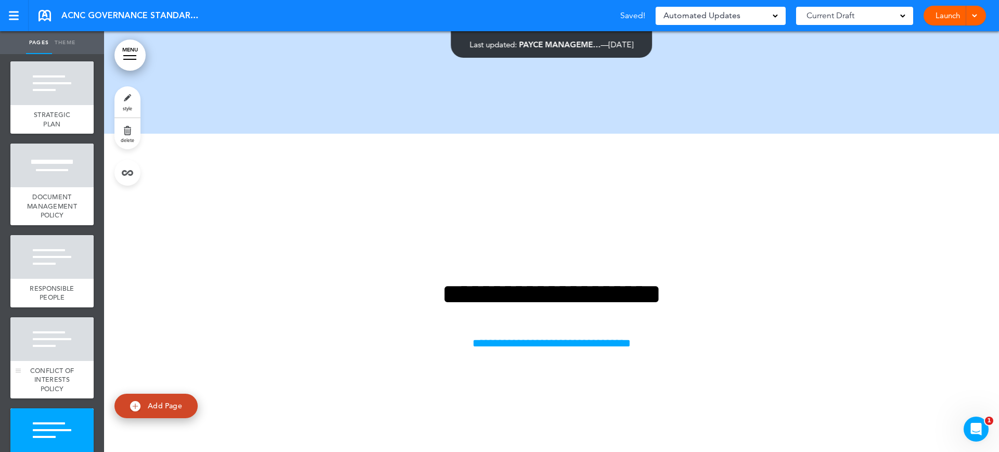
scroll to position [1496, 0]
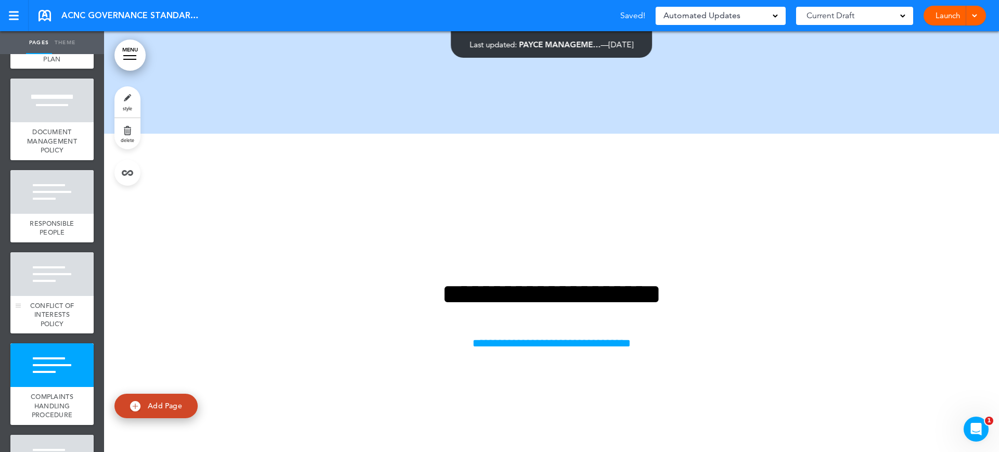
click at [59, 284] on div at bounding box center [51, 274] width 83 height 44
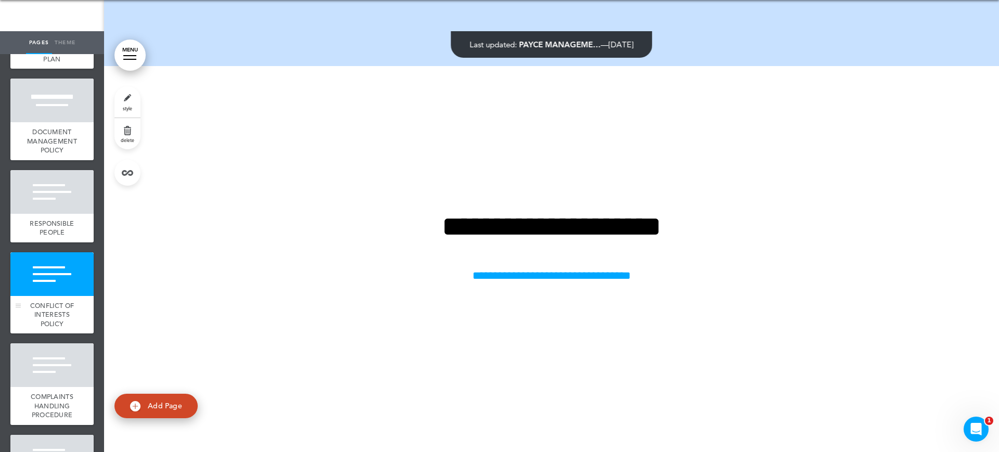
scroll to position [18994, 0]
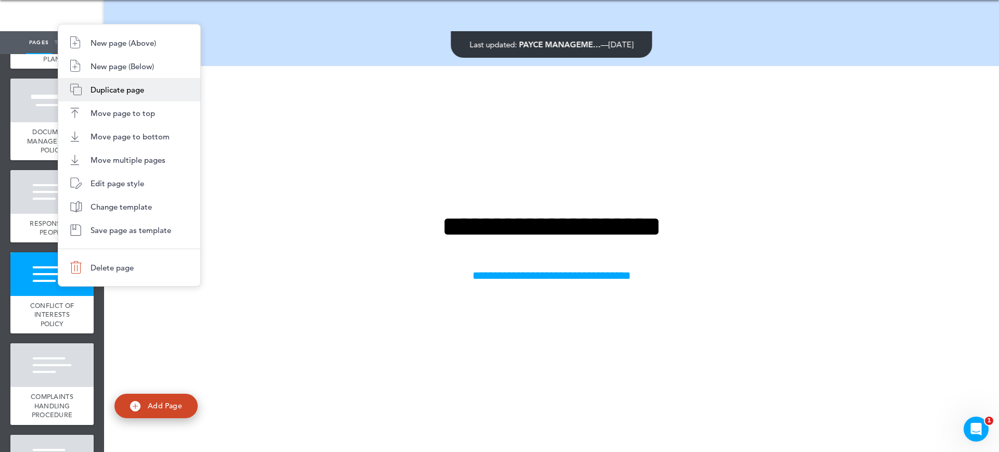
click at [120, 94] on span "Duplicate page" at bounding box center [118, 90] width 54 height 10
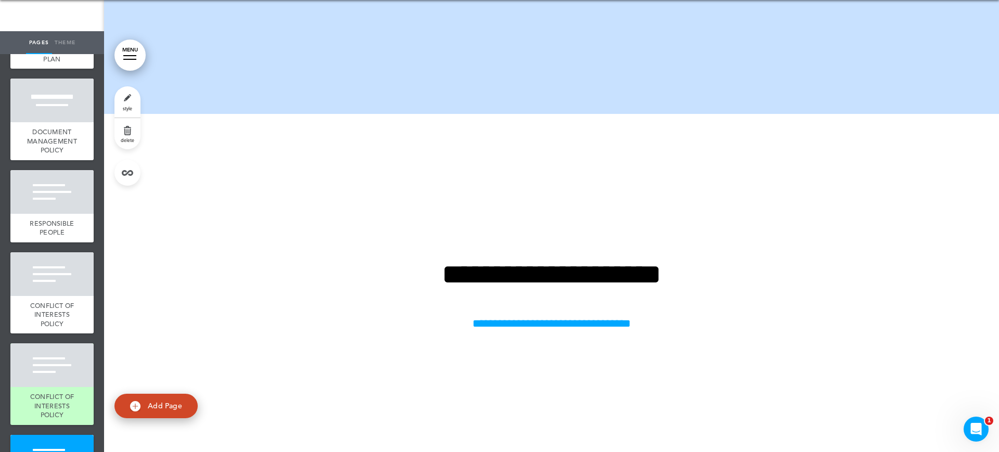
scroll to position [19124, 0]
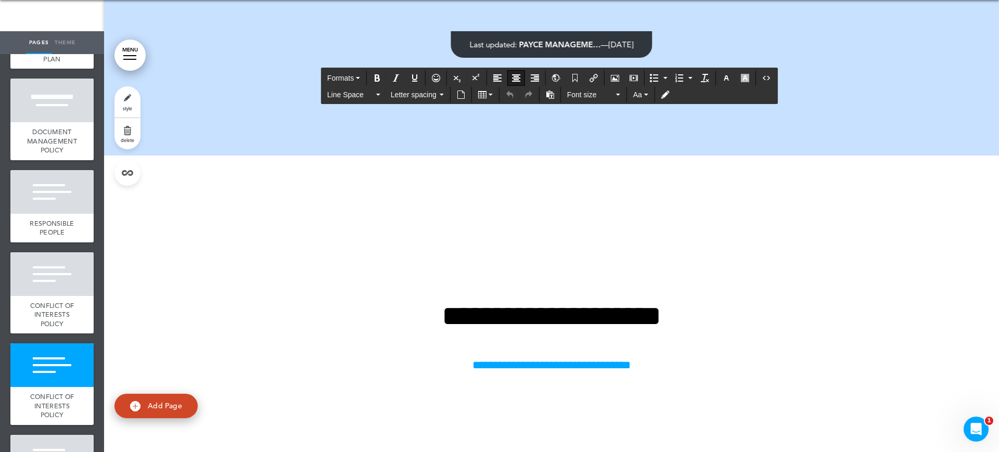
scroll to position [19059, 0]
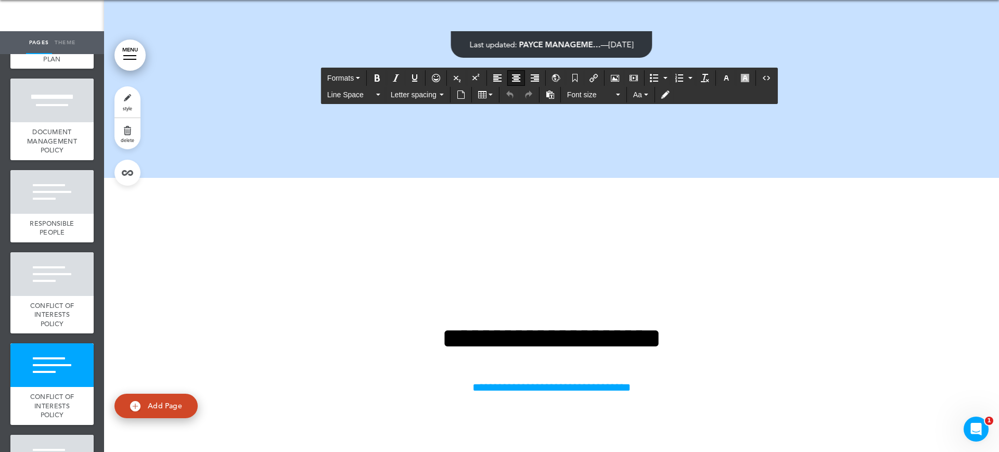
drag, startPoint x: 786, startPoint y: 166, endPoint x: 294, endPoint y: 160, distance: 491.7
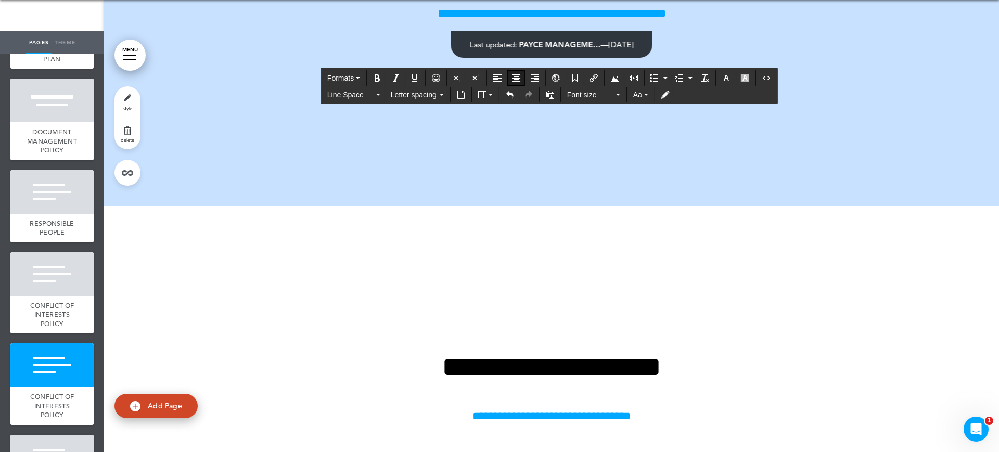
drag, startPoint x: 692, startPoint y: 195, endPoint x: 263, endPoint y: 179, distance: 429.0
copy h1 "**********"
click at [50, 387] on div at bounding box center [51, 365] width 83 height 44
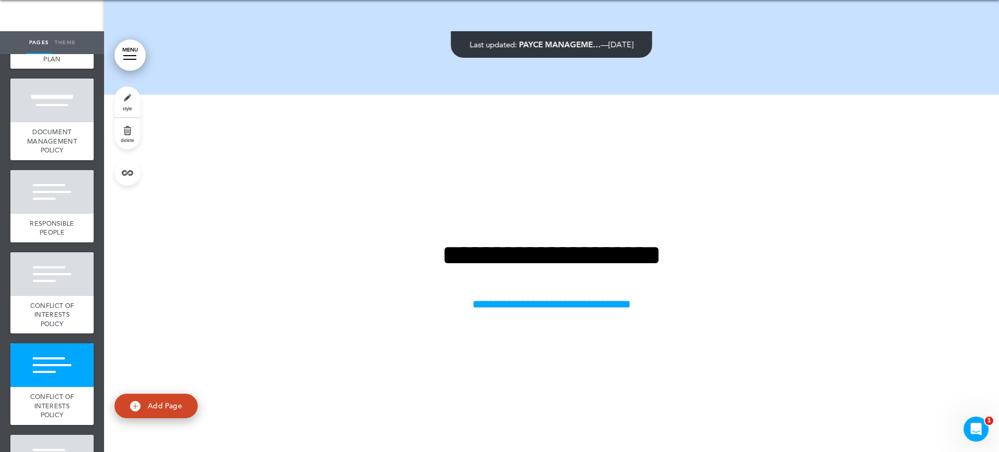
scroll to position [19171, 0]
drag, startPoint x: 126, startPoint y: 103, endPoint x: 239, endPoint y: 148, distance: 121.2
click at [126, 104] on link "style" at bounding box center [127, 101] width 26 height 31
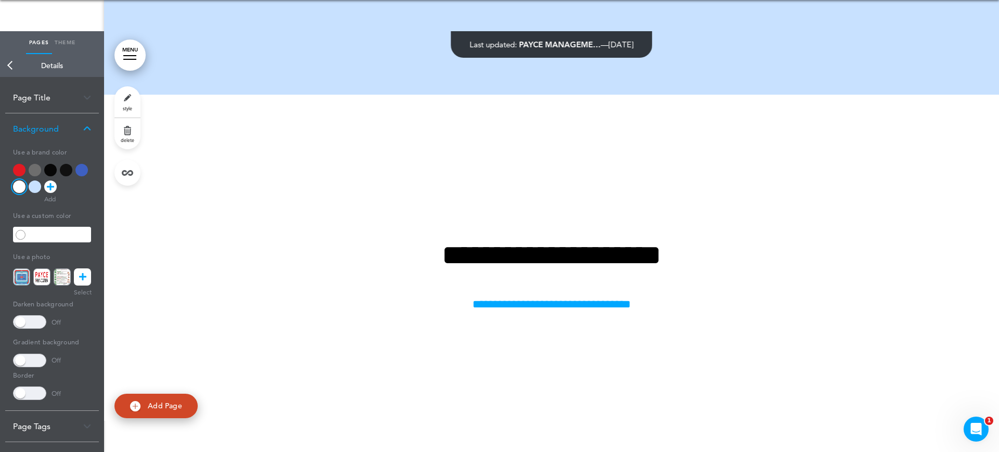
click at [35, 186] on div at bounding box center [35, 187] width 12 height 12
click at [77, 177] on div at bounding box center [52, 180] width 78 height 33
click at [81, 175] on div at bounding box center [81, 170] width 12 height 12
click at [78, 94] on div "Page Title" at bounding box center [52, 97] width 94 height 31
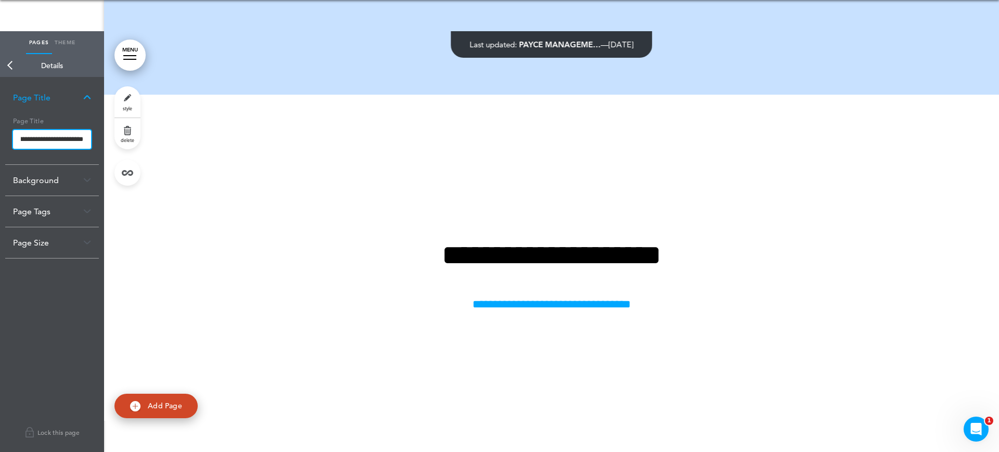
drag, startPoint x: 20, startPoint y: 141, endPoint x: 274, endPoint y: 143, distance: 254.4
click at [274, 143] on div "Pages Theme add page Welcome add page Welcome add page MISSION STATEMENT add pa…" at bounding box center [499, 195] width 999 height 452
paste input "**********"
type input "**********"
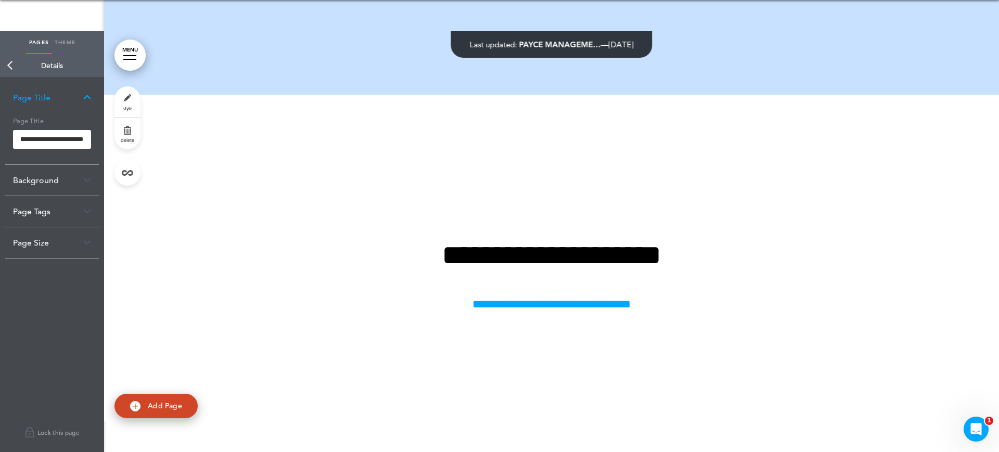
click at [276, 141] on body "Make this page common so it is available in other handbooks. This handbook [GEO…" at bounding box center [499, 195] width 999 height 452
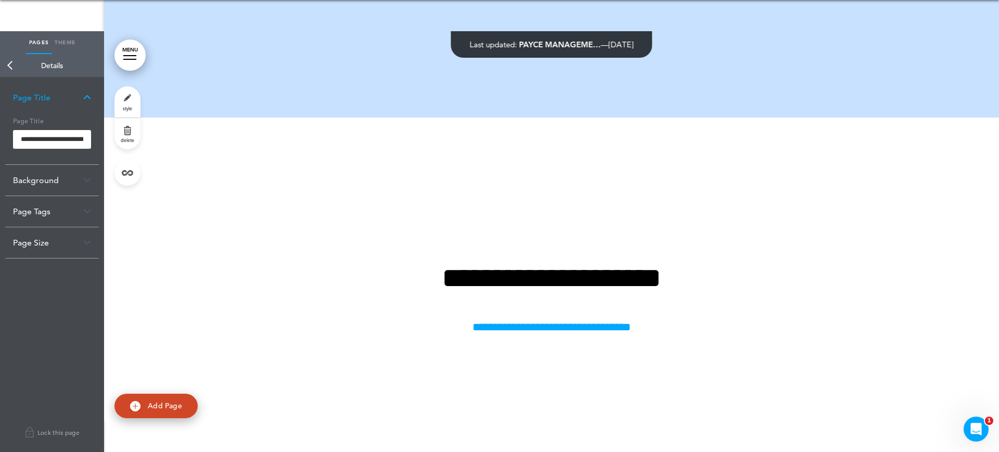
scroll to position [19236, 0]
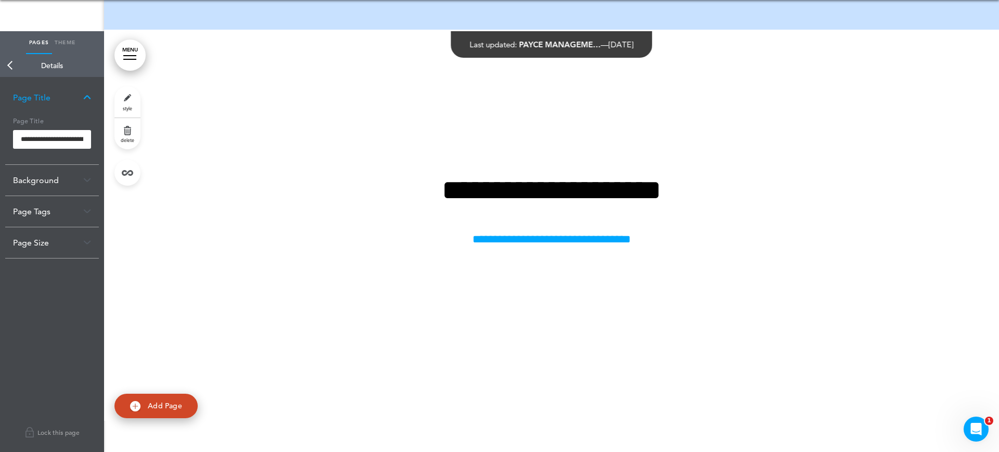
click at [11, 67] on link "Back" at bounding box center [10, 65] width 21 height 23
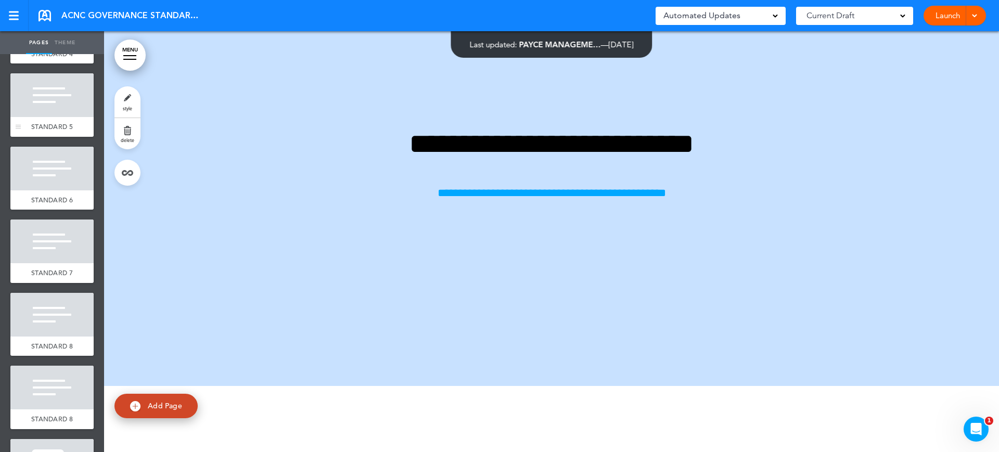
scroll to position [455, 0]
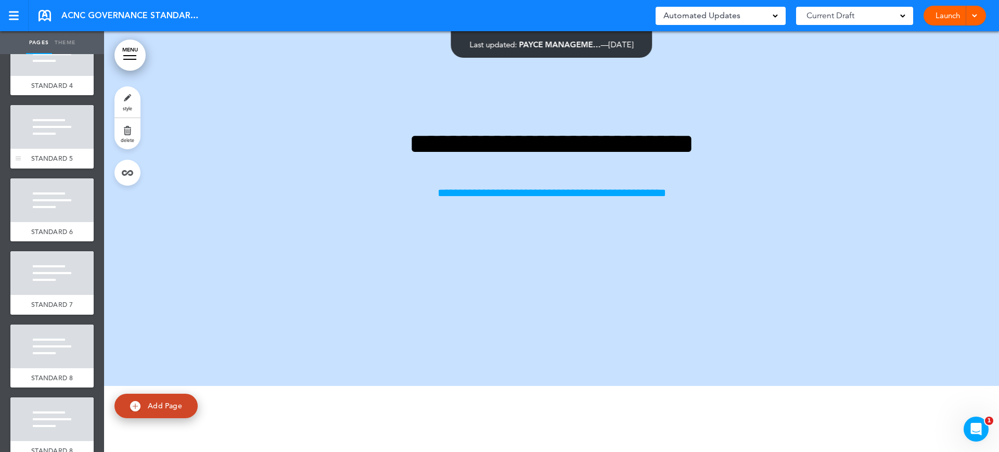
click at [47, 120] on div at bounding box center [51, 127] width 83 height 44
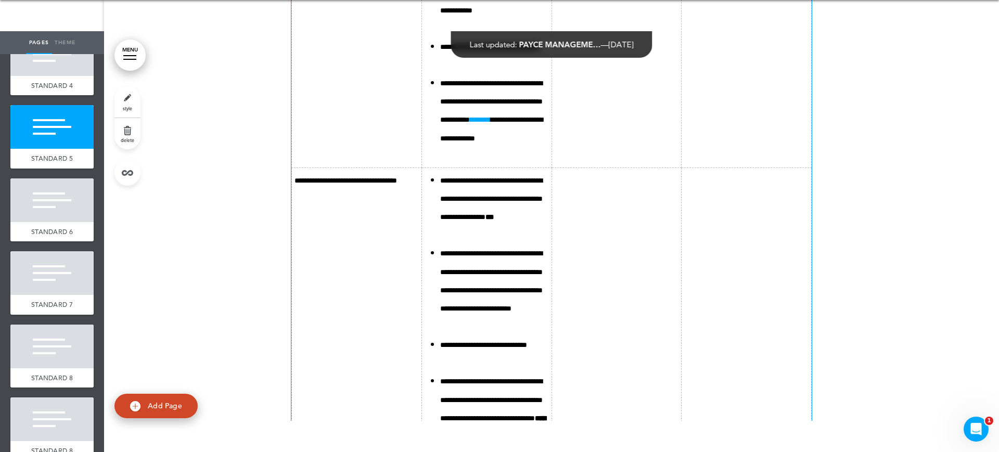
scroll to position [10807, 0]
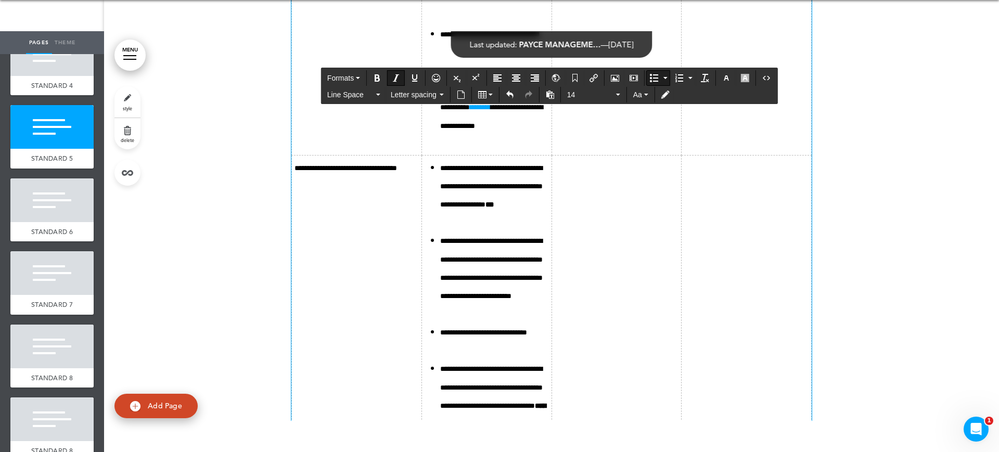
drag, startPoint x: 493, startPoint y: 351, endPoint x: 529, endPoint y: 366, distance: 39.6
click at [463, 93] on icon "Insert document" at bounding box center [461, 95] width 8 height 8
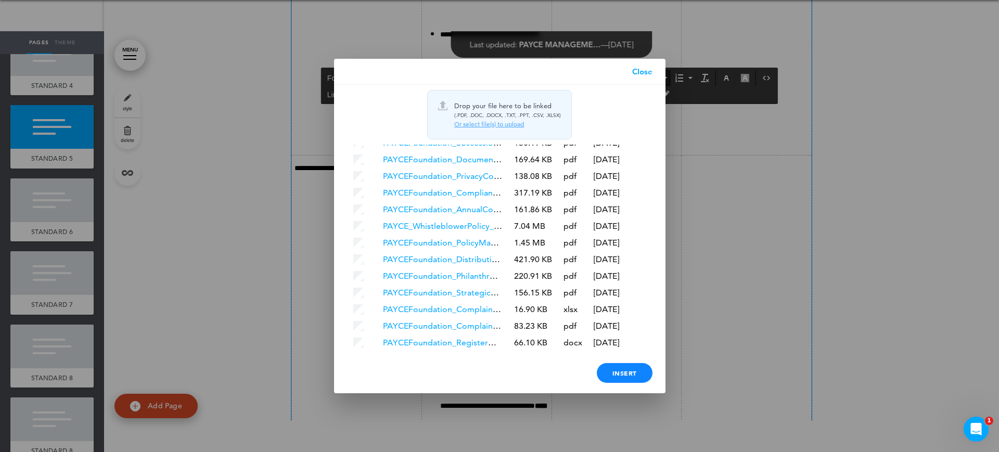
scroll to position [86, 0]
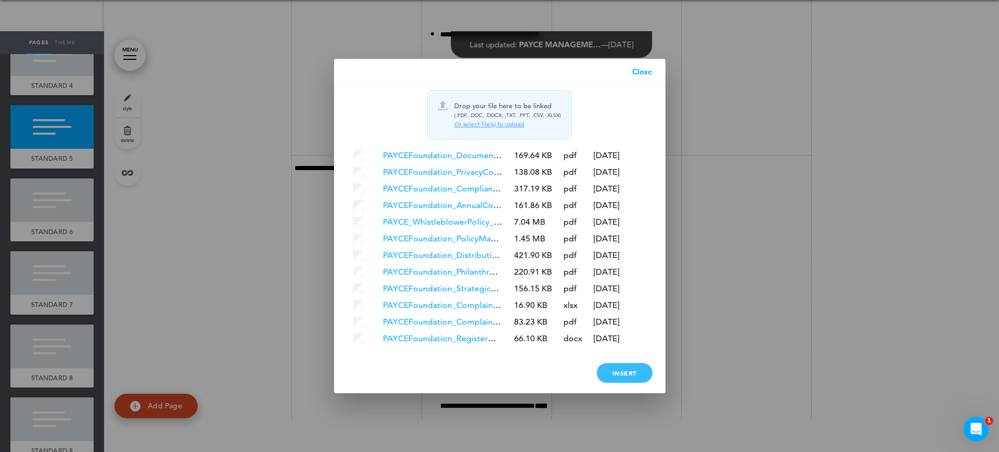
click at [618, 373] on div "Insert" at bounding box center [625, 373] width 56 height 20
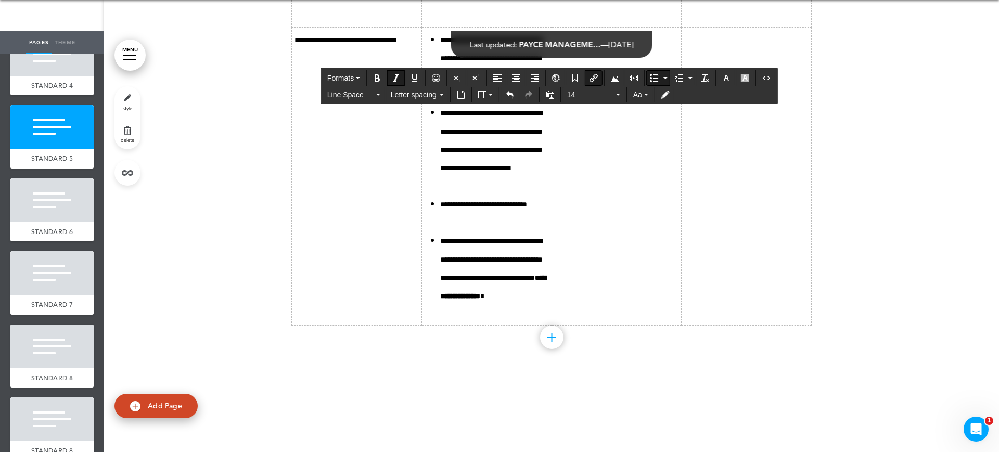
scroll to position [10937, 0]
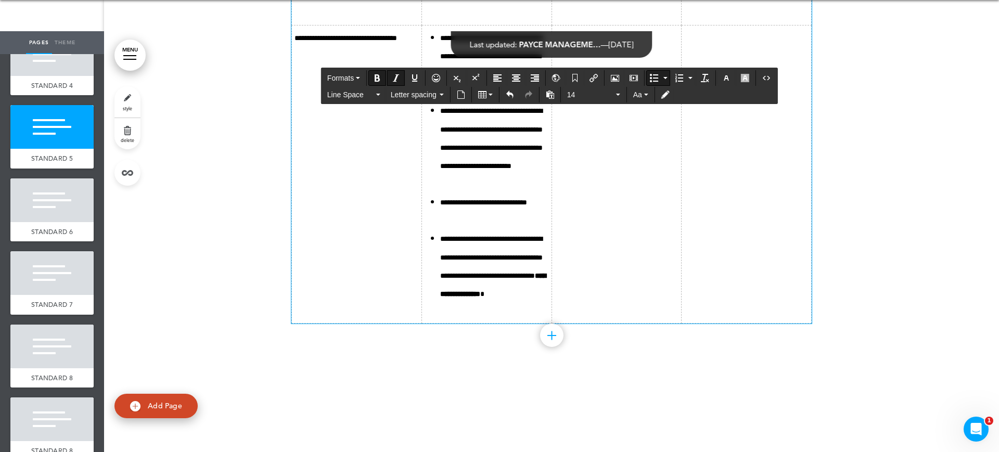
drag, startPoint x: 496, startPoint y: 373, endPoint x: 436, endPoint y: 369, distance: 59.9
drag, startPoint x: 488, startPoint y: 301, endPoint x: 473, endPoint y: 318, distance: 22.6
click at [461, 94] on icon "Insert document" at bounding box center [461, 95] width 8 height 8
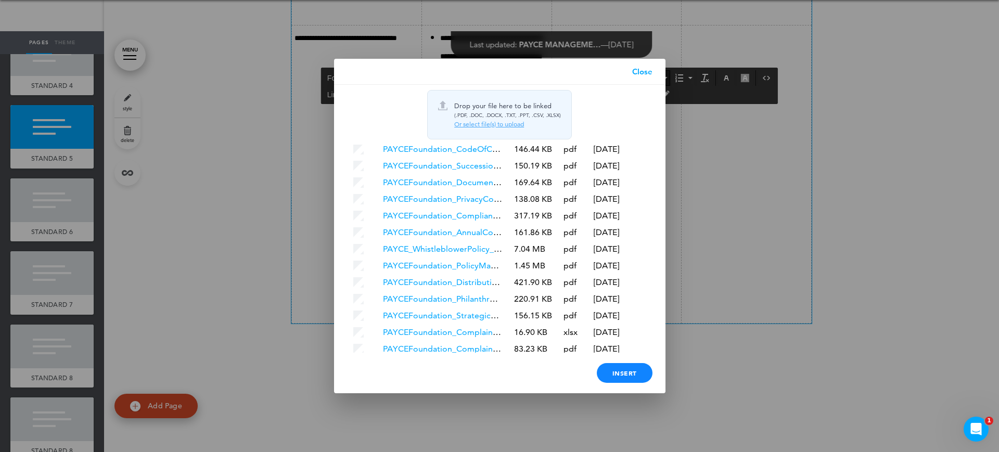
scroll to position [103, 0]
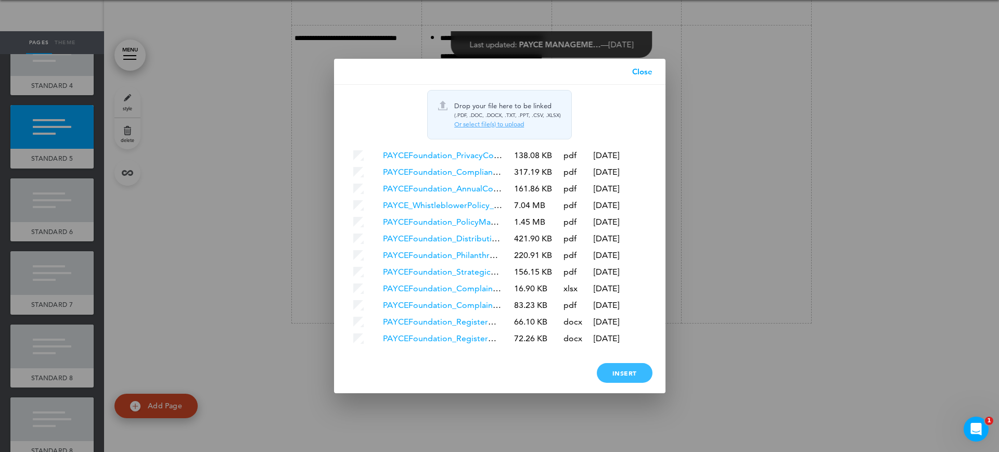
click at [624, 374] on div "Insert" at bounding box center [625, 373] width 56 height 20
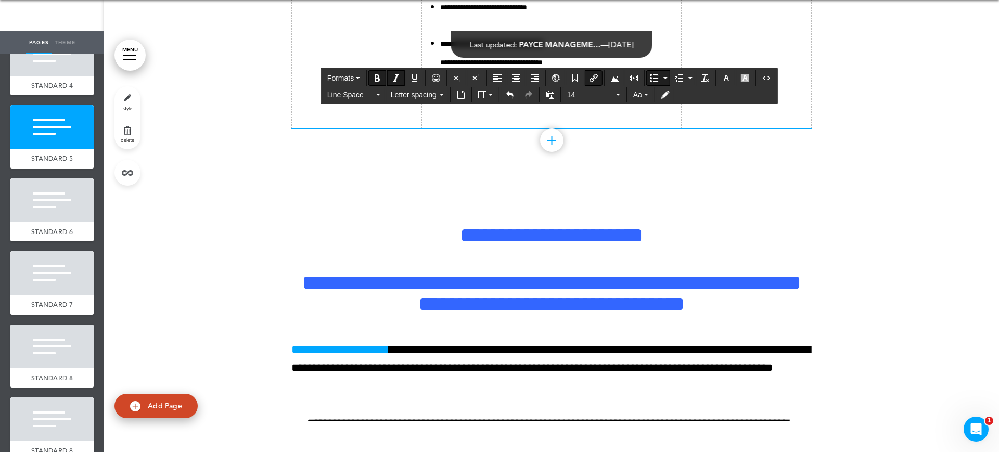
scroll to position [11067, 0]
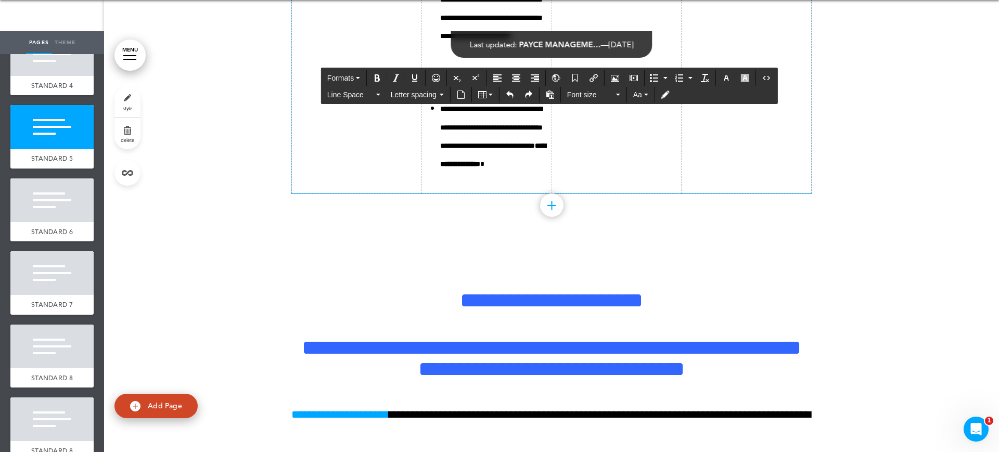
drag, startPoint x: 475, startPoint y: 372, endPoint x: 468, endPoint y: 353, distance: 19.3
click at [466, 93] on button "Insert document" at bounding box center [461, 94] width 17 height 15
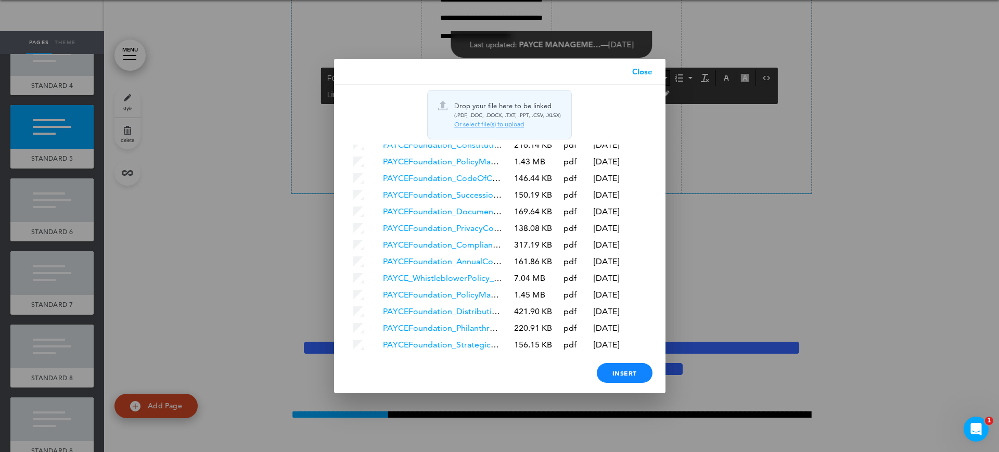
scroll to position [103, 0]
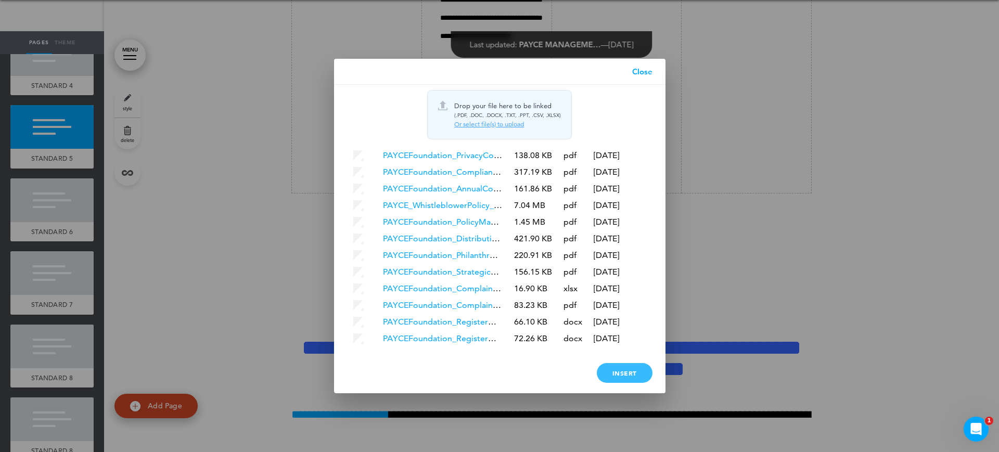
click at [627, 373] on div "Insert" at bounding box center [625, 373] width 56 height 20
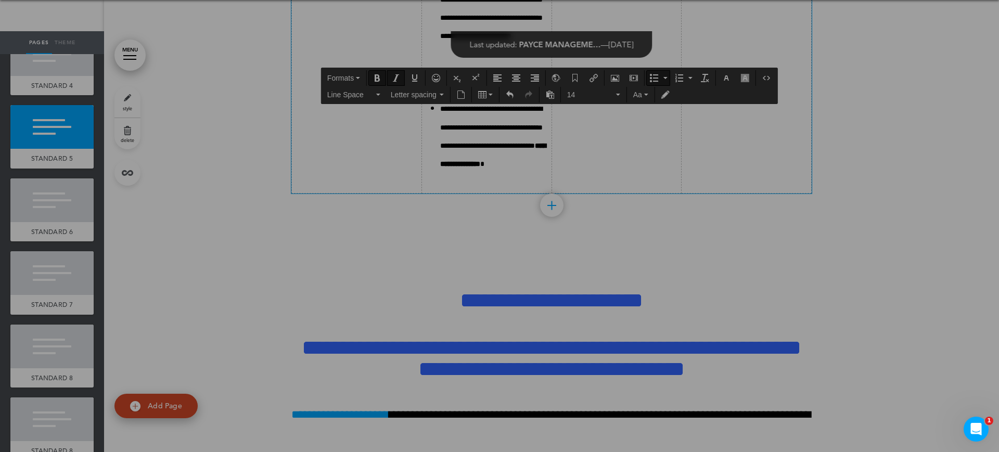
scroll to position [0, 0]
